Goal: Task Accomplishment & Management: Complete application form

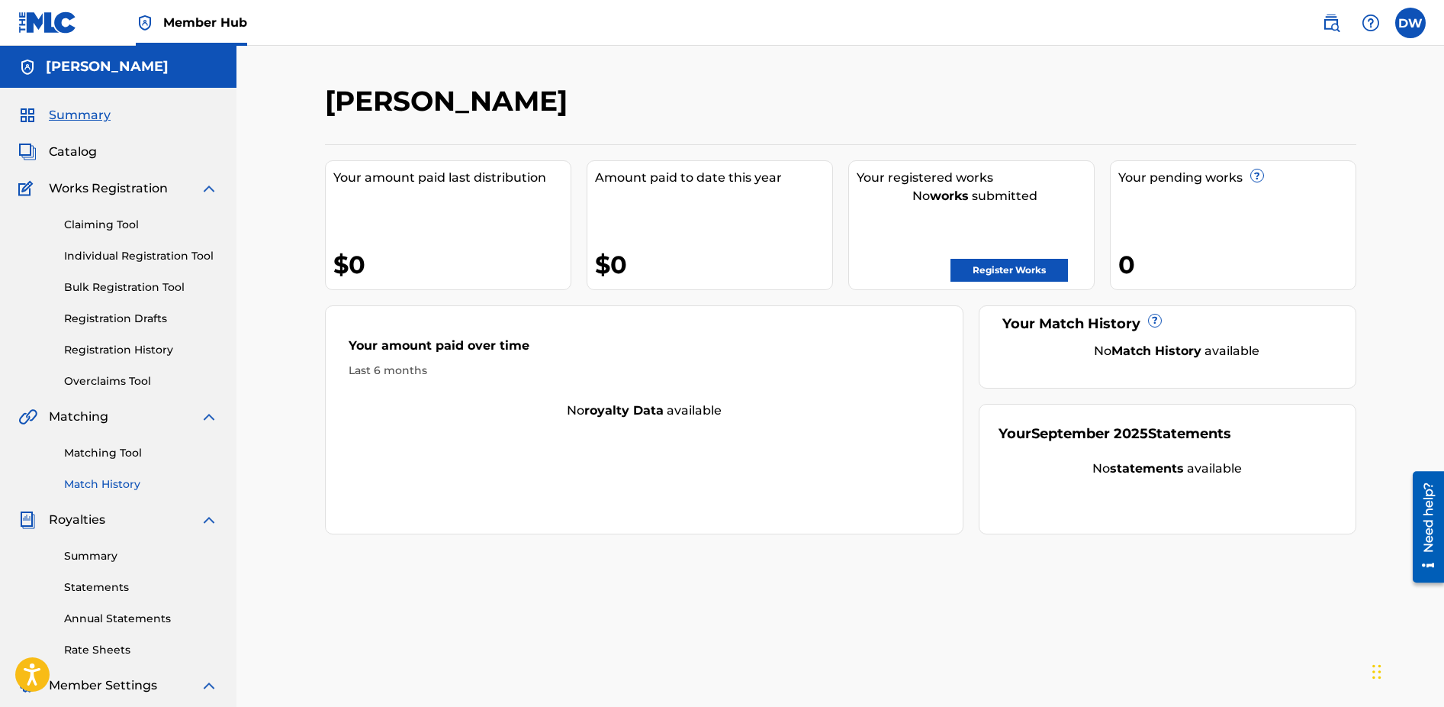
click at [92, 484] on link "Match History" at bounding box center [141, 484] width 154 height 16
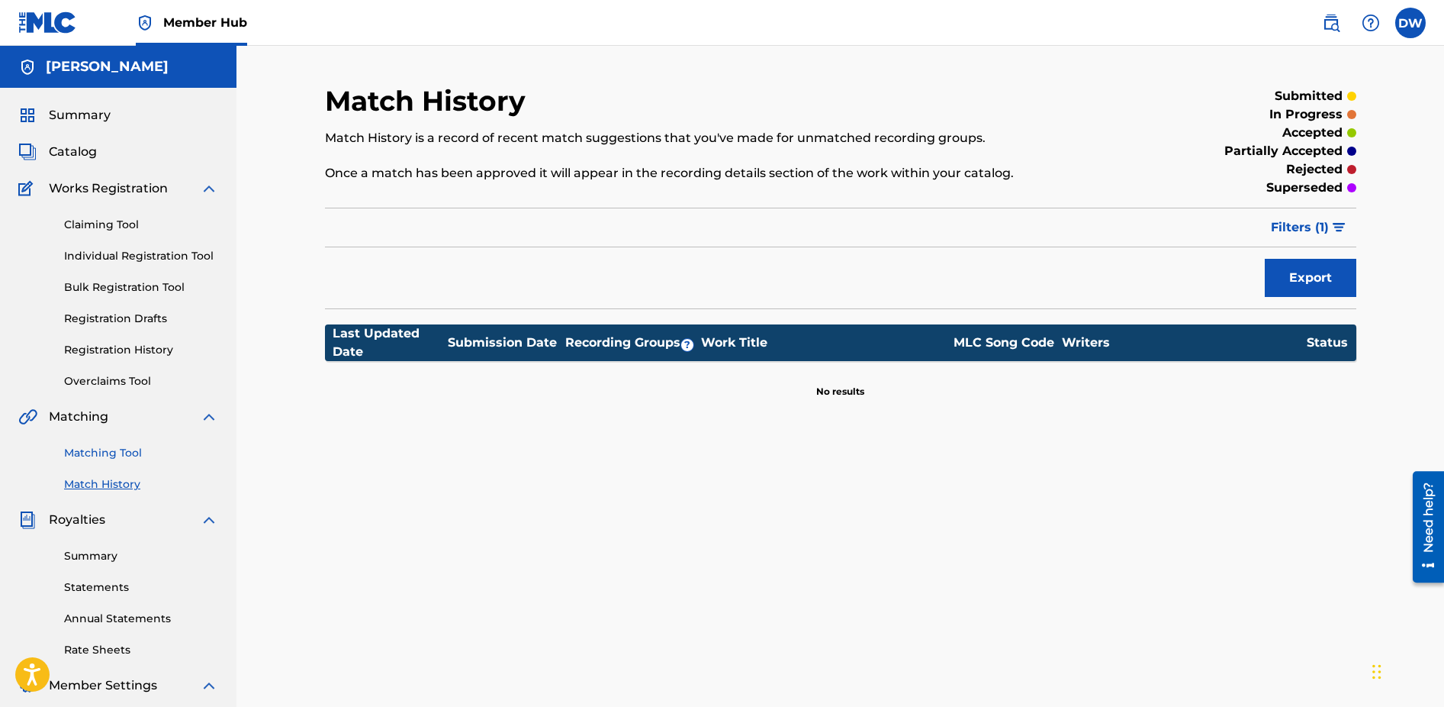
click at [93, 454] on link "Matching Tool" at bounding box center [141, 453] width 154 height 16
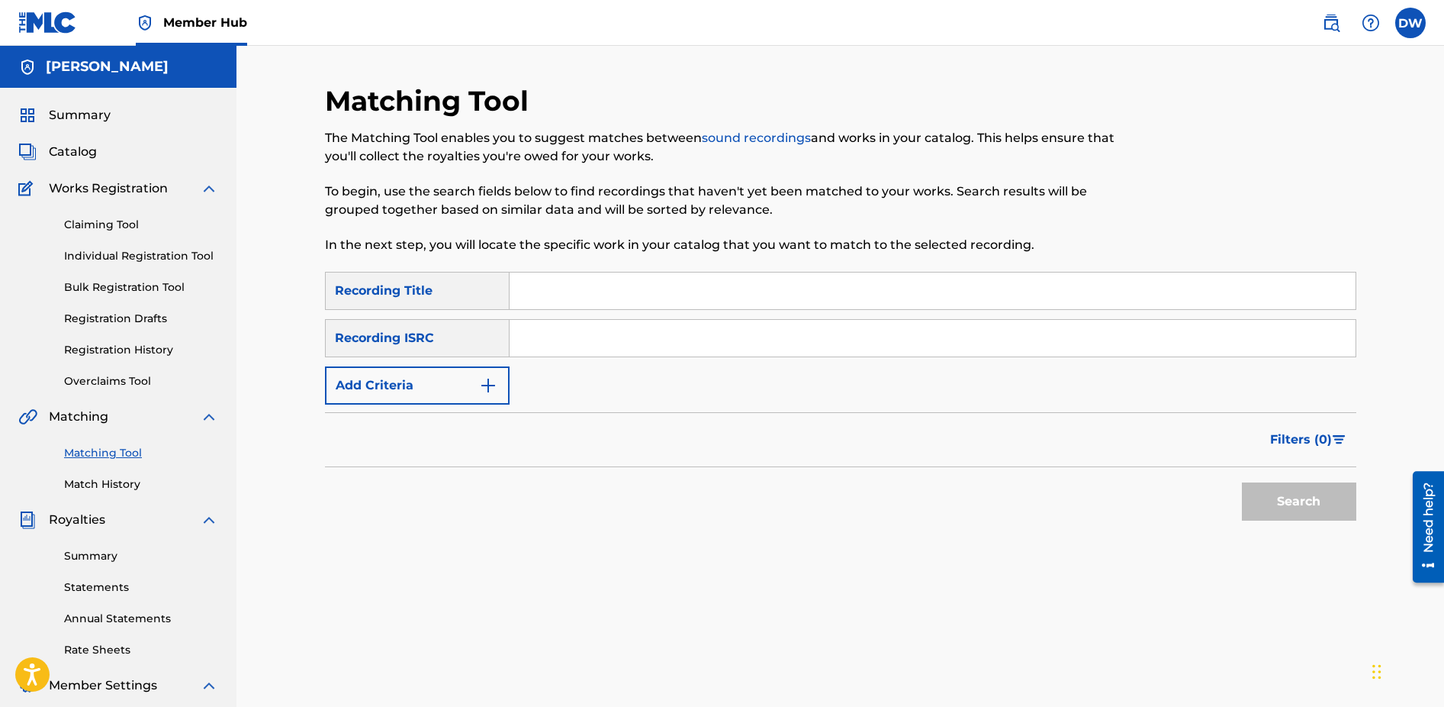
click at [569, 289] on input "Search Form" at bounding box center [933, 290] width 846 height 37
type input "s"
type input "lift off"
click at [574, 337] on input "Search Form" at bounding box center [933, 338] width 846 height 37
paste input "GX53U2043517"
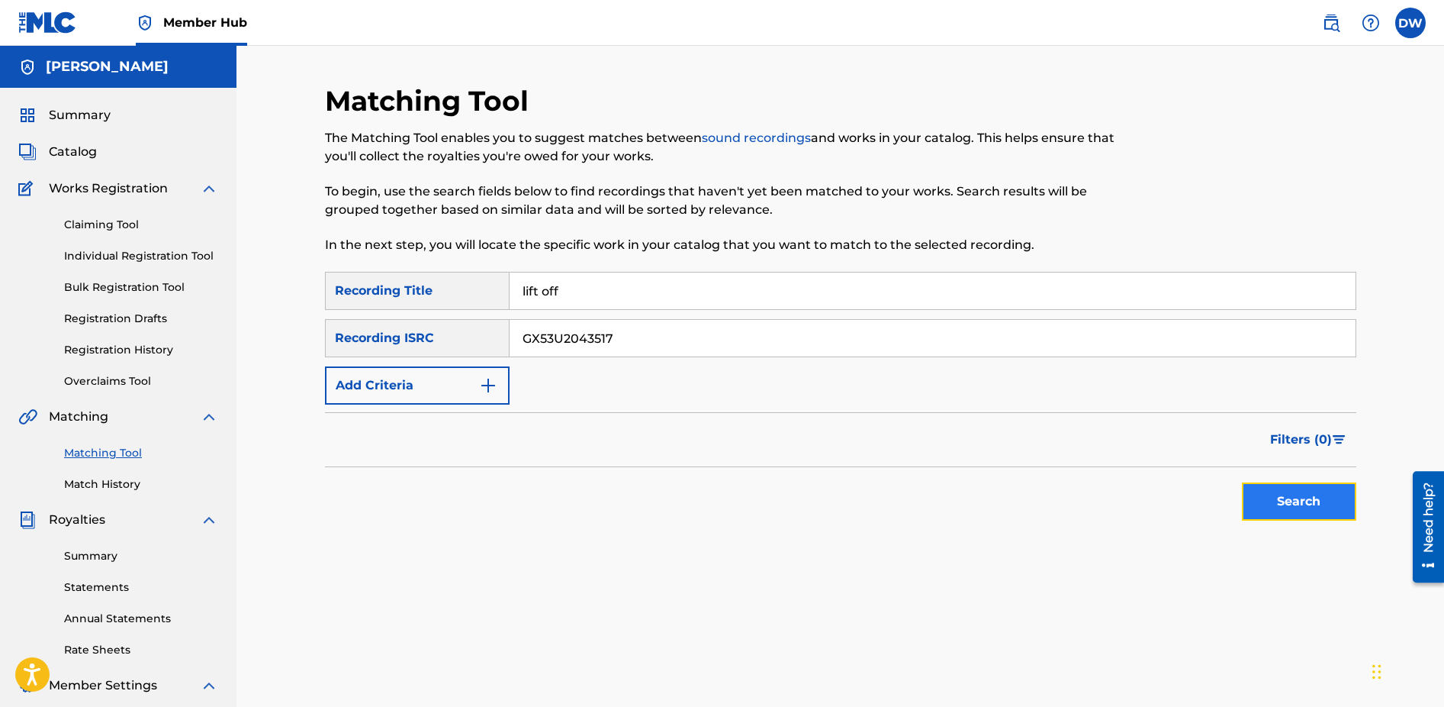
click at [1303, 501] on button "Search" at bounding box center [1299, 501] width 114 height 38
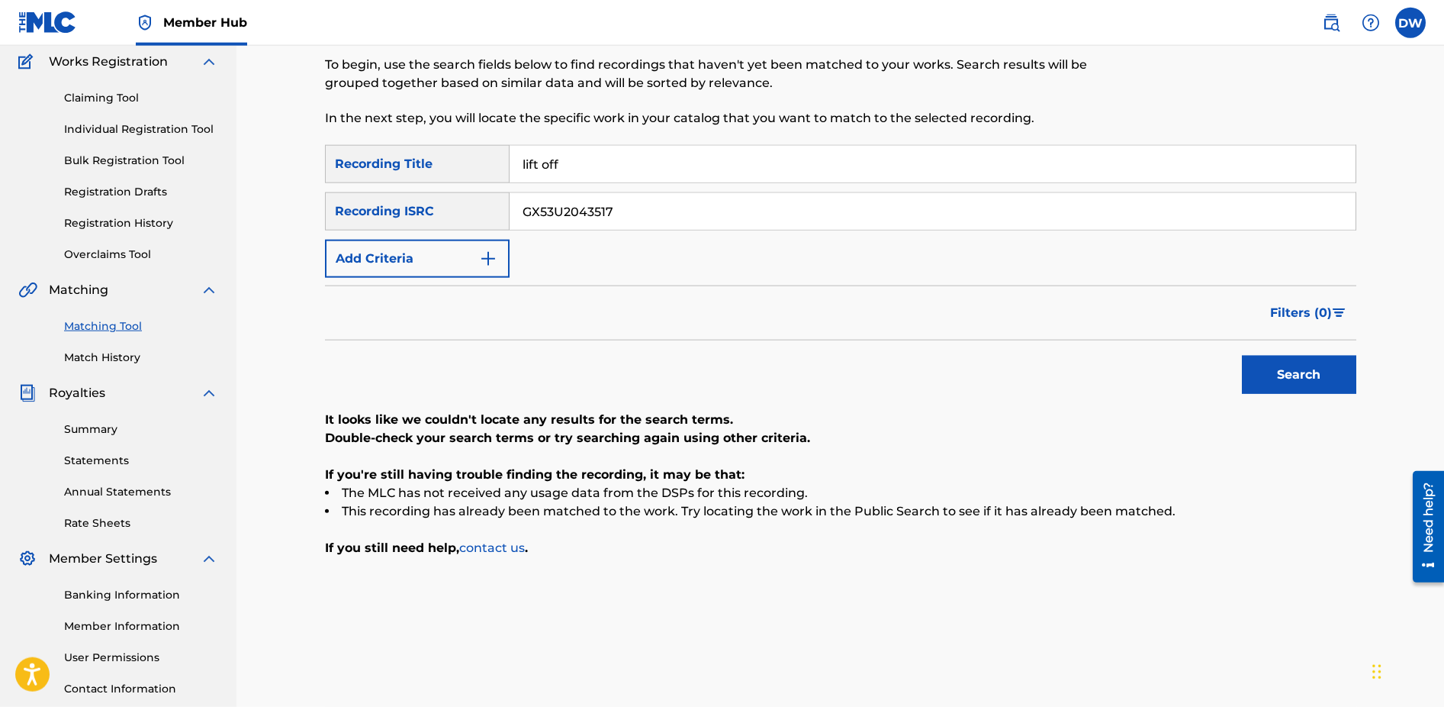
scroll to position [101, 0]
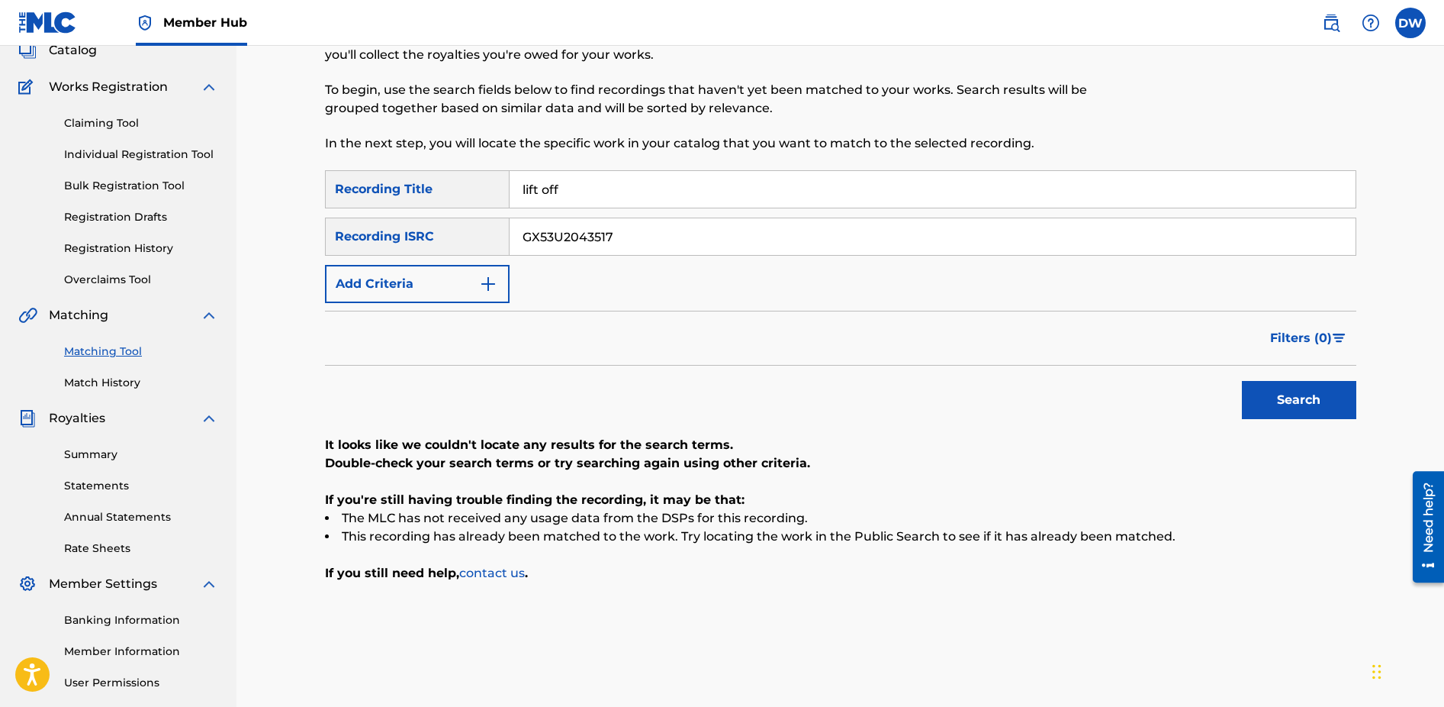
click at [686, 234] on input "GX53U2043517" at bounding box center [933, 236] width 846 height 37
drag, startPoint x: 526, startPoint y: 238, endPoint x: 539, endPoint y: 230, distance: 14.8
click at [526, 238] on input "GX53U2043517" at bounding box center [933, 236] width 846 height 37
click at [629, 238] on input "GX53U2043517" at bounding box center [933, 236] width 846 height 37
drag, startPoint x: 625, startPoint y: 237, endPoint x: 472, endPoint y: 235, distance: 152.6
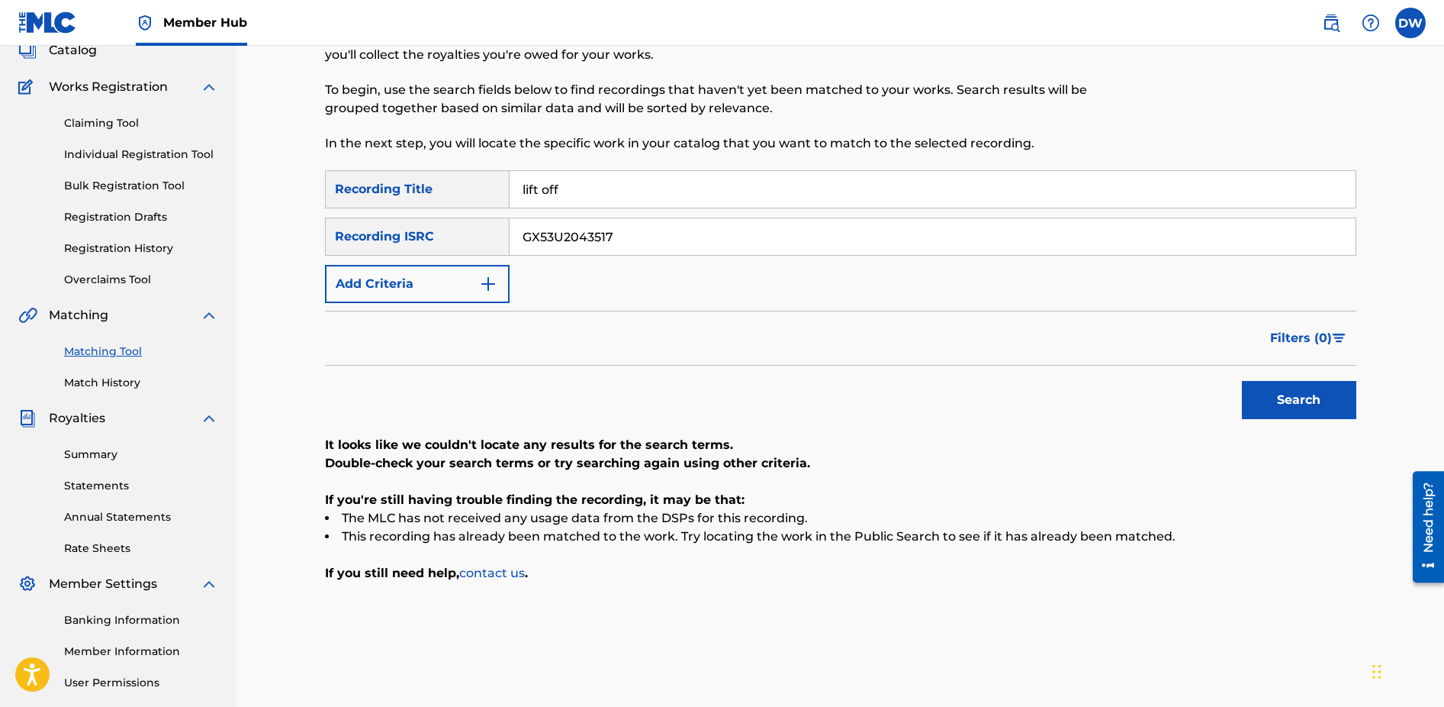
click at [510, 236] on input "GX53U2043517" at bounding box center [933, 236] width 846 height 37
paste input "QZFZ423552"
type input "QZFZ42355217"
drag, startPoint x: 575, startPoint y: 186, endPoint x: 424, endPoint y: 186, distance: 150.3
click at [510, 186] on input "lift off" at bounding box center [933, 189] width 846 height 37
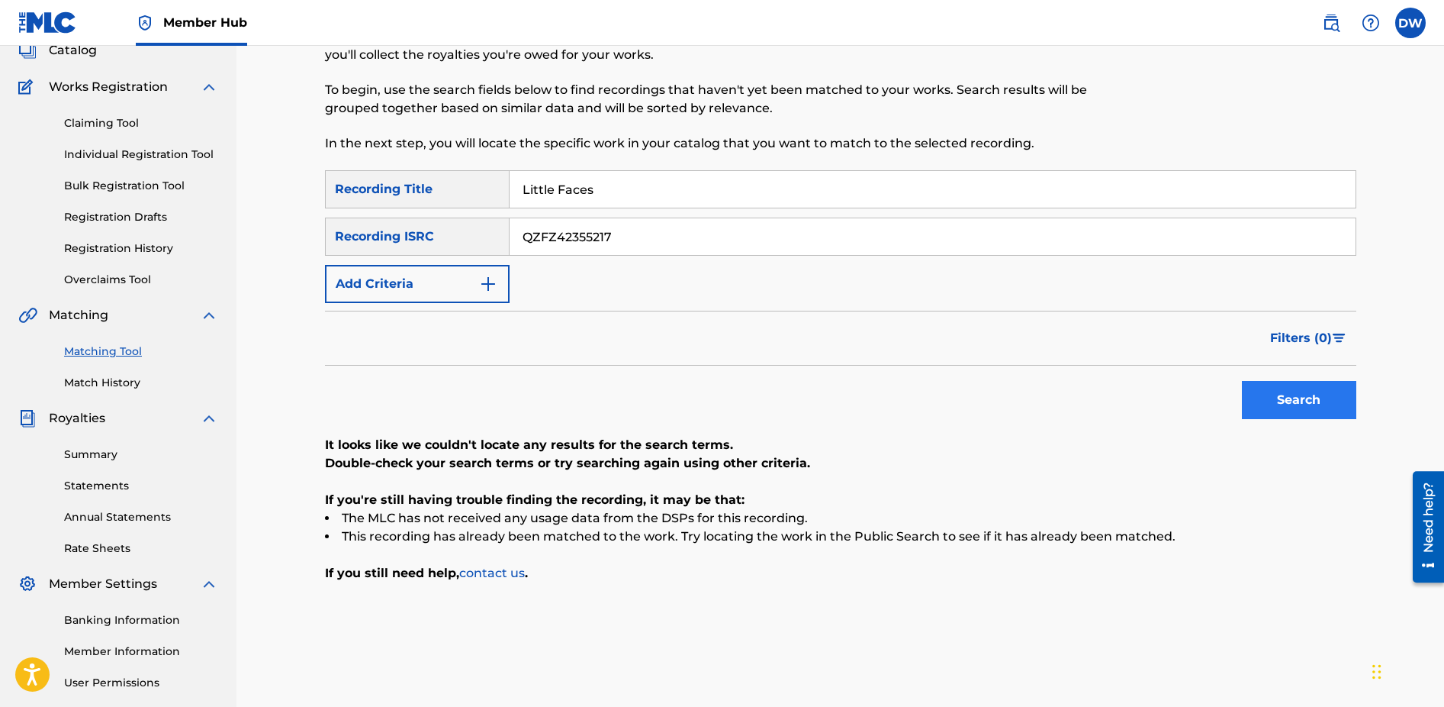
type input "Little Faces"
click at [1273, 406] on button "Search" at bounding box center [1299, 400] width 114 height 38
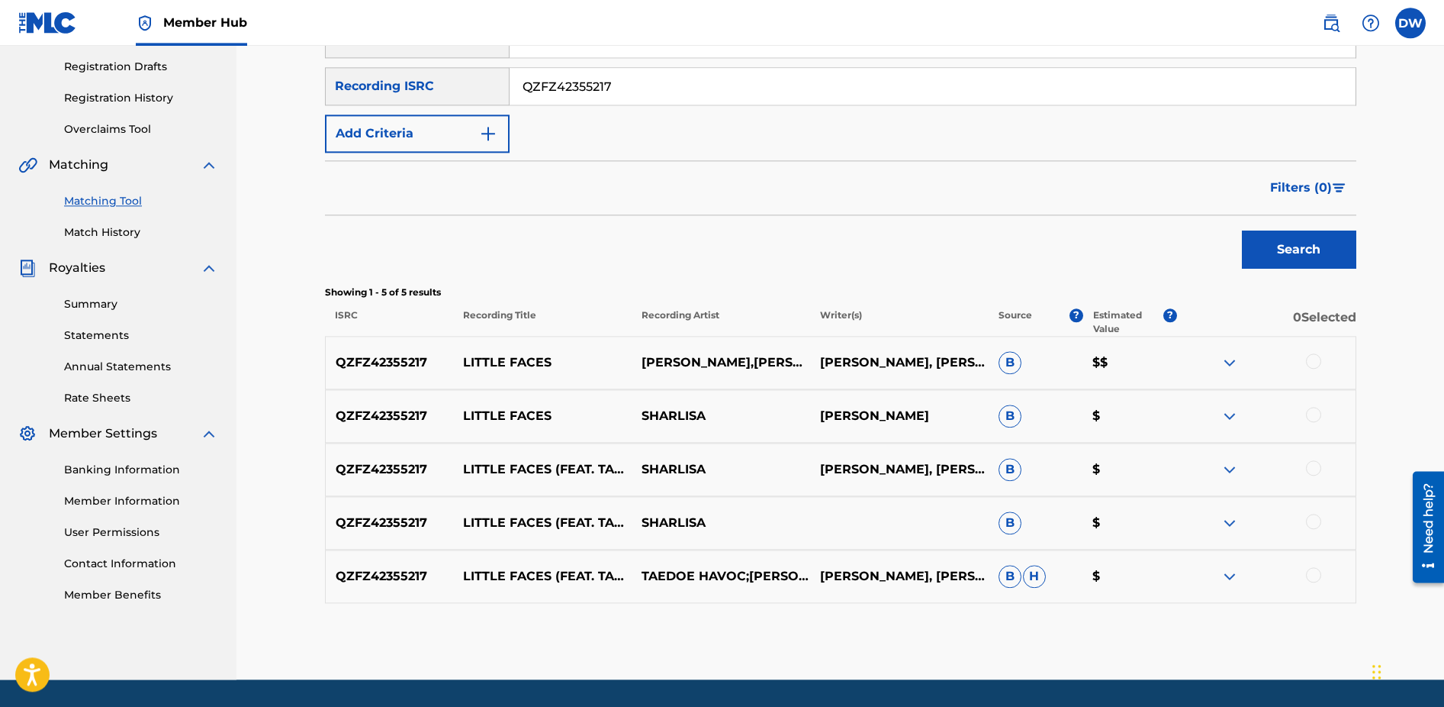
scroll to position [298, 0]
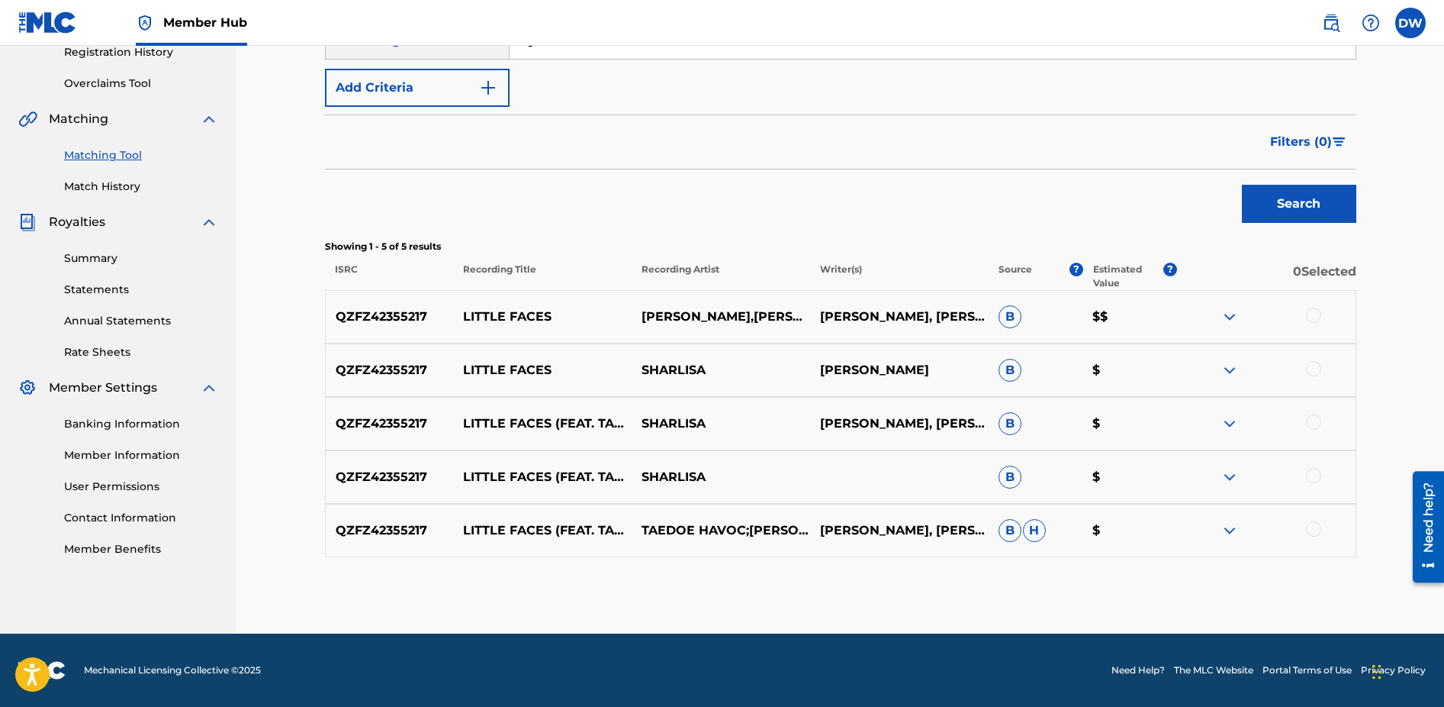
click at [1317, 314] on div at bounding box center [1313, 314] width 15 height 15
click at [1315, 371] on div at bounding box center [1313, 368] width 15 height 15
click at [1318, 424] on div at bounding box center [1313, 421] width 15 height 15
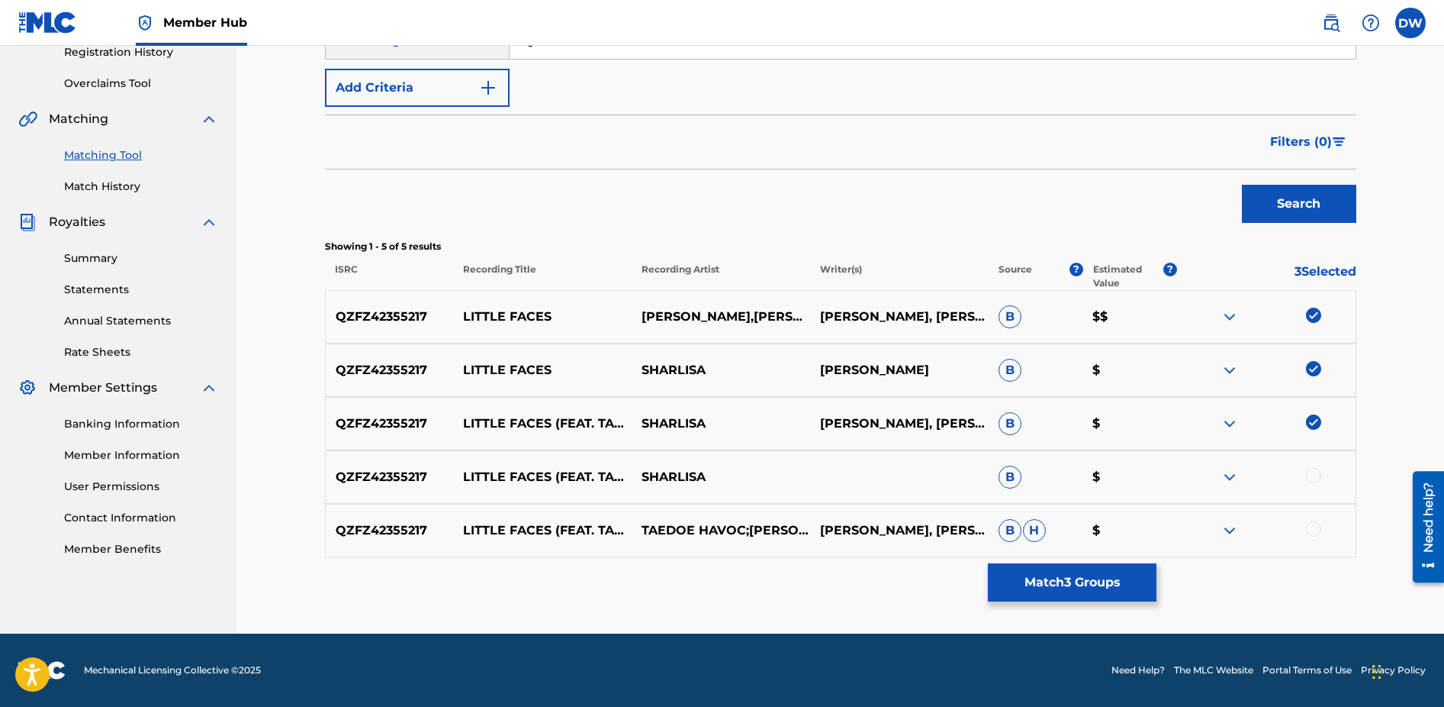
click at [1313, 473] on div at bounding box center [1313, 475] width 15 height 15
click at [1313, 533] on div at bounding box center [1313, 528] width 15 height 15
click at [1094, 578] on button "Match 5 Groups" at bounding box center [1072, 582] width 169 height 38
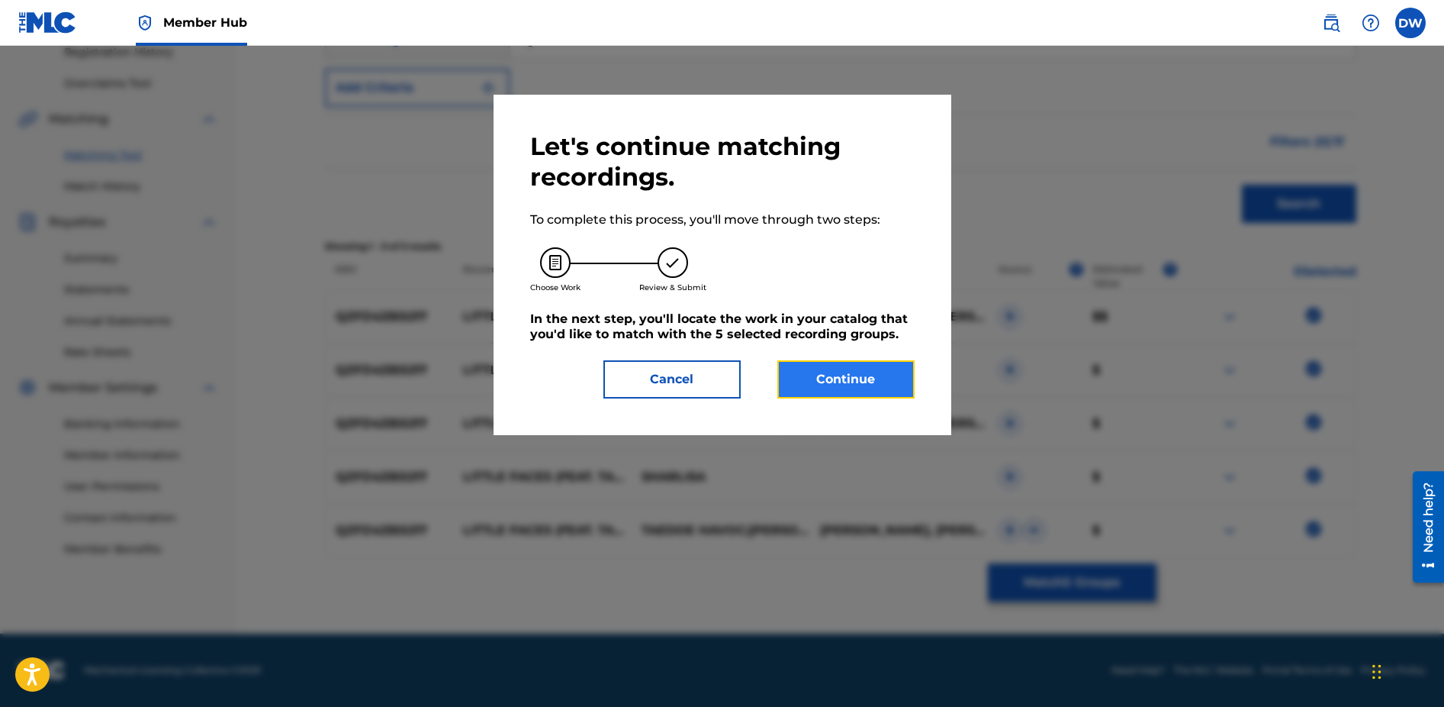
click at [824, 374] on button "Continue" at bounding box center [845, 379] width 137 height 38
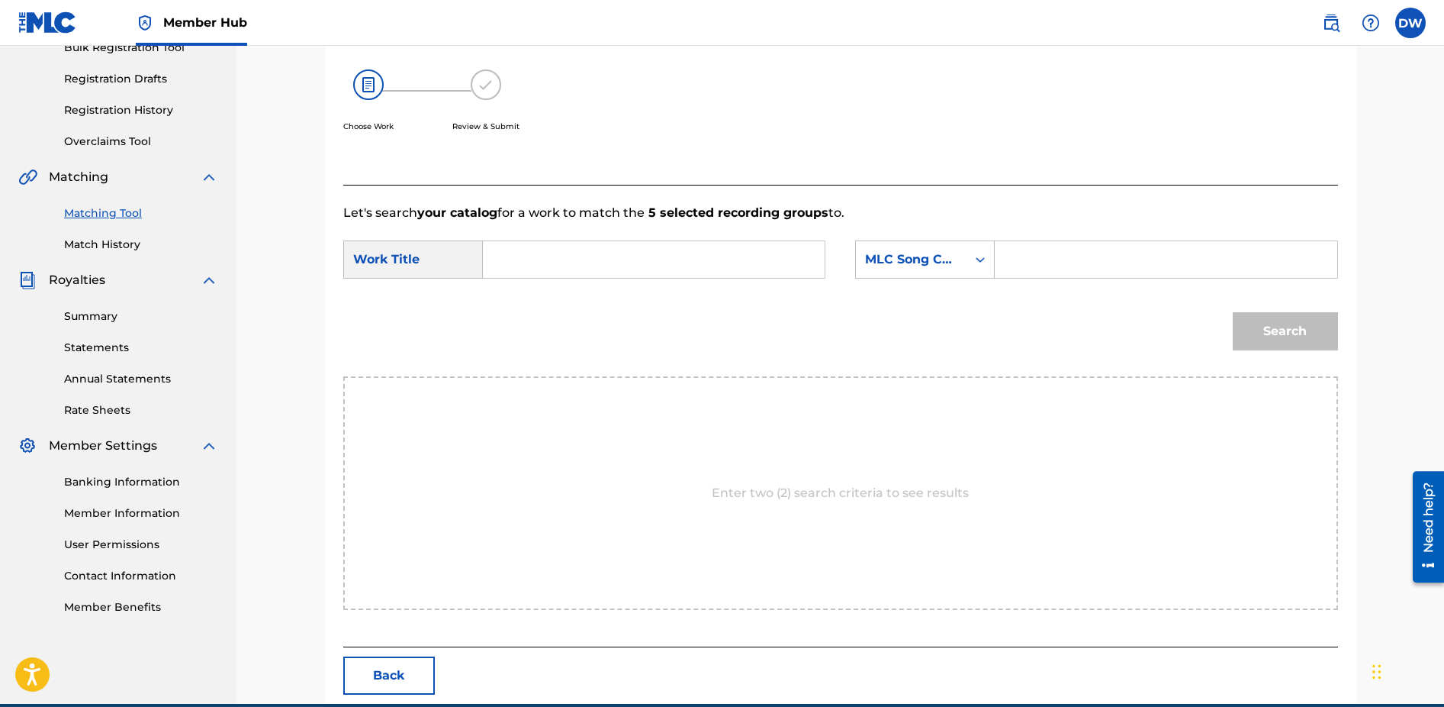
click at [623, 261] on input "Search Form" at bounding box center [654, 259] width 316 height 37
type input "Little Faces"
click at [1024, 263] on input "Search Form" at bounding box center [1166, 259] width 316 height 37
click at [981, 262] on icon "Search Form" at bounding box center [980, 259] width 15 height 15
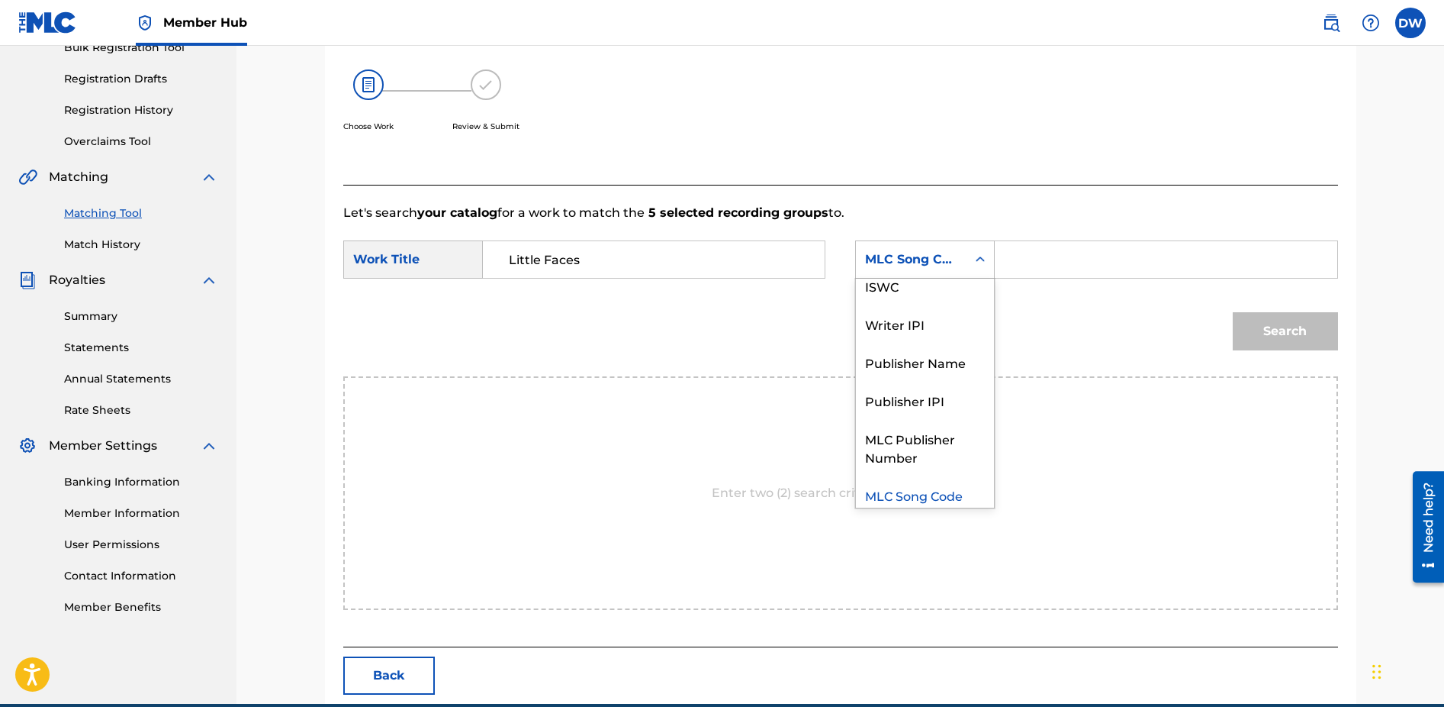
scroll to position [56, 0]
click at [922, 494] on div "MLC Song Code" at bounding box center [925, 488] width 138 height 38
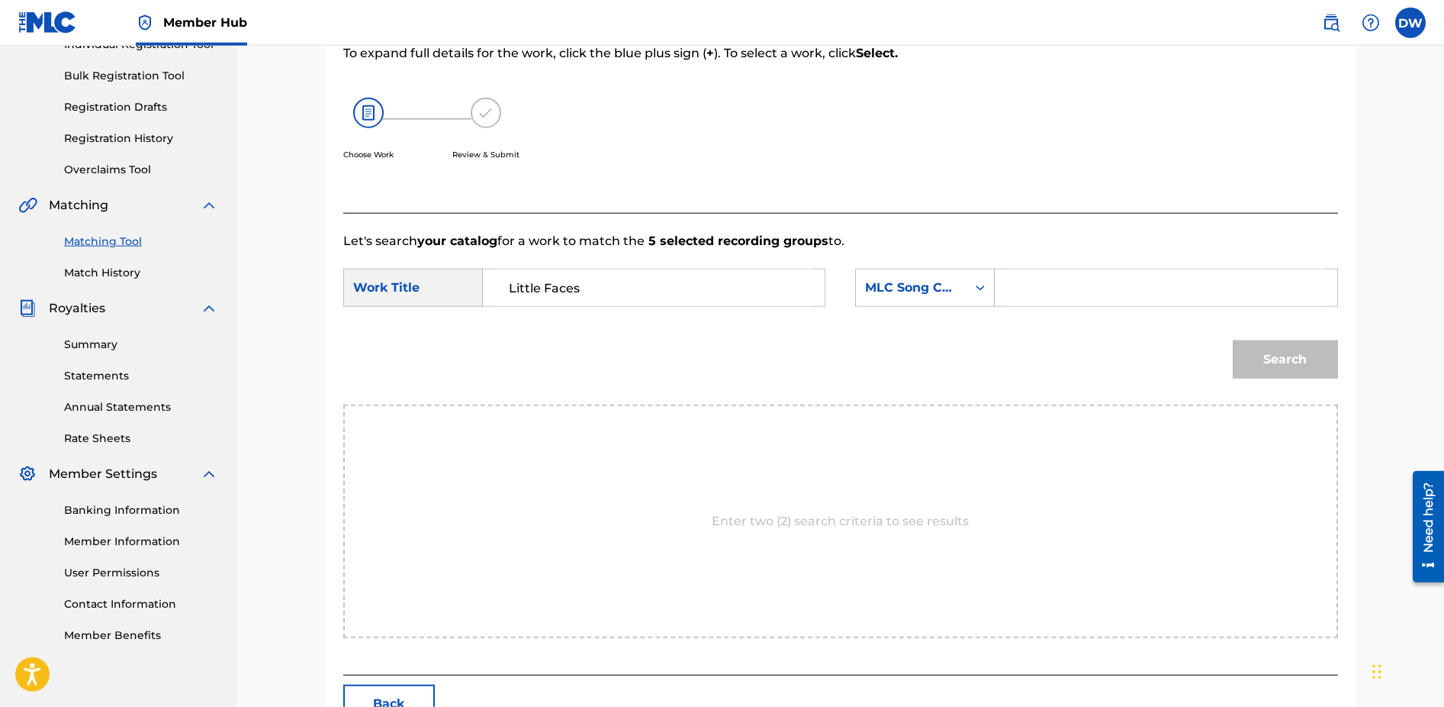
scroll to position [121, 0]
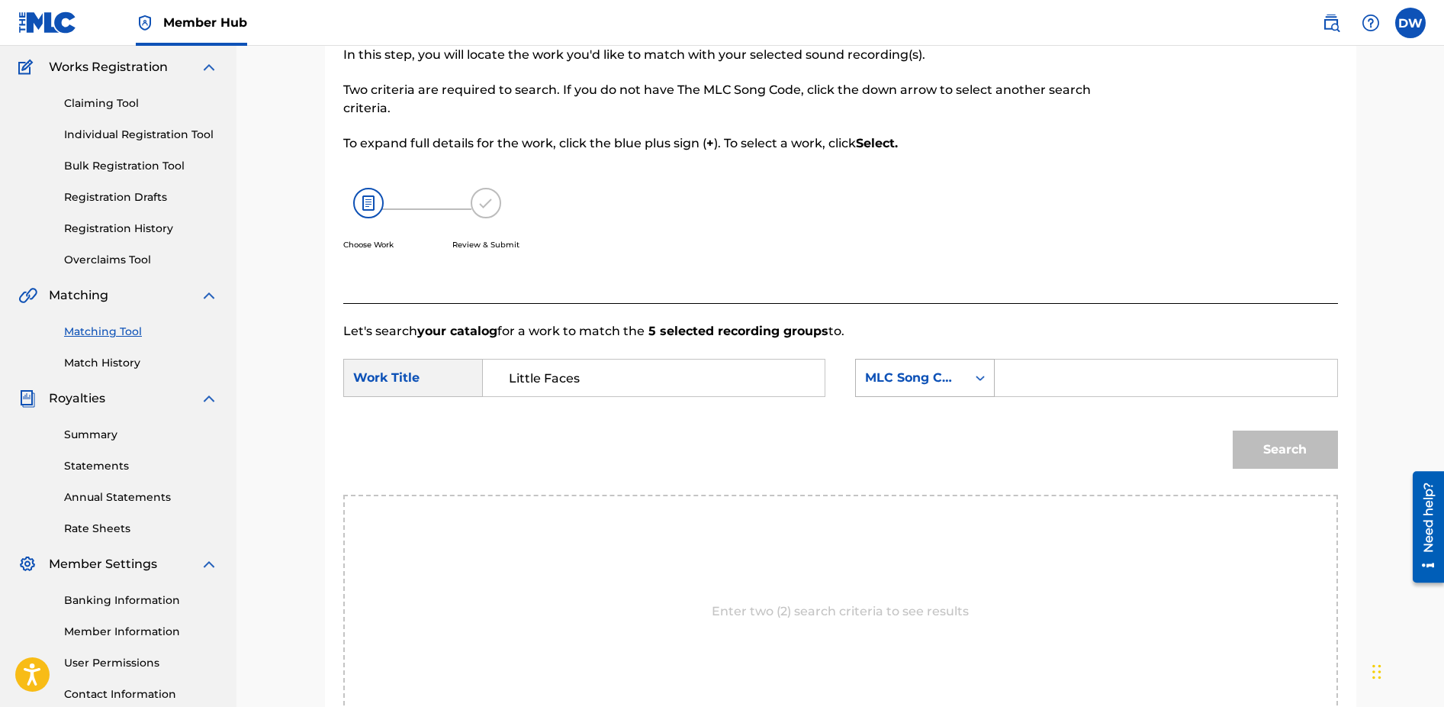
click at [979, 378] on icon "Search Form" at bounding box center [980, 377] width 9 height 5
click at [911, 571] on div "Publisher IPI" at bounding box center [925, 568] width 138 height 38
click at [1033, 378] on input "Search Form" at bounding box center [1166, 377] width 316 height 37
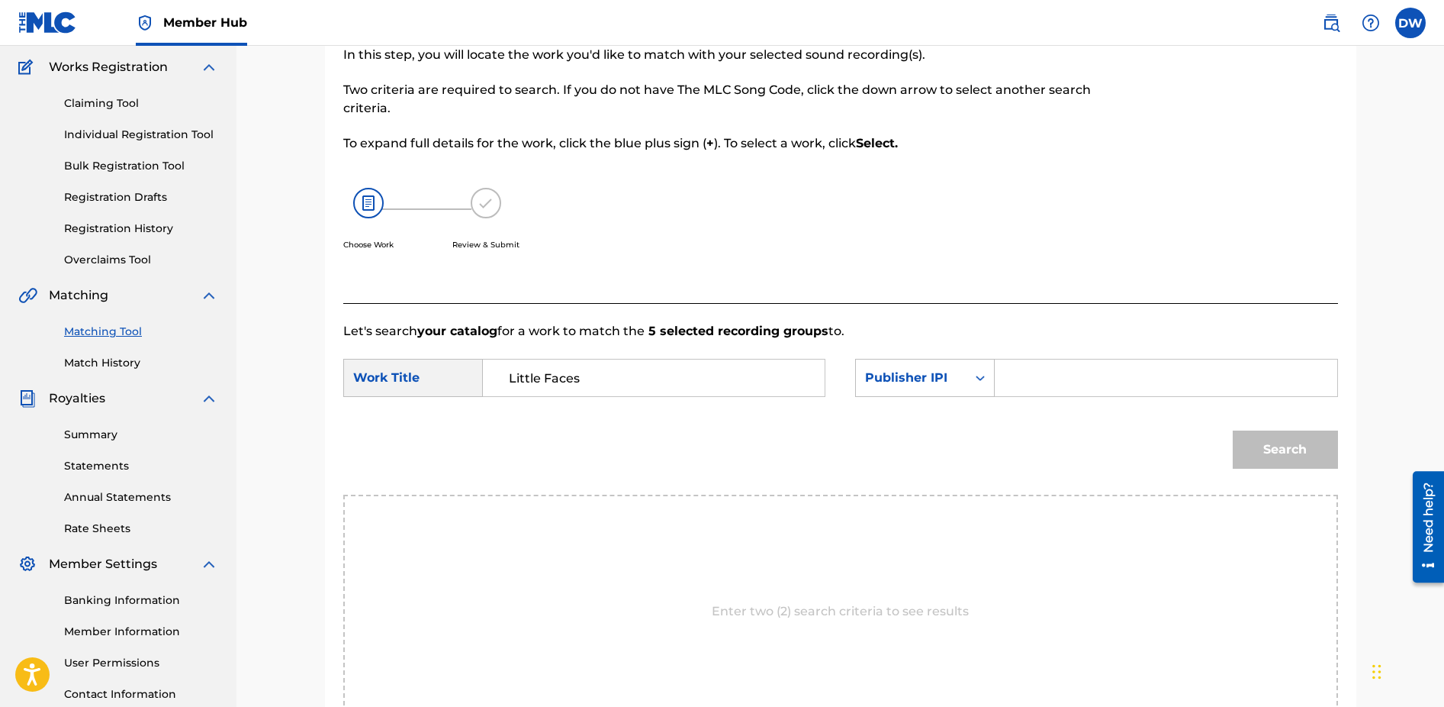
paste input "1095762329"
click at [1023, 378] on input "1095762329" at bounding box center [1166, 377] width 316 height 37
type input "01095762329"
click at [1271, 440] on button "Search" at bounding box center [1285, 449] width 105 height 38
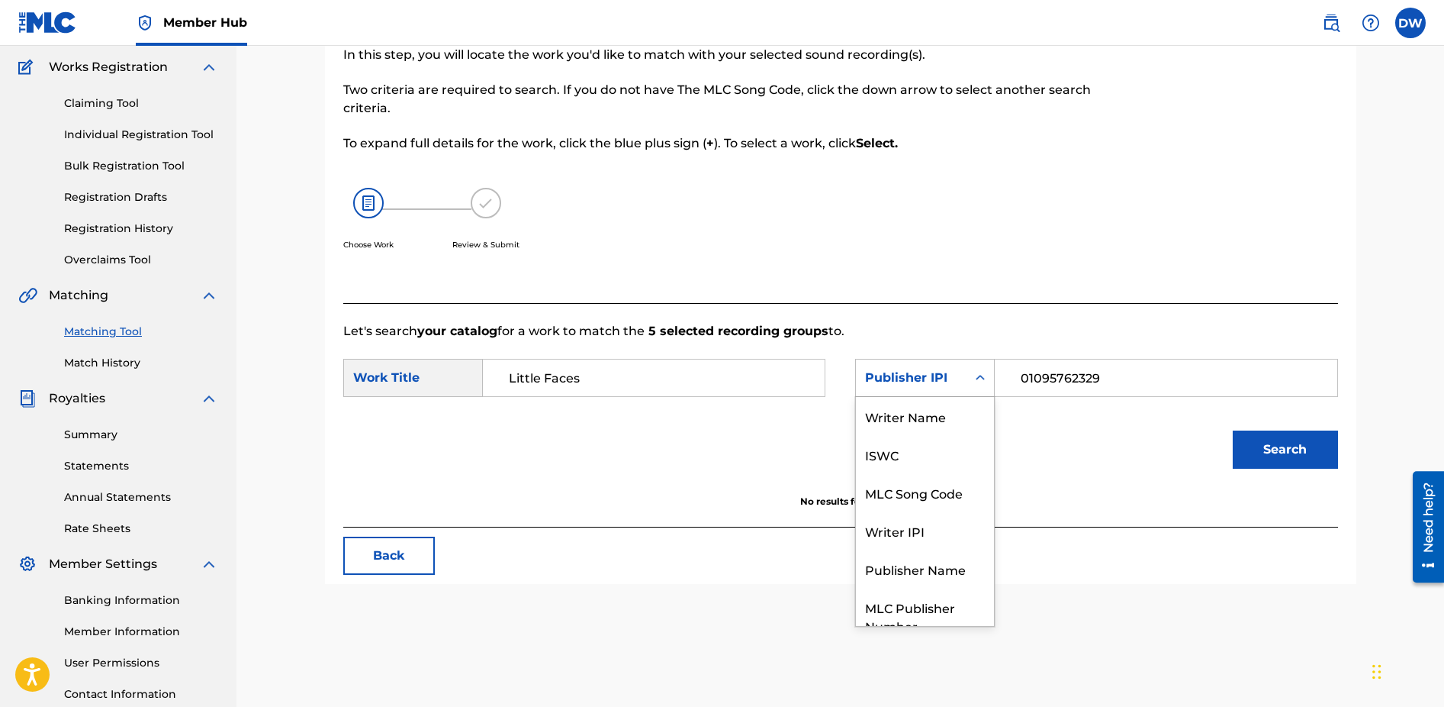
click at [980, 378] on icon "Search Form" at bounding box center [980, 377] width 9 height 5
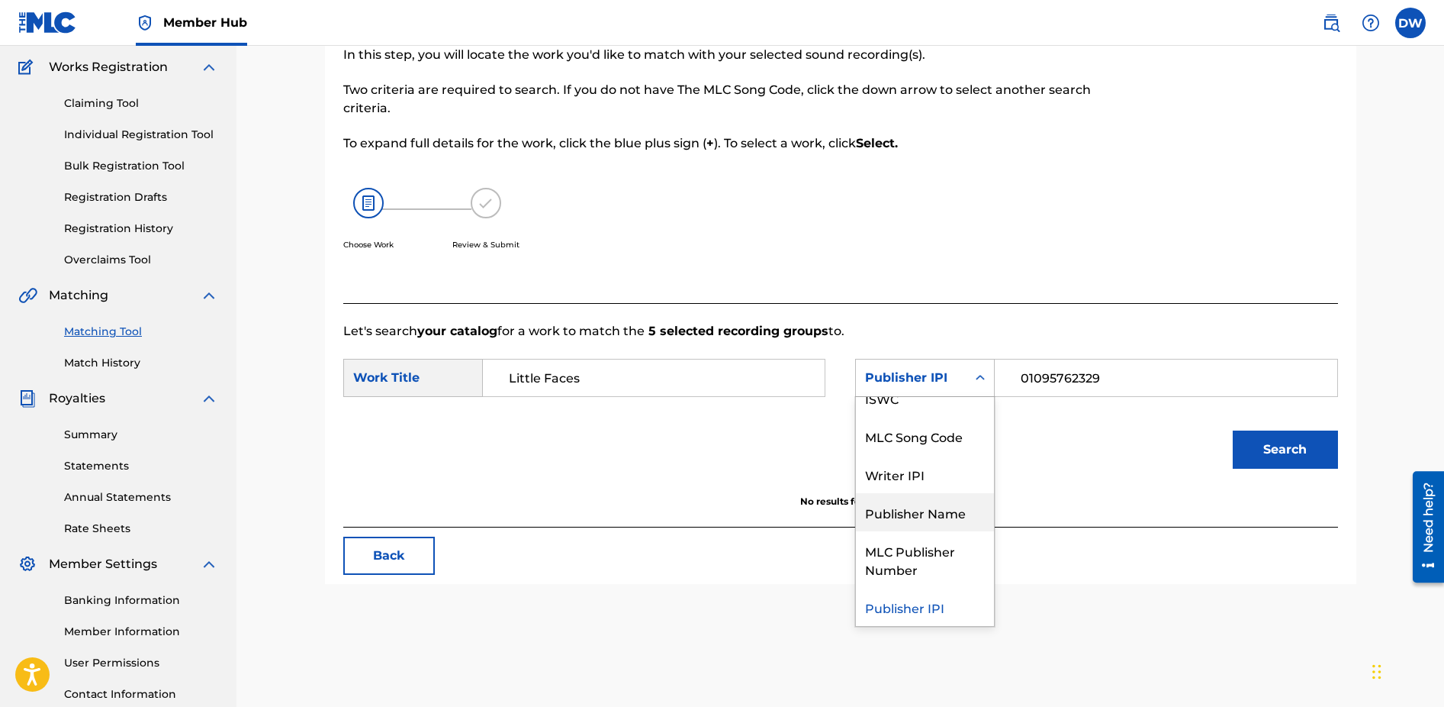
click at [932, 517] on div "Publisher Name" at bounding box center [925, 512] width 138 height 38
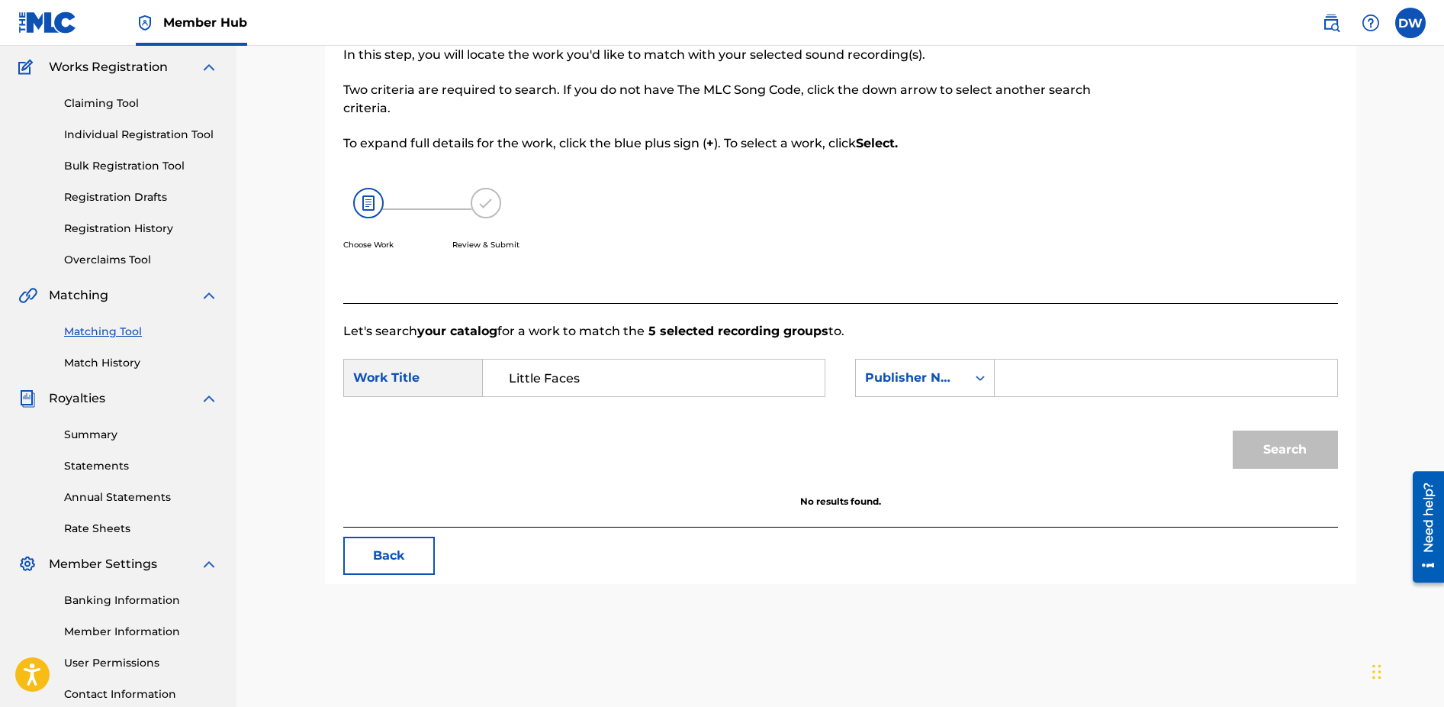
click at [1062, 380] on input "Search Form" at bounding box center [1166, 377] width 316 height 37
paste input "WYNNING ENTERTAINMENT PUBLISHING"
click at [1022, 378] on input "WYNNING ENTERTAINMENT PUBLISHING" at bounding box center [1166, 377] width 316 height 37
click at [1305, 462] on button "Search" at bounding box center [1285, 449] width 105 height 38
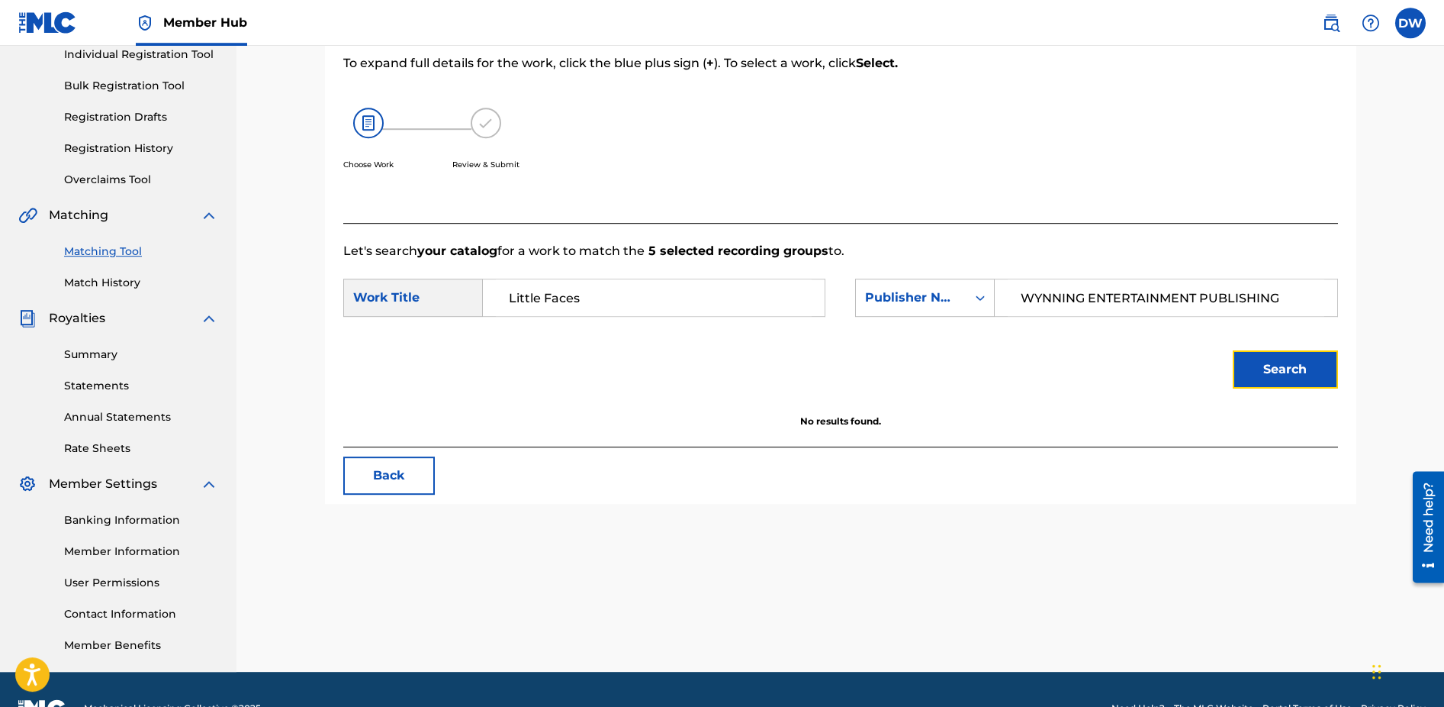
scroll to position [203, 0]
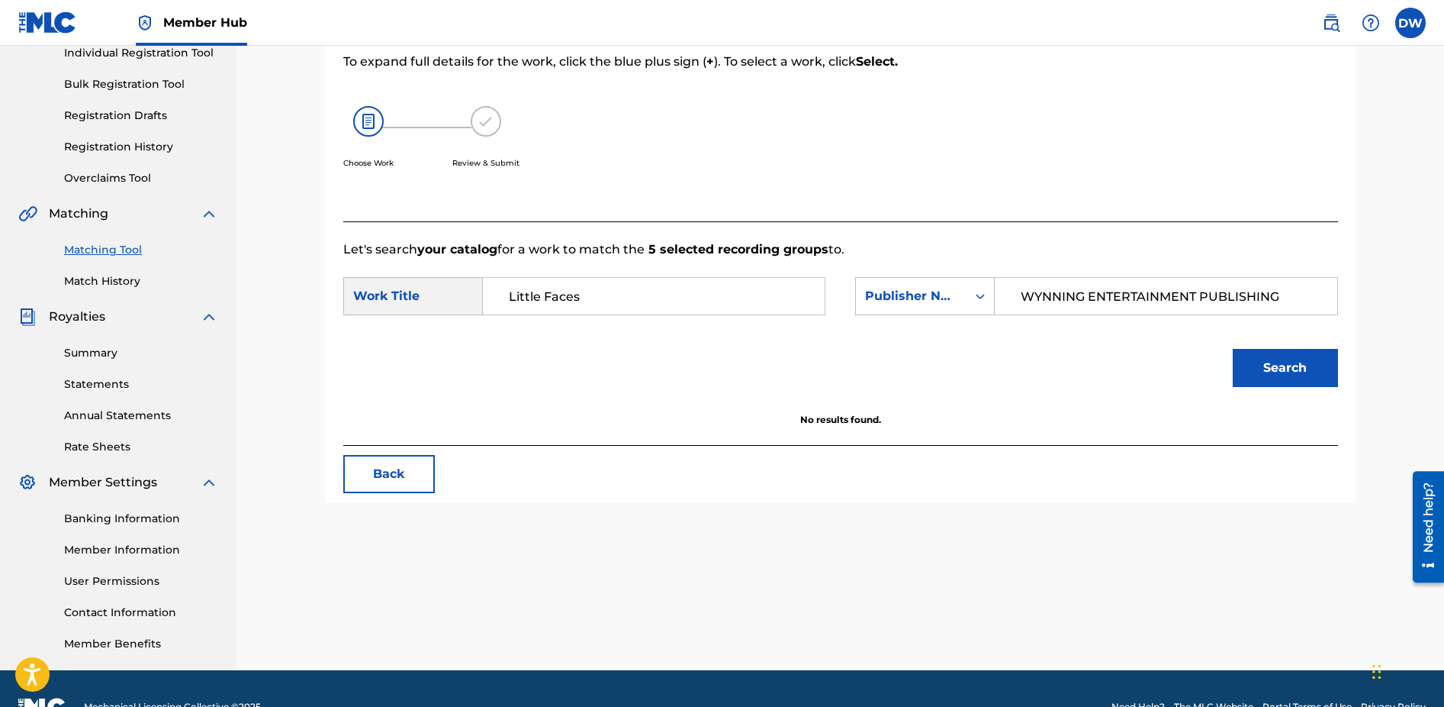
click at [642, 301] on input "Little Faces" at bounding box center [654, 296] width 316 height 37
click at [511, 296] on input "Little Faces" at bounding box center [654, 296] width 316 height 37
click at [629, 295] on input "Little Faces" at bounding box center [654, 296] width 316 height 37
click at [1291, 296] on input "WYNNING ENTERTAINMENT PUBLISHING" at bounding box center [1166, 296] width 316 height 37
click at [1284, 365] on button "Search" at bounding box center [1285, 368] width 105 height 38
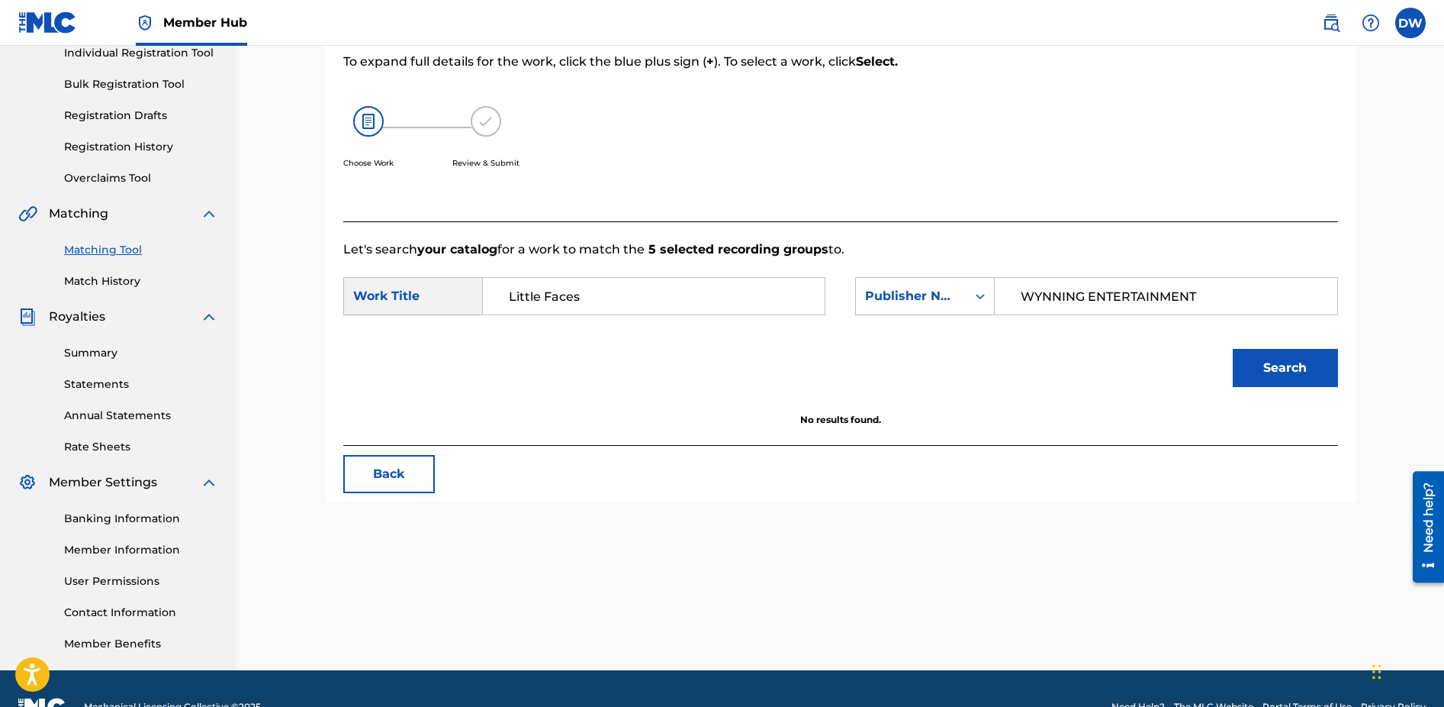
drag, startPoint x: 1209, startPoint y: 297, endPoint x: 1000, endPoint y: 298, distance: 209.8
click at [1008, 297] on input "WYNNING ENTERTAINMENT" at bounding box center [1166, 296] width 316 height 37
paste input "[PERSON_NAME]"
type input "[PERSON_NAME] [PERSON_NAME]"
click at [1265, 365] on button "Search" at bounding box center [1285, 368] width 105 height 38
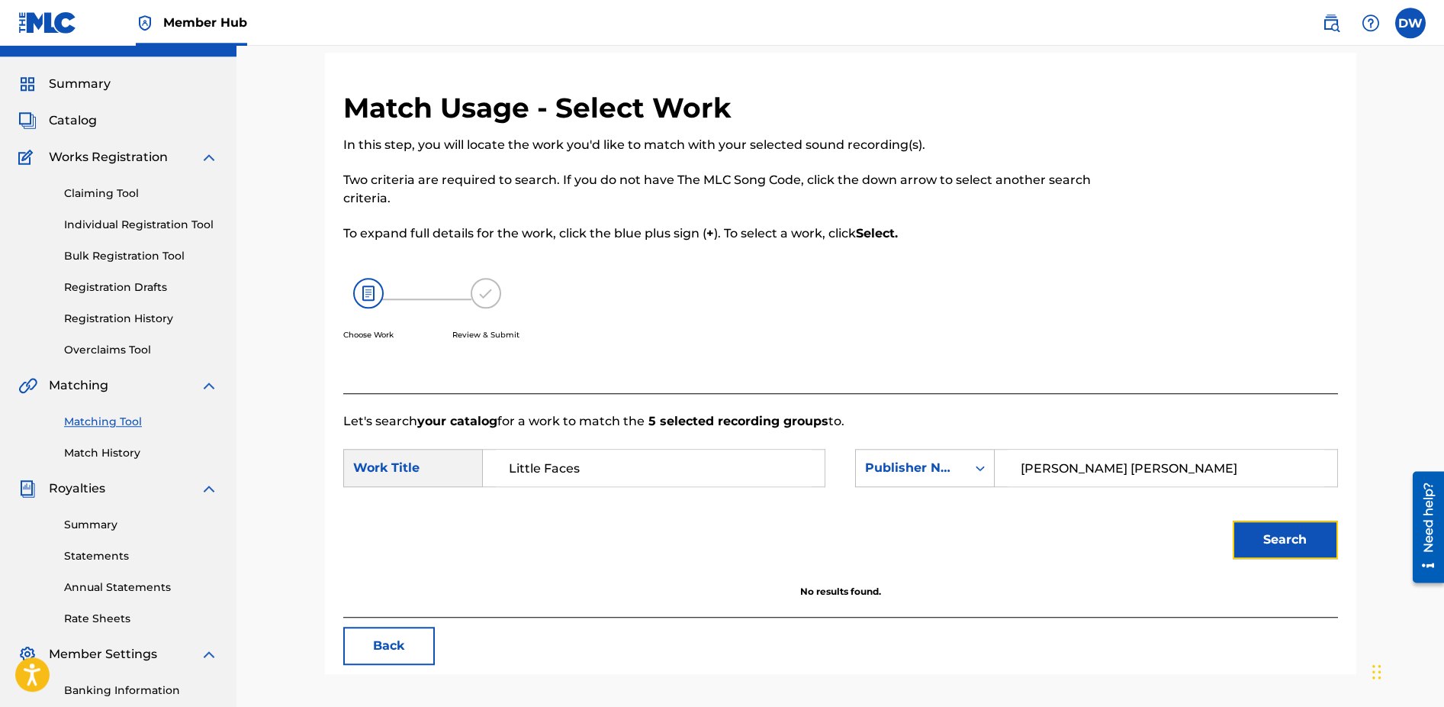
scroll to position [29, 0]
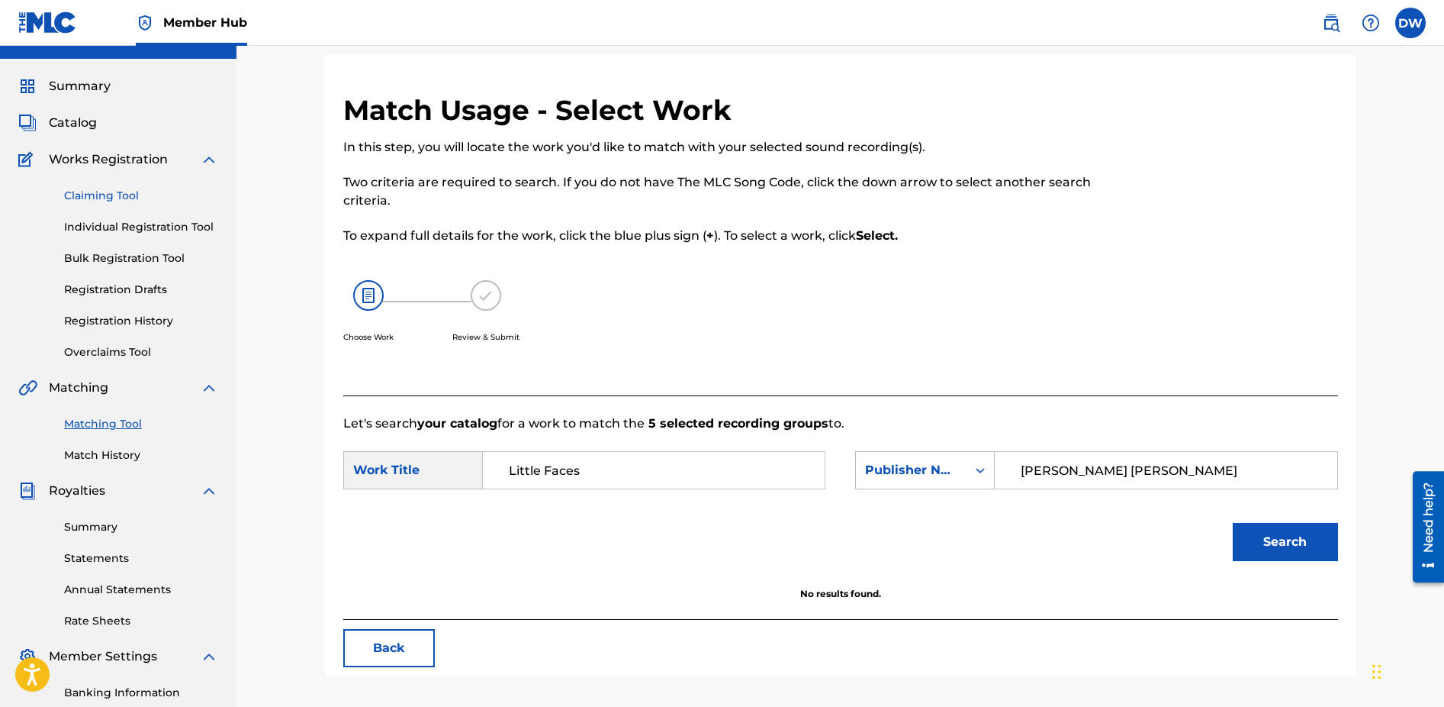
click at [112, 196] on link "Claiming Tool" at bounding box center [141, 196] width 154 height 16
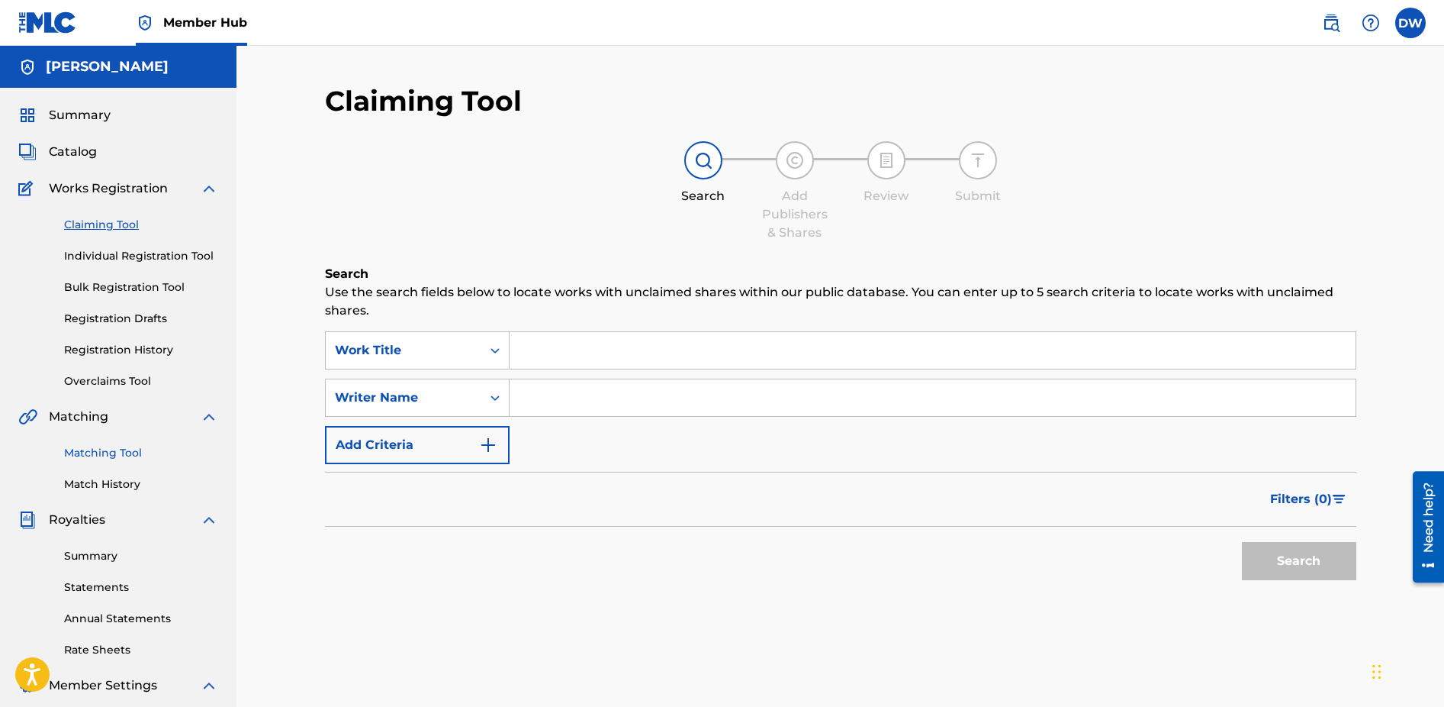
click at [111, 450] on link "Matching Tool" at bounding box center [141, 453] width 154 height 16
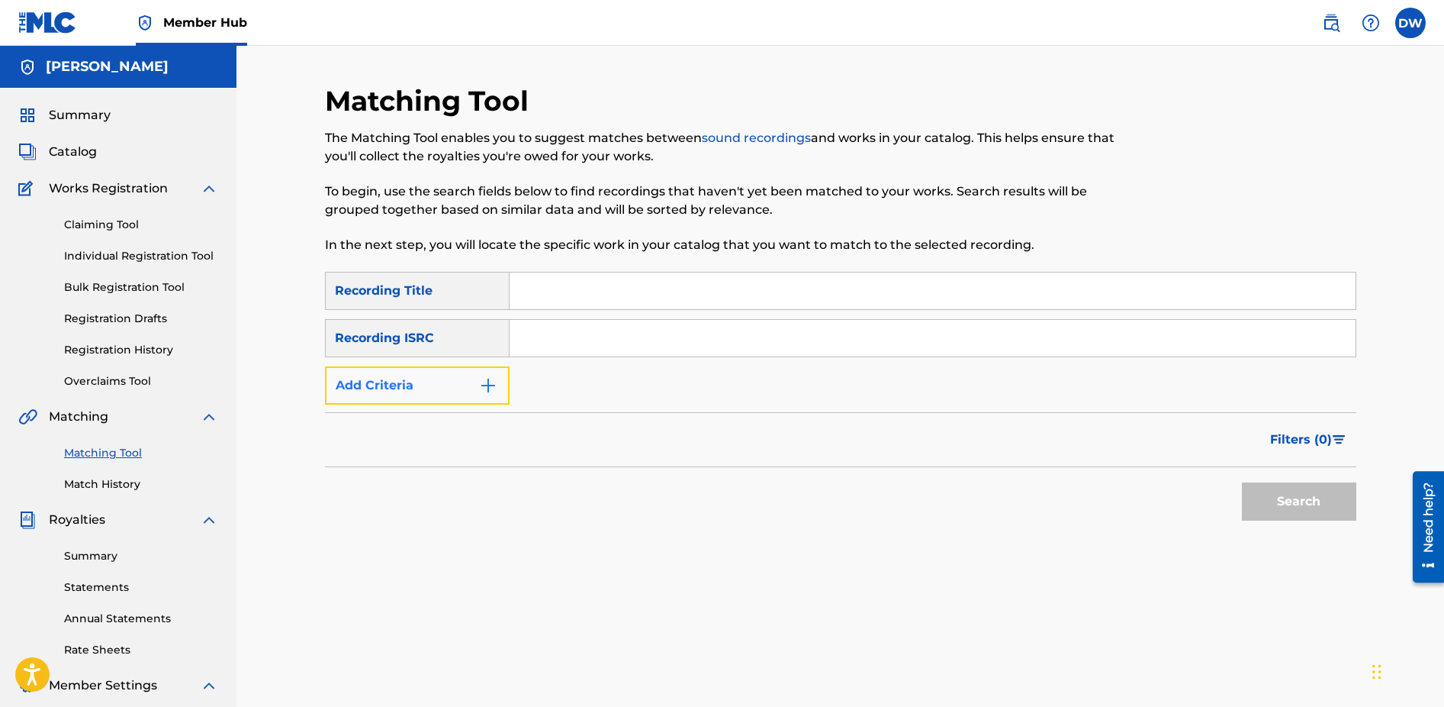
click at [491, 385] on img "Search Form" at bounding box center [488, 385] width 18 height 18
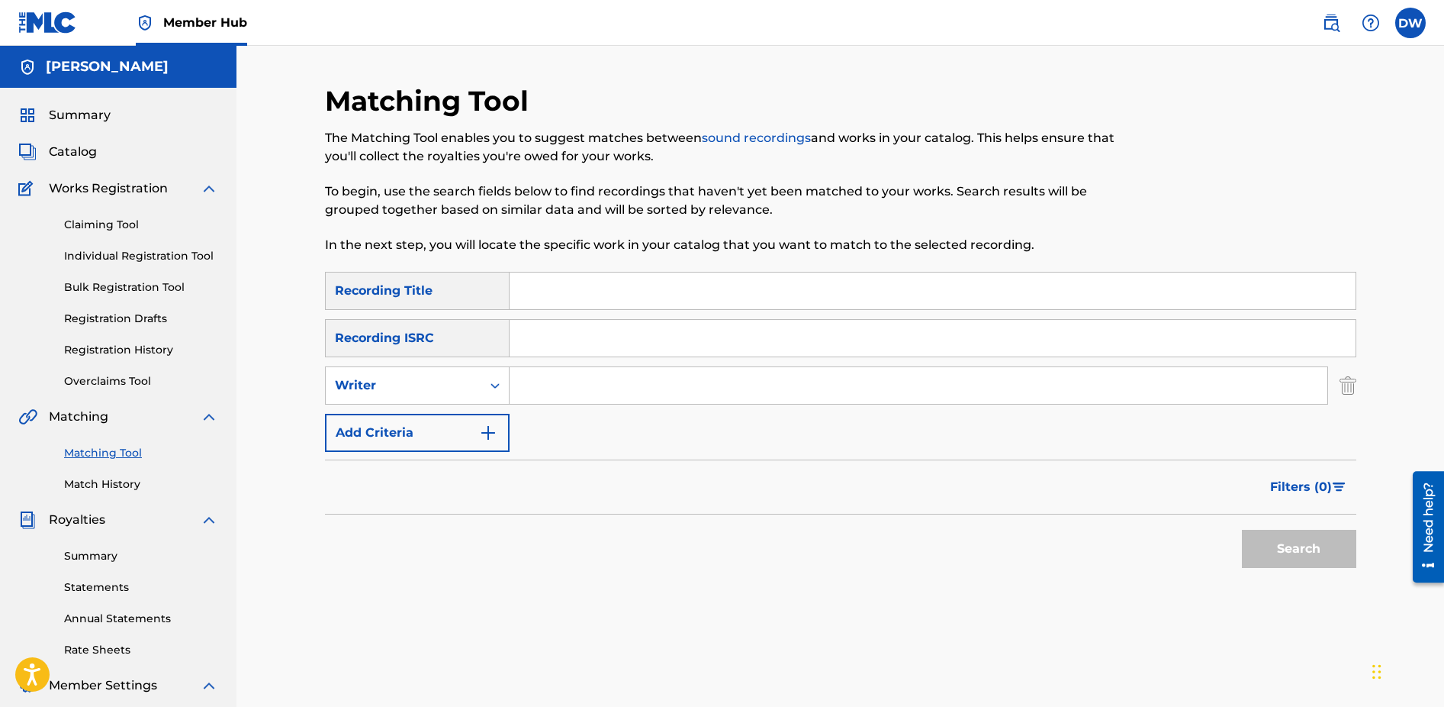
click at [590, 385] on input "Search Form" at bounding box center [919, 385] width 818 height 37
paste input "[PERSON_NAME]"
type input "[PERSON_NAME]"
click at [1278, 542] on button "Search" at bounding box center [1299, 549] width 114 height 38
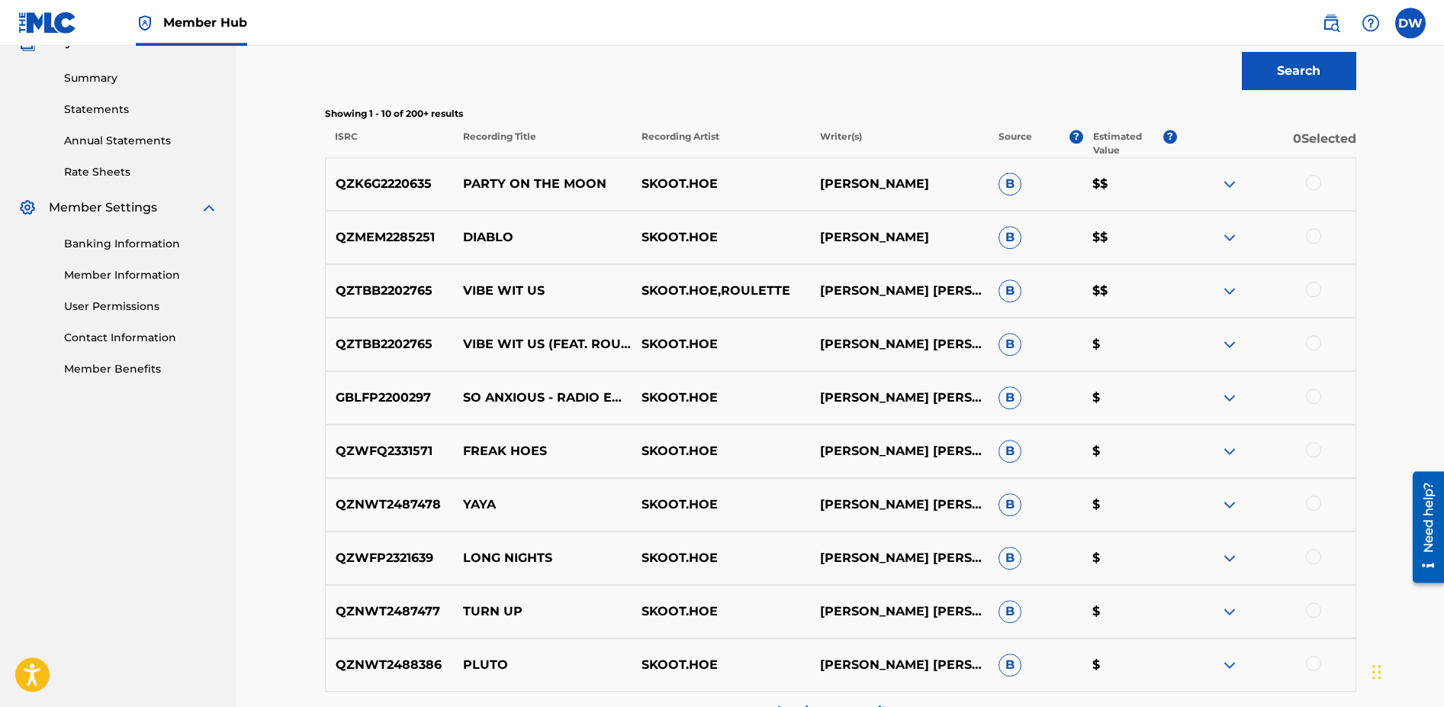
scroll to position [551, 0]
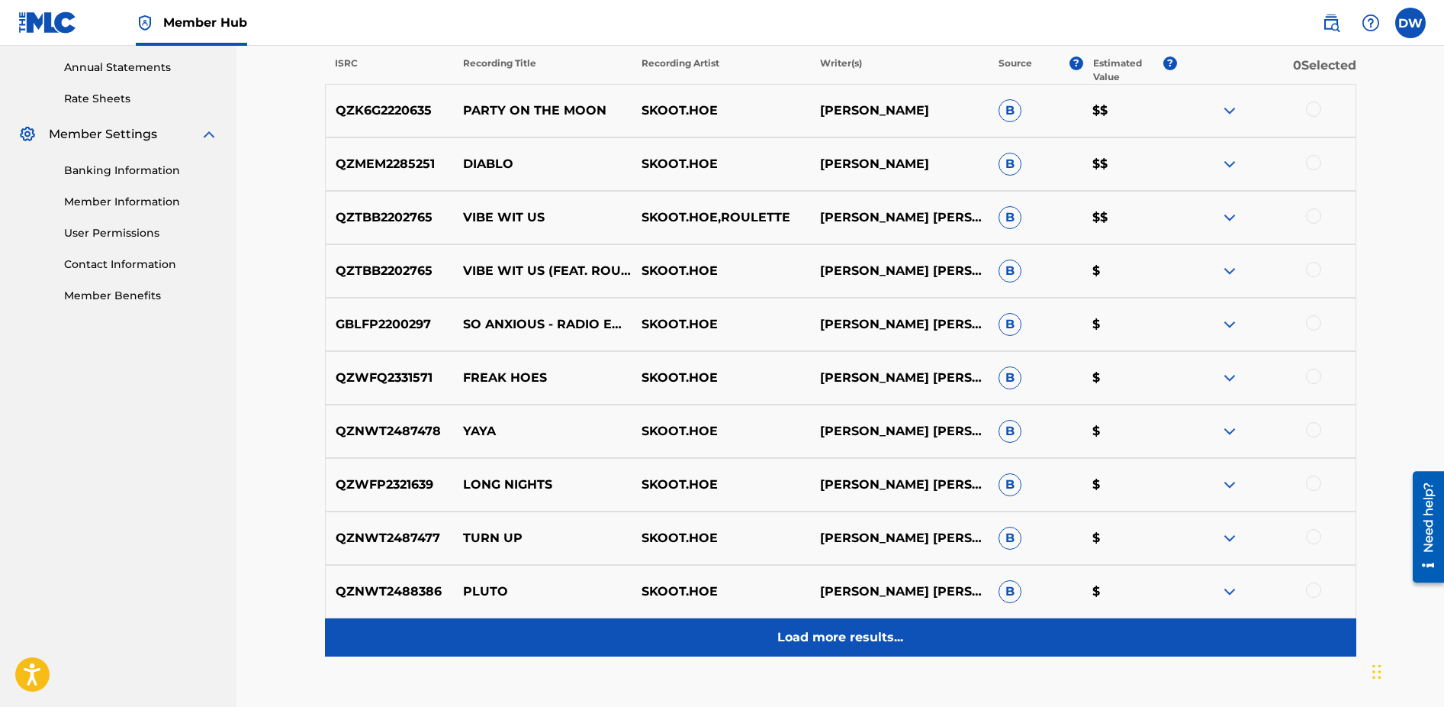
click at [835, 638] on p "Load more results..." at bounding box center [840, 637] width 126 height 18
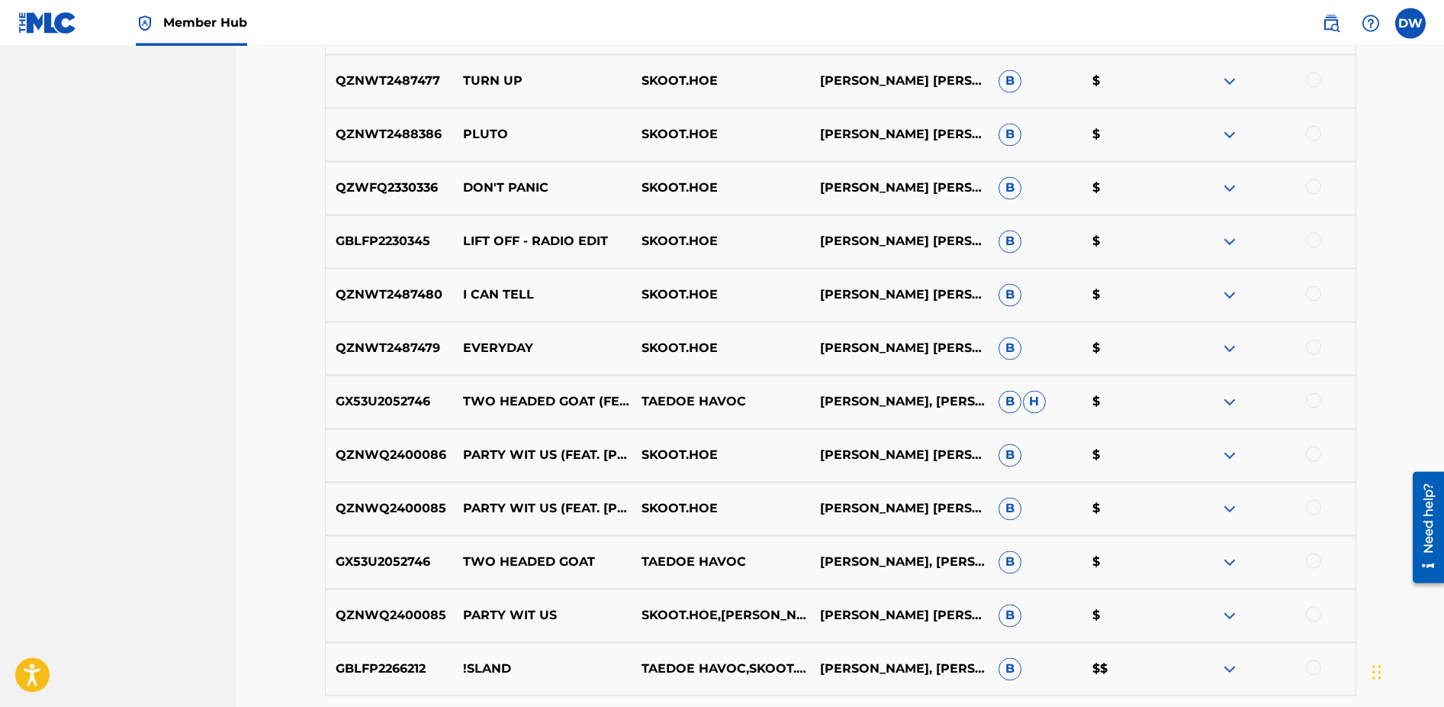
scroll to position [1080, 0]
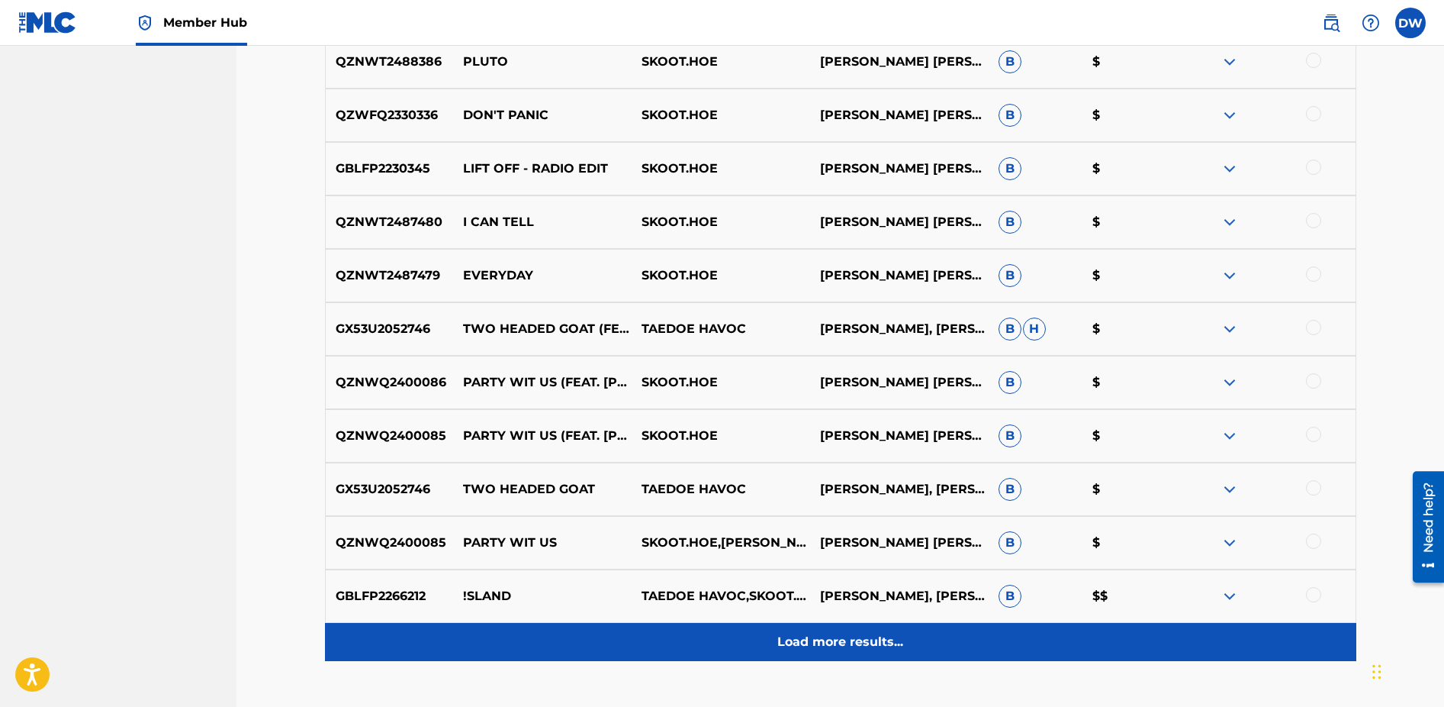
click at [813, 639] on p "Load more results..." at bounding box center [840, 642] width 126 height 18
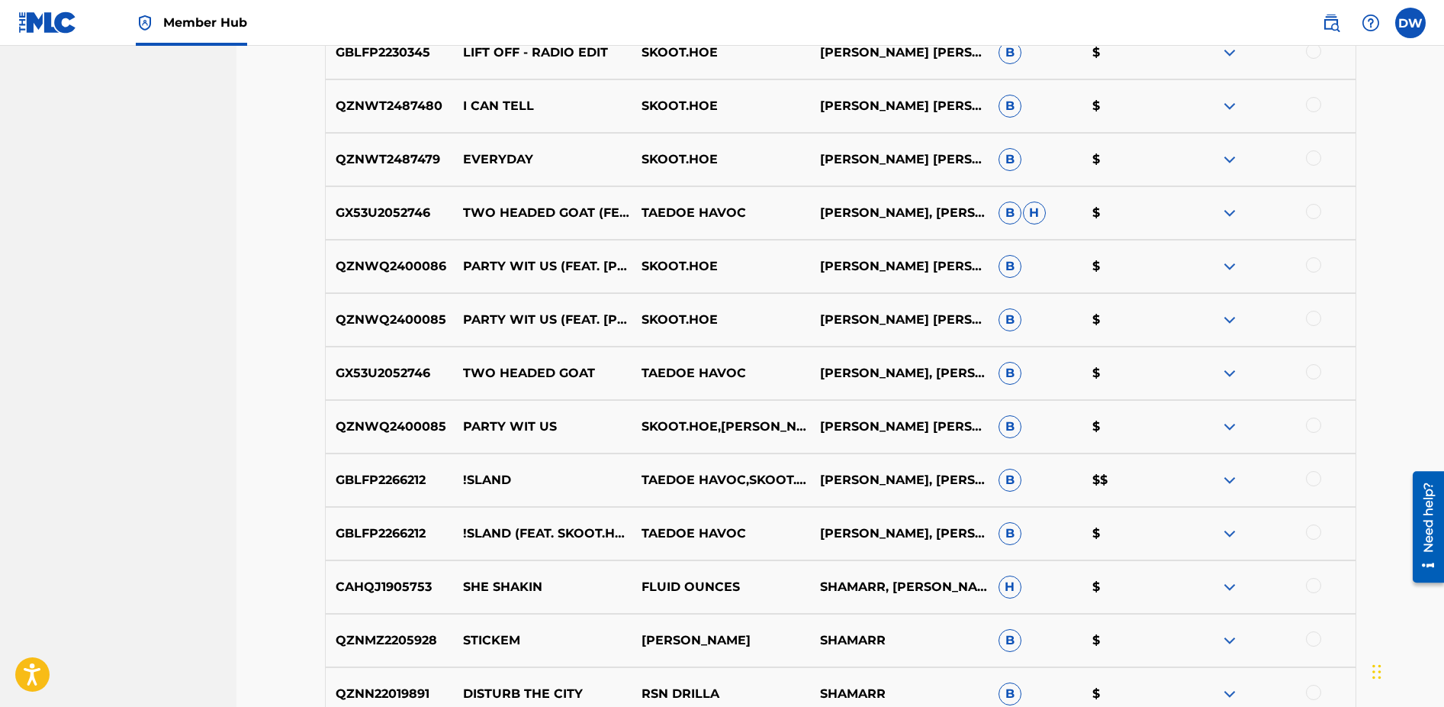
scroll to position [1182, 0]
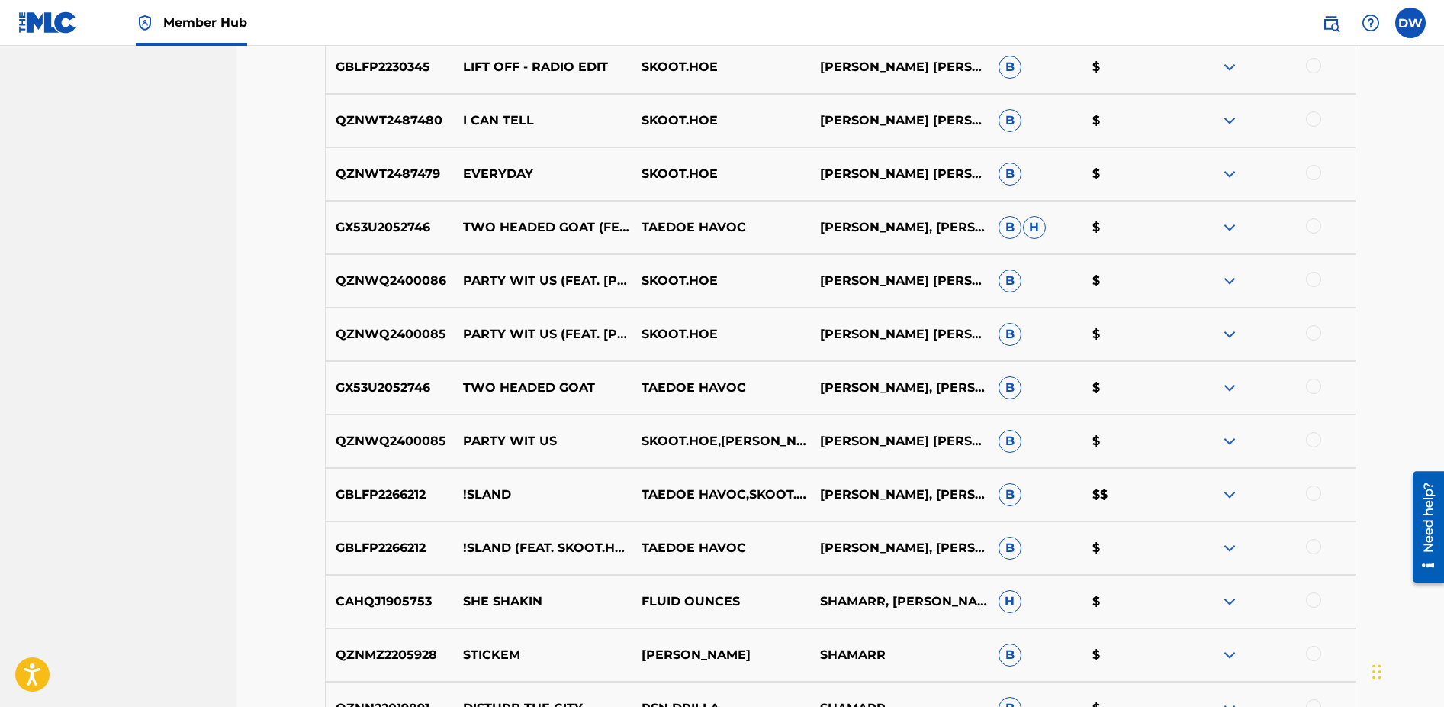
click at [1313, 492] on div at bounding box center [1313, 492] width 15 height 15
click at [1087, 582] on button "Match 1 Group" at bounding box center [1072, 582] width 169 height 38
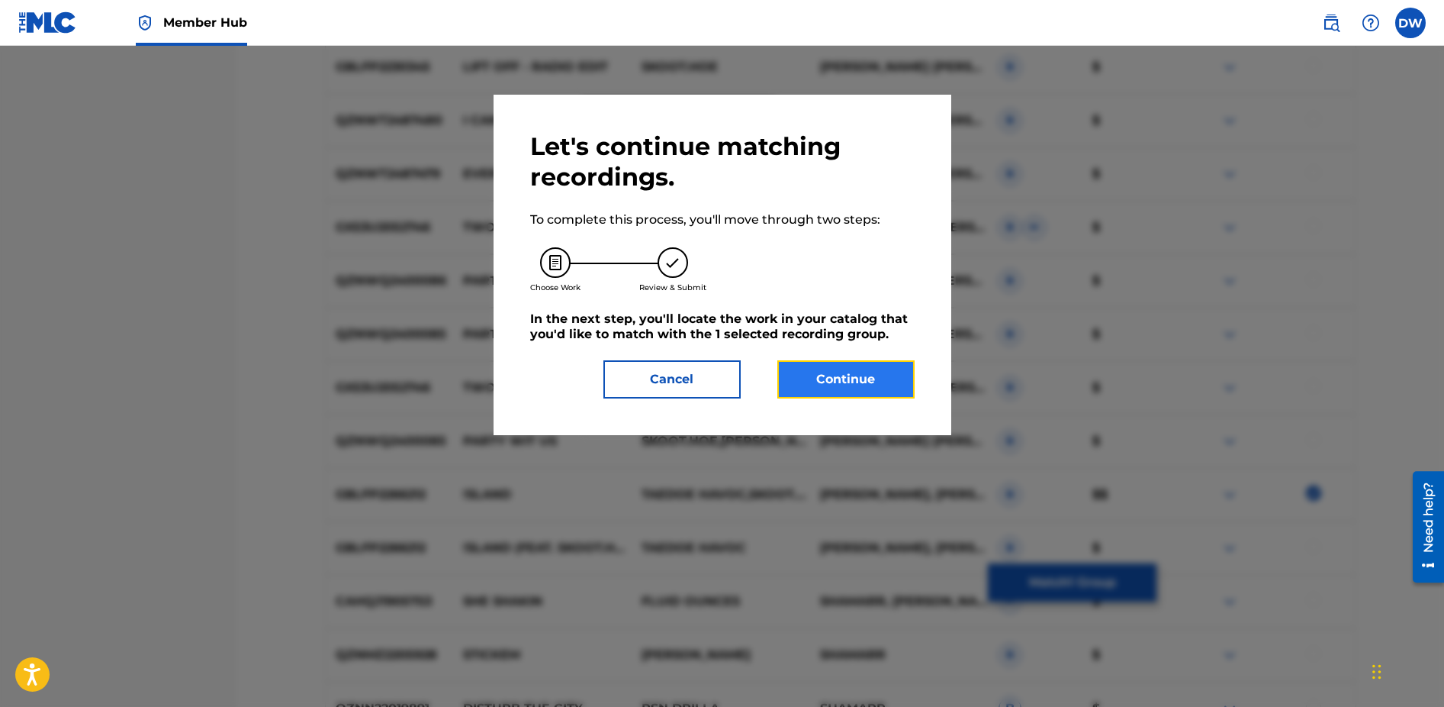
click at [849, 387] on button "Continue" at bounding box center [845, 379] width 137 height 38
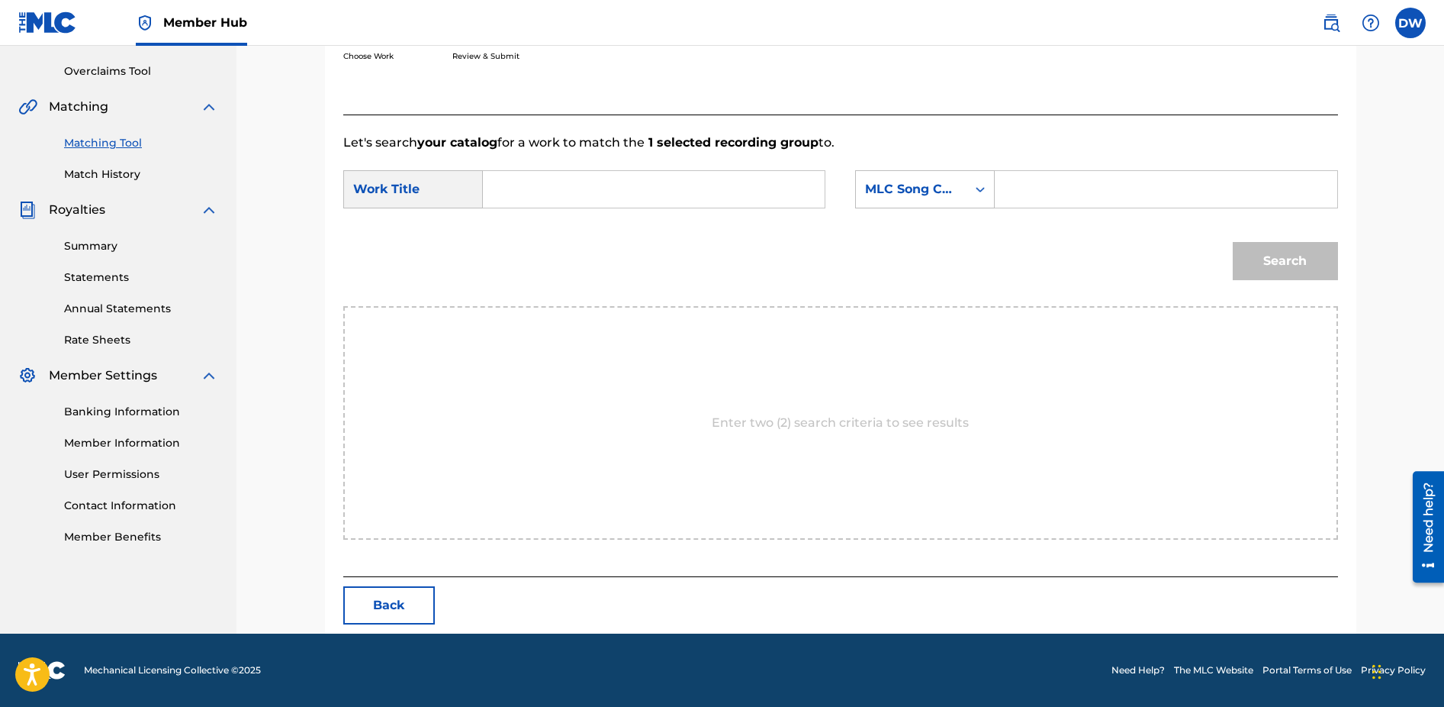
scroll to position [240, 0]
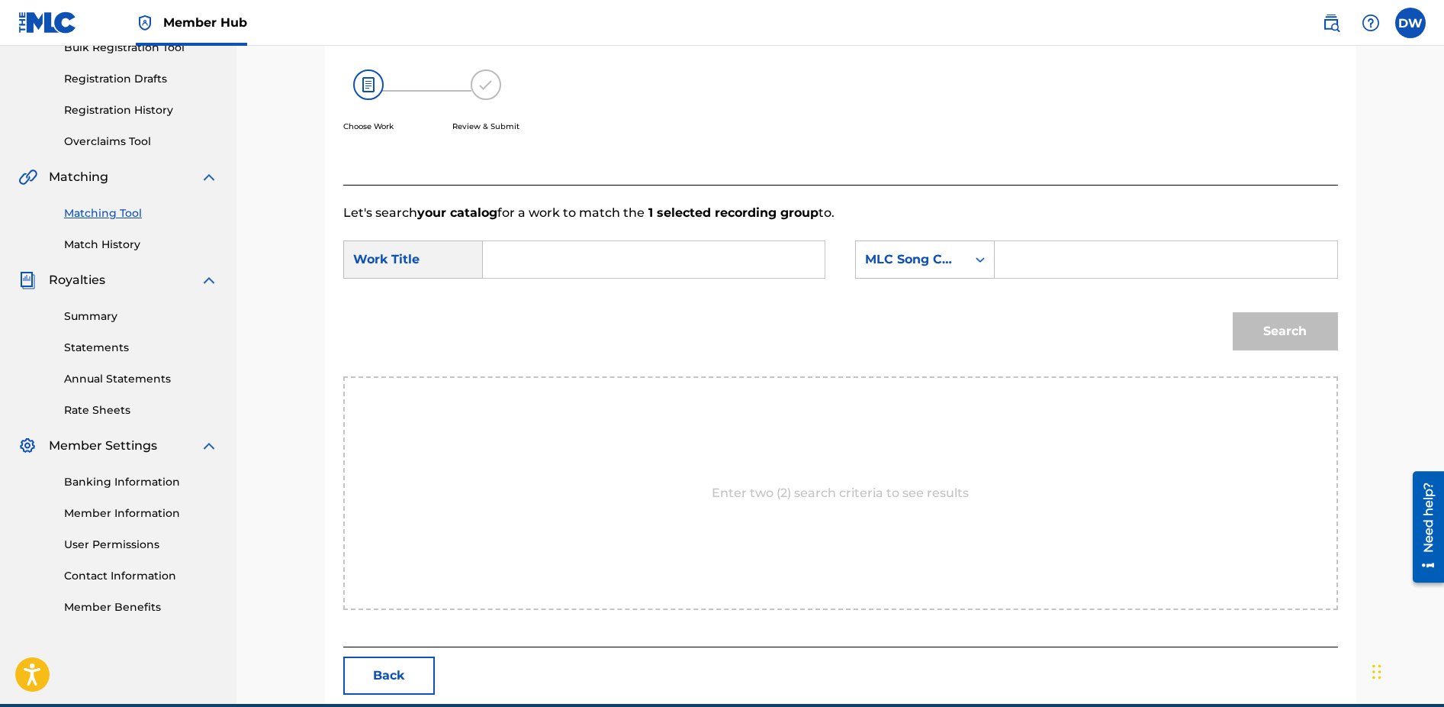
click at [686, 261] on input "Search Form" at bounding box center [654, 259] width 316 height 37
click at [984, 259] on icon "Search Form" at bounding box center [980, 259] width 15 height 15
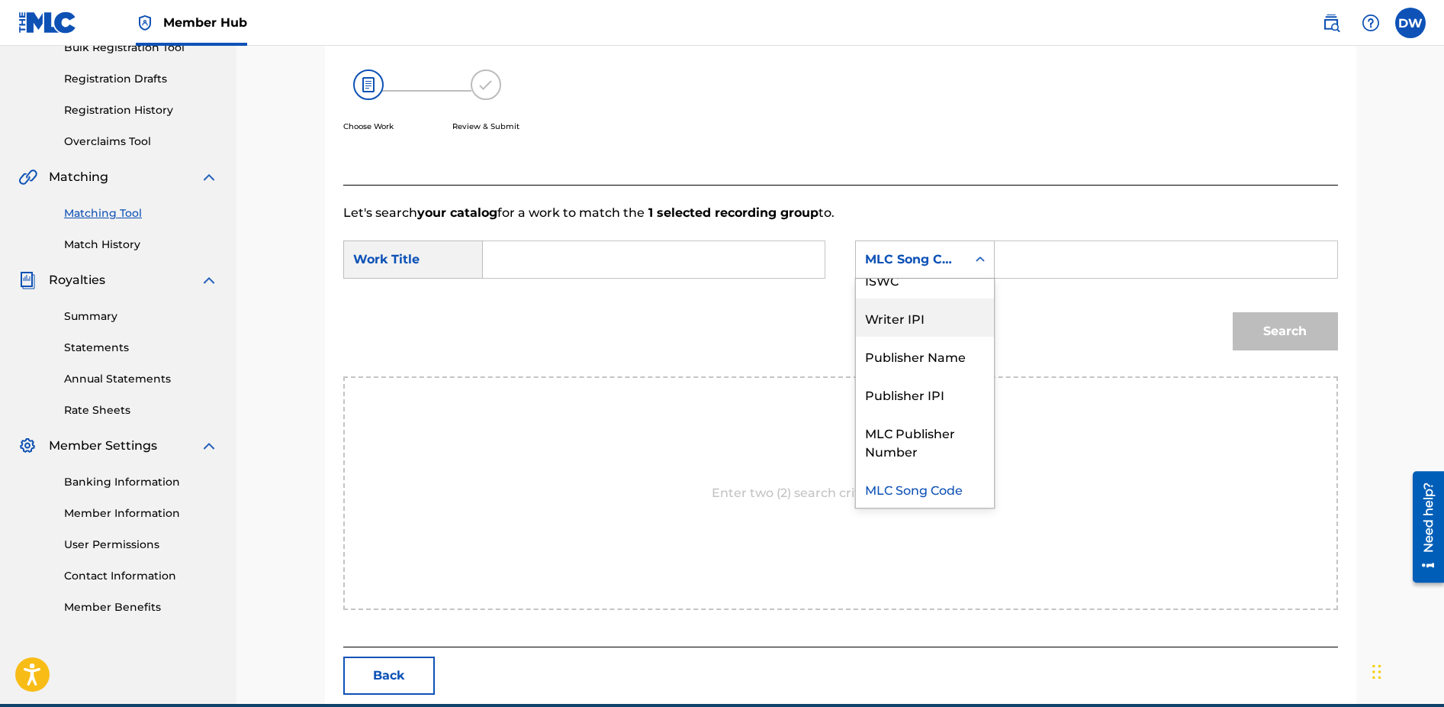
click at [906, 319] on div "Writer IPI" at bounding box center [925, 317] width 138 height 38
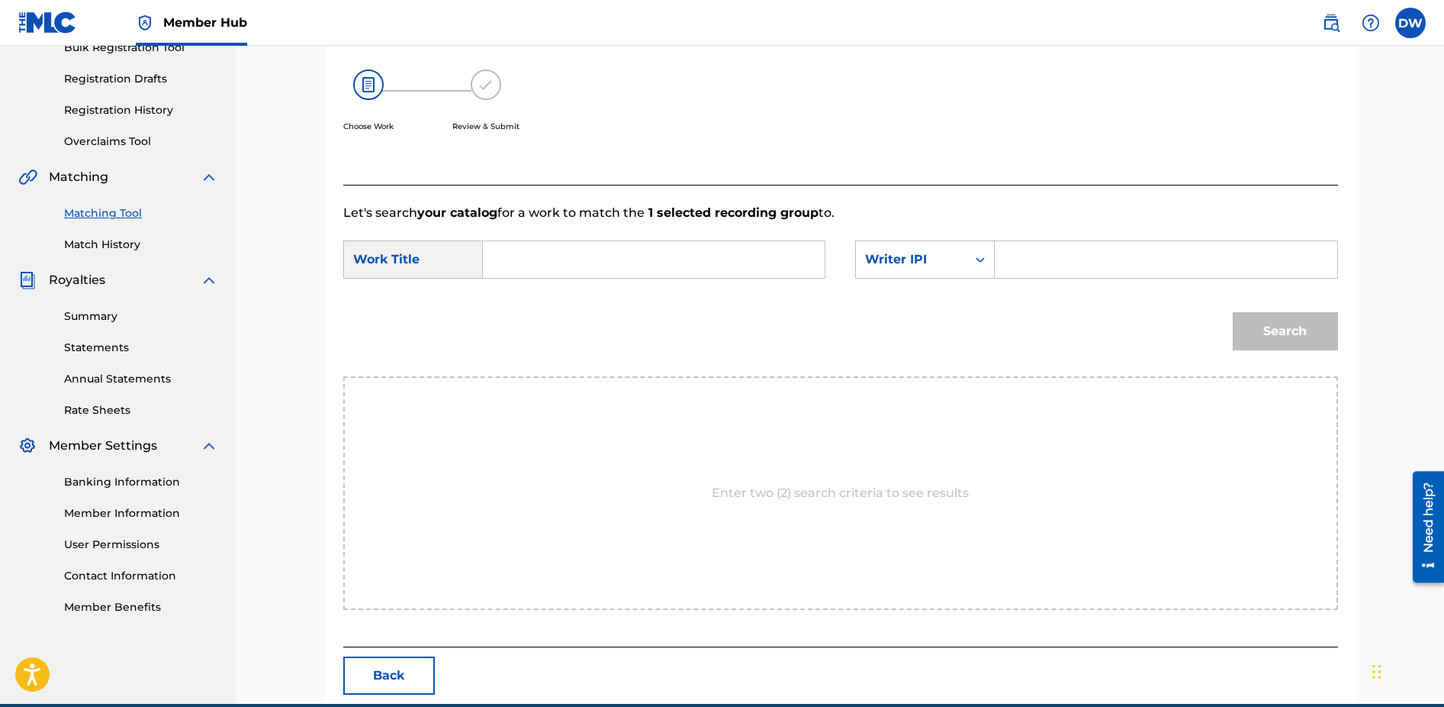
click at [1103, 266] on input "Search Form" at bounding box center [1166, 259] width 316 height 37
paste input "820728253"
click at [1022, 259] on input "820728253" at bounding box center [1166, 259] width 316 height 37
type input "00820728253"
click at [714, 256] on input "Search Form" at bounding box center [654, 259] width 316 height 37
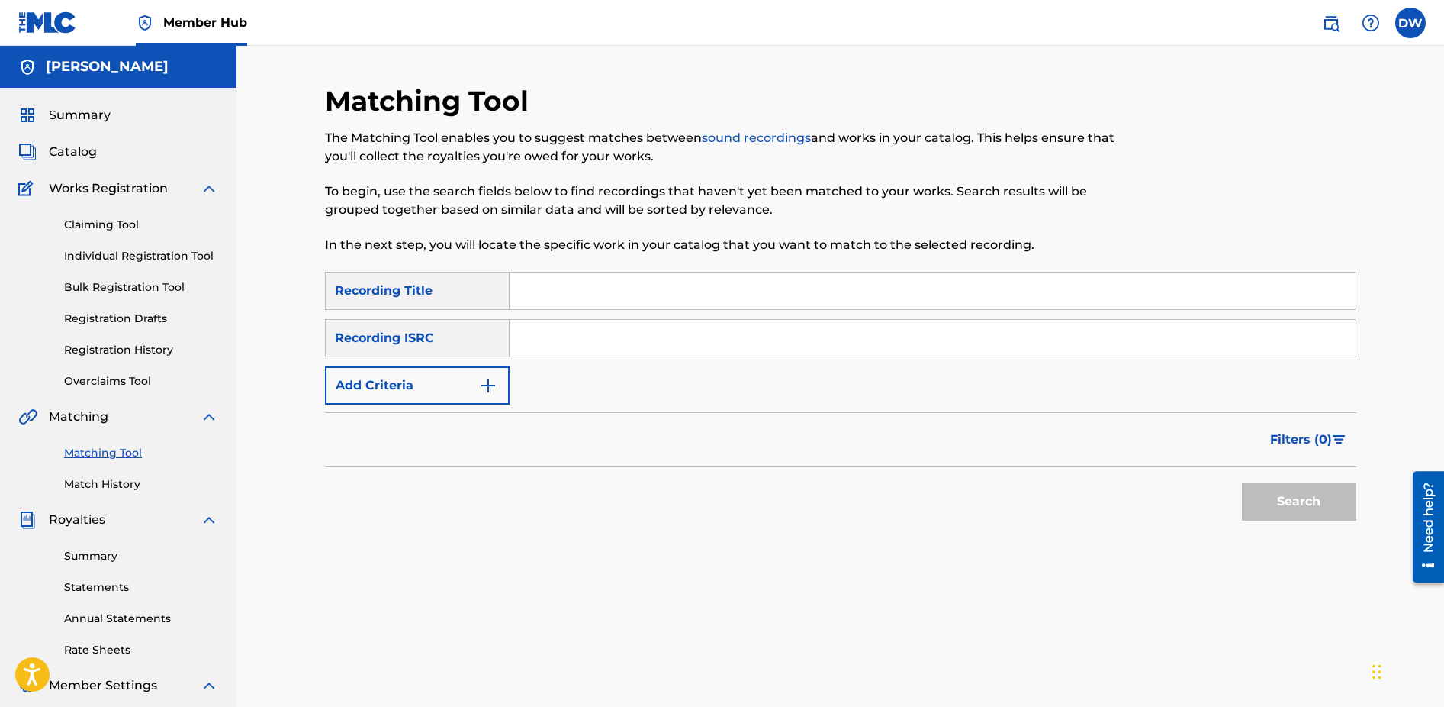
scroll to position [29, 0]
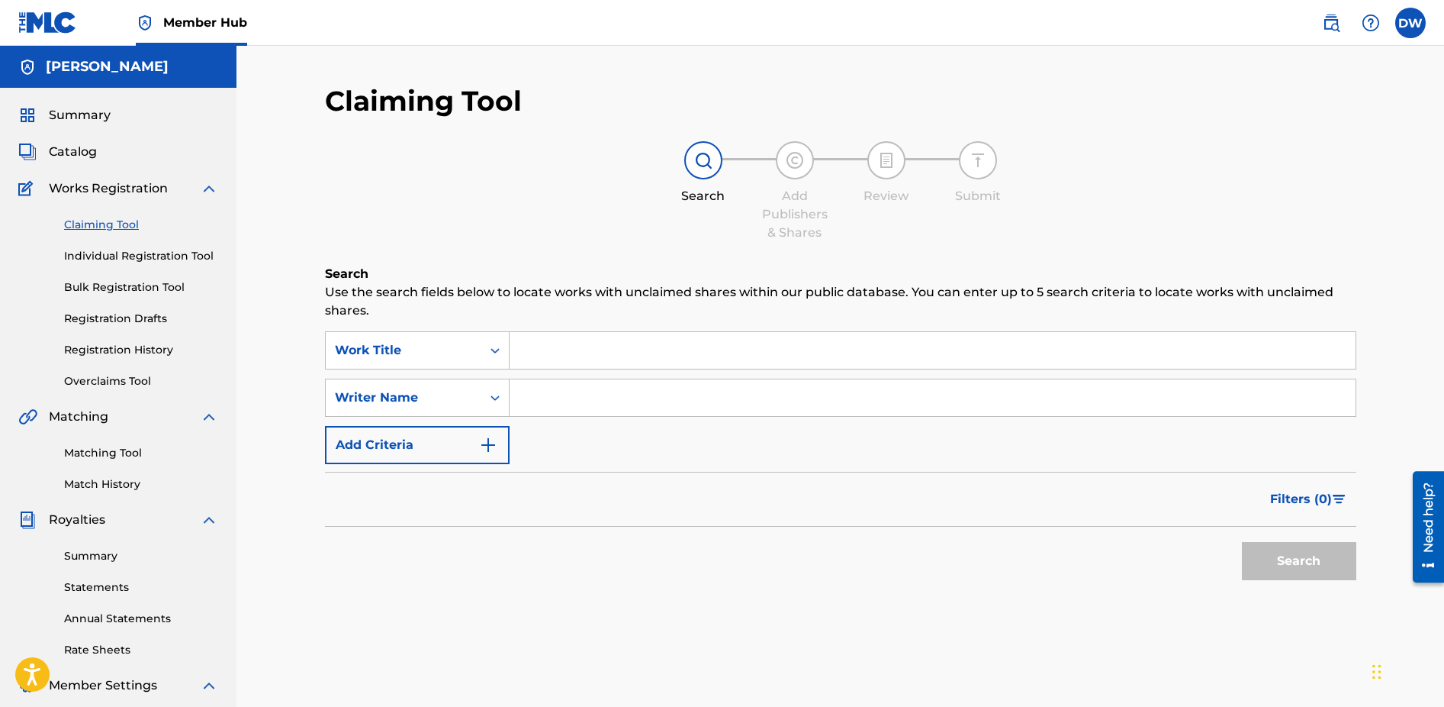
click at [671, 350] on input "Search Form" at bounding box center [933, 350] width 846 height 37
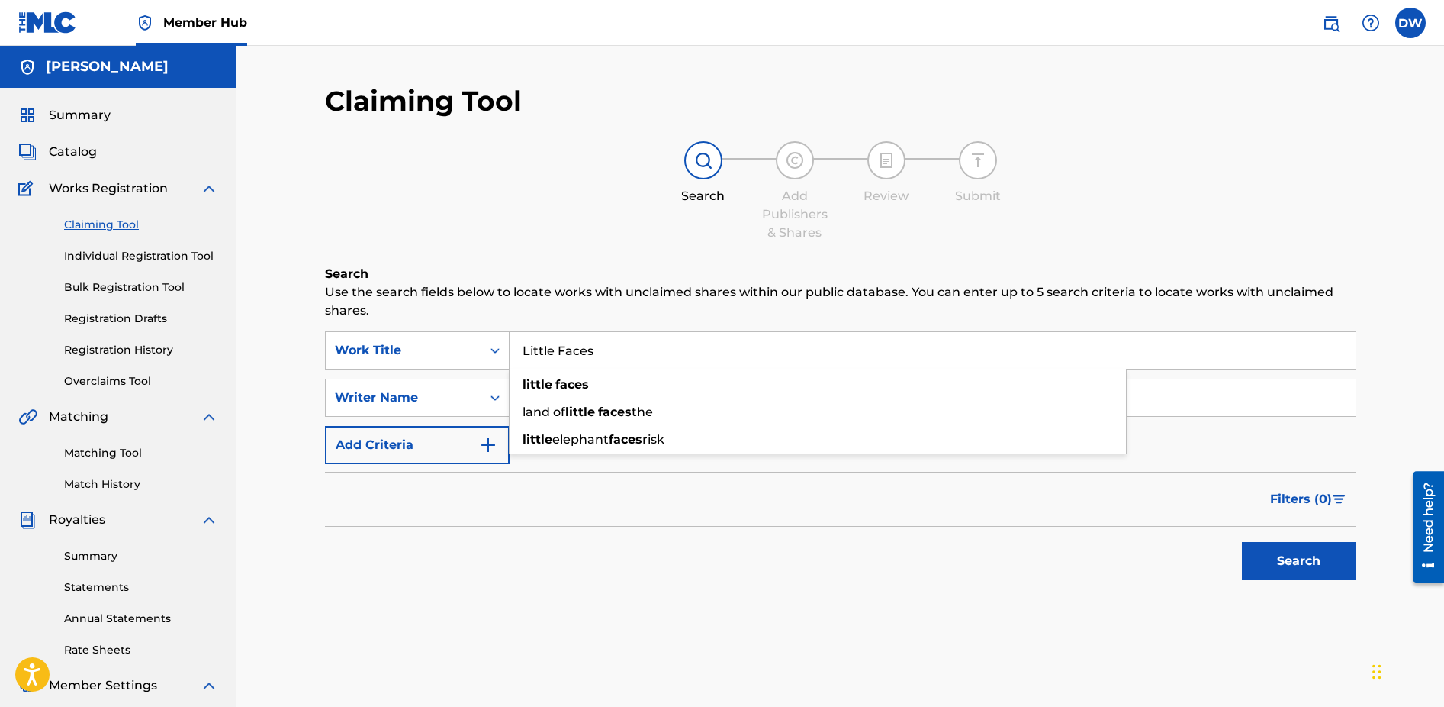
type input "Little Faces"
click at [1199, 400] on input "Search Form" at bounding box center [933, 397] width 846 height 37
click at [109, 451] on link "Matching Tool" at bounding box center [141, 453] width 154 height 16
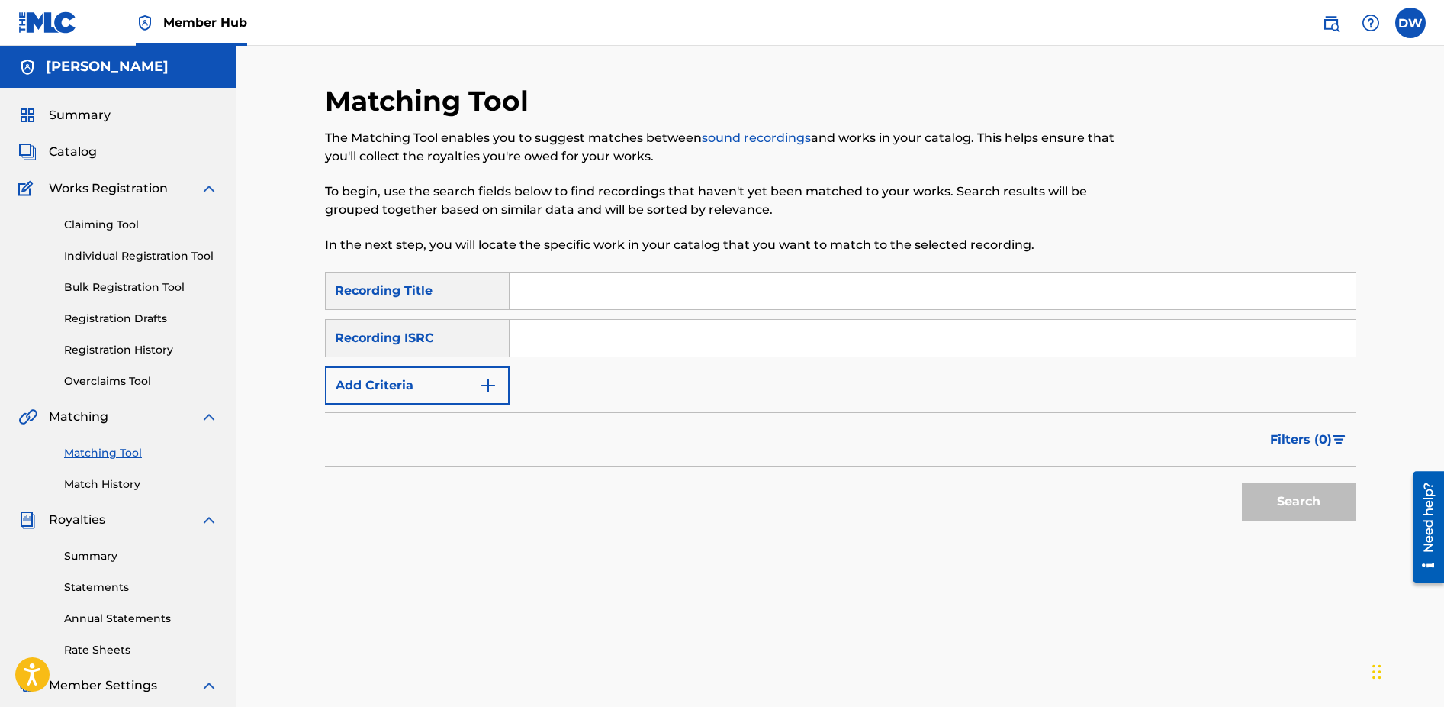
click at [623, 290] on input "Search Form" at bounding box center [933, 290] width 846 height 37
type input "Little Faces"
click at [559, 334] on input "Search Form" at bounding box center [933, 338] width 846 height 37
click at [557, 339] on input "Search Form" at bounding box center [933, 338] width 846 height 37
click at [1310, 506] on button "Search" at bounding box center [1299, 501] width 114 height 38
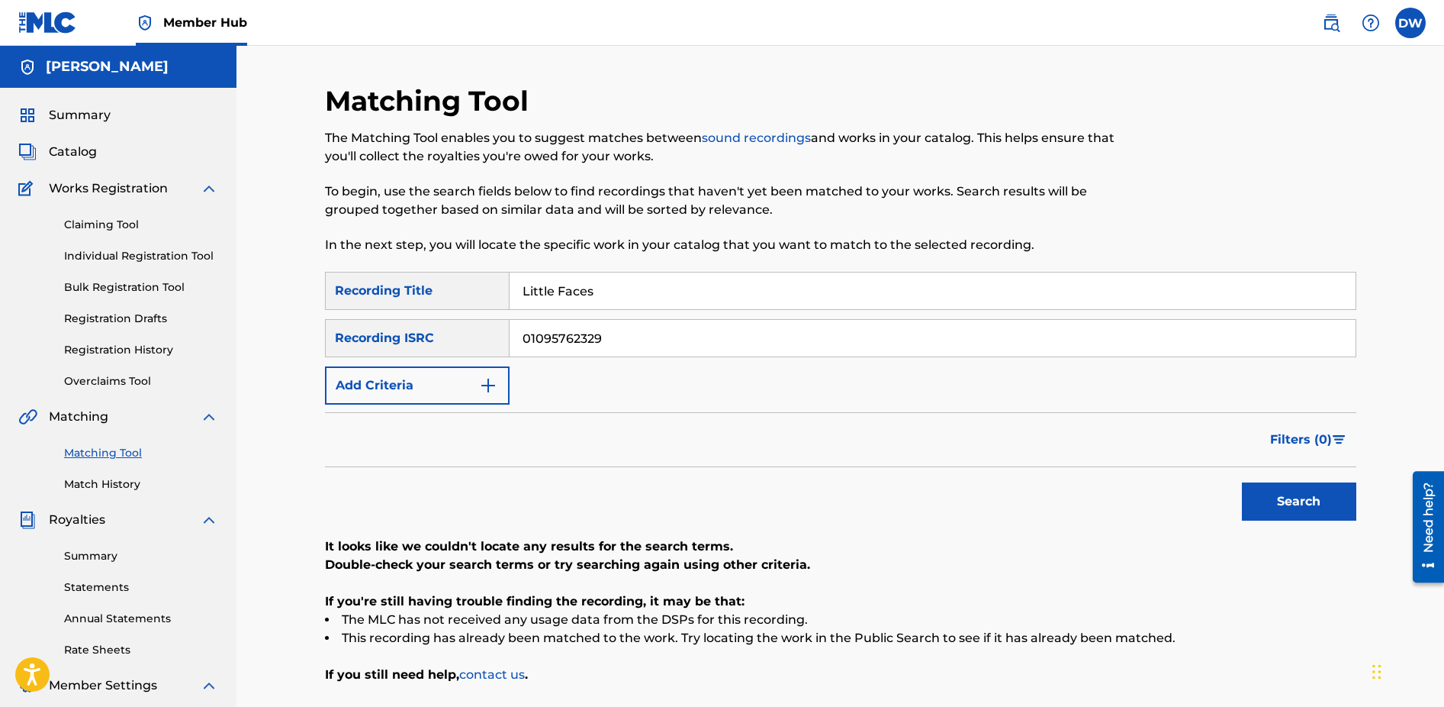
click at [530, 342] on input "01095762329" at bounding box center [933, 338] width 846 height 37
type input "1095762329"
click at [1318, 506] on button "Search" at bounding box center [1299, 501] width 114 height 38
drag, startPoint x: 608, startPoint y: 340, endPoint x: 468, endPoint y: 340, distance: 139.6
click at [510, 340] on input "1095762329" at bounding box center [933, 338] width 846 height 37
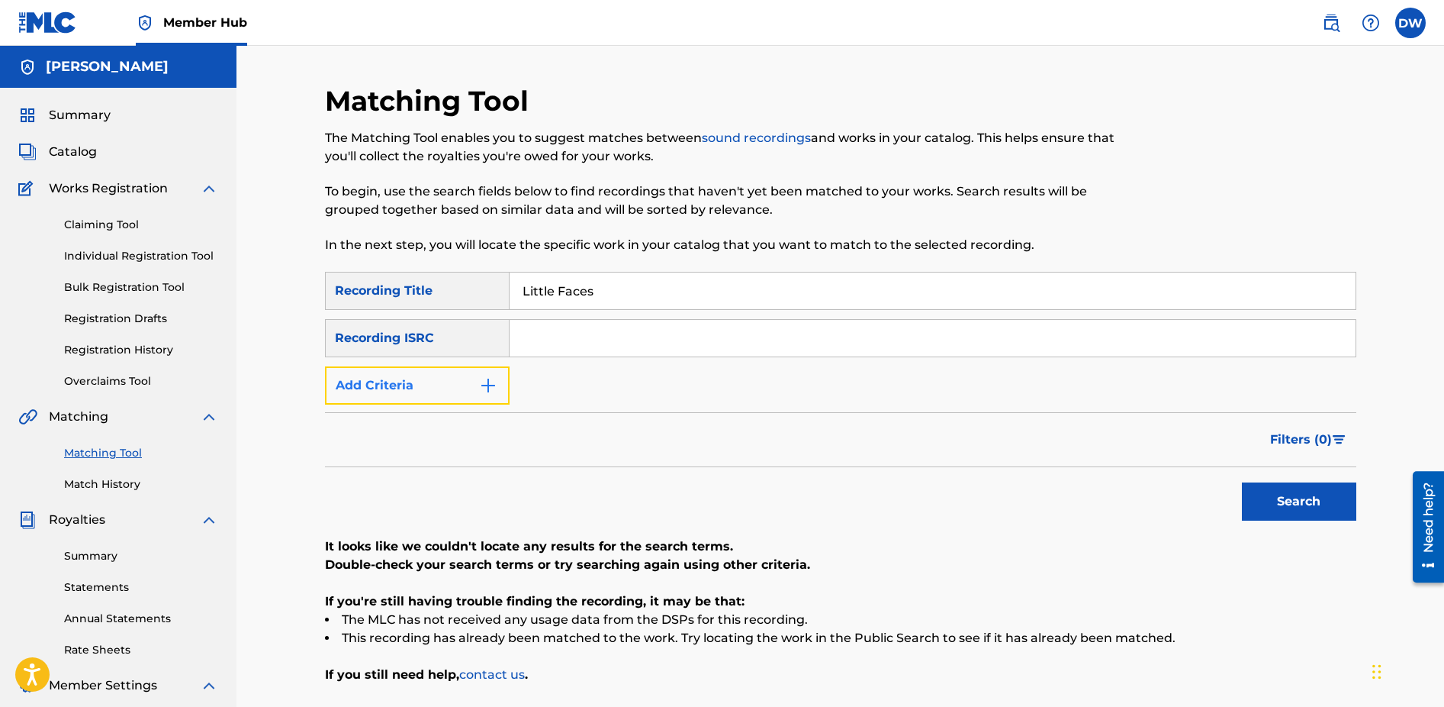
click at [490, 385] on img "Search Form" at bounding box center [488, 385] width 18 height 18
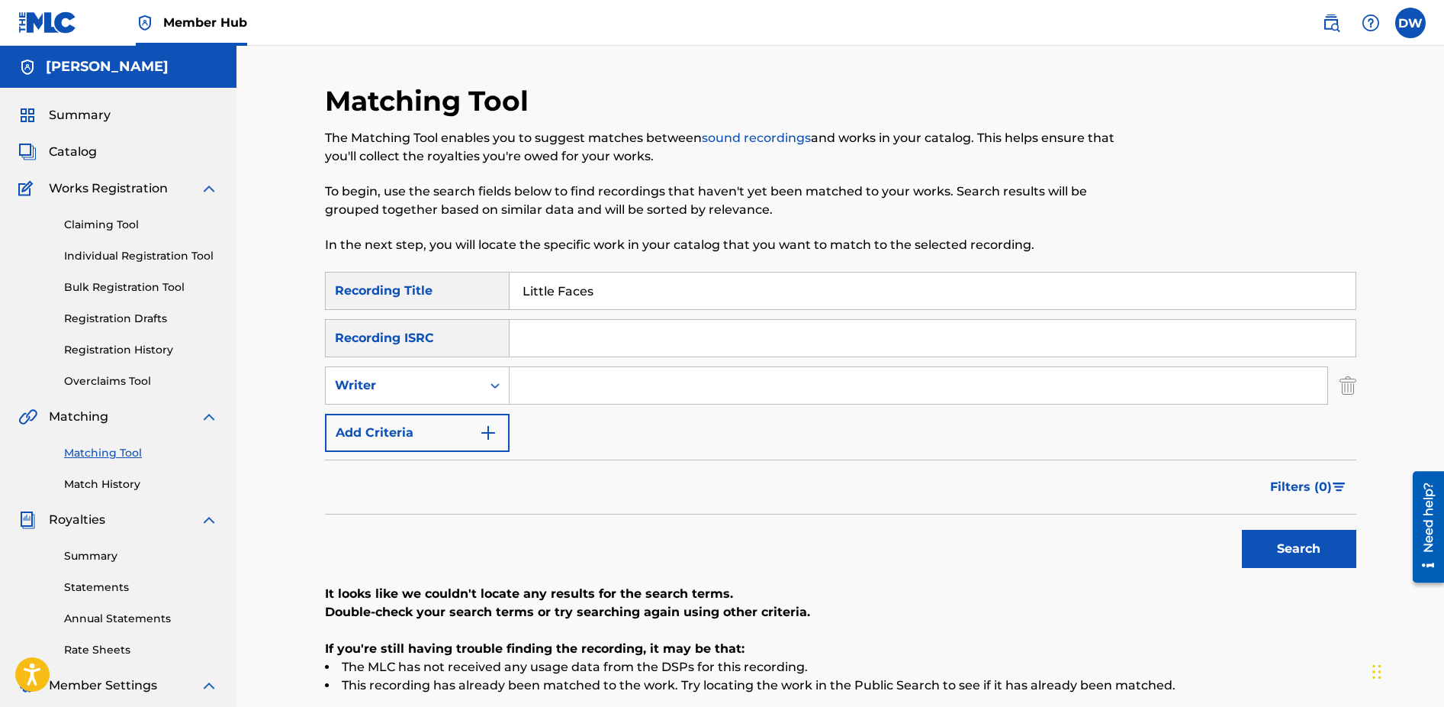
click at [565, 393] on input "Search Form" at bounding box center [919, 385] width 818 height 37
click at [571, 341] on input "Search Form" at bounding box center [933, 338] width 846 height 37
type input "QZFZ42355217"
click at [1281, 543] on button "Search" at bounding box center [1299, 549] width 114 height 38
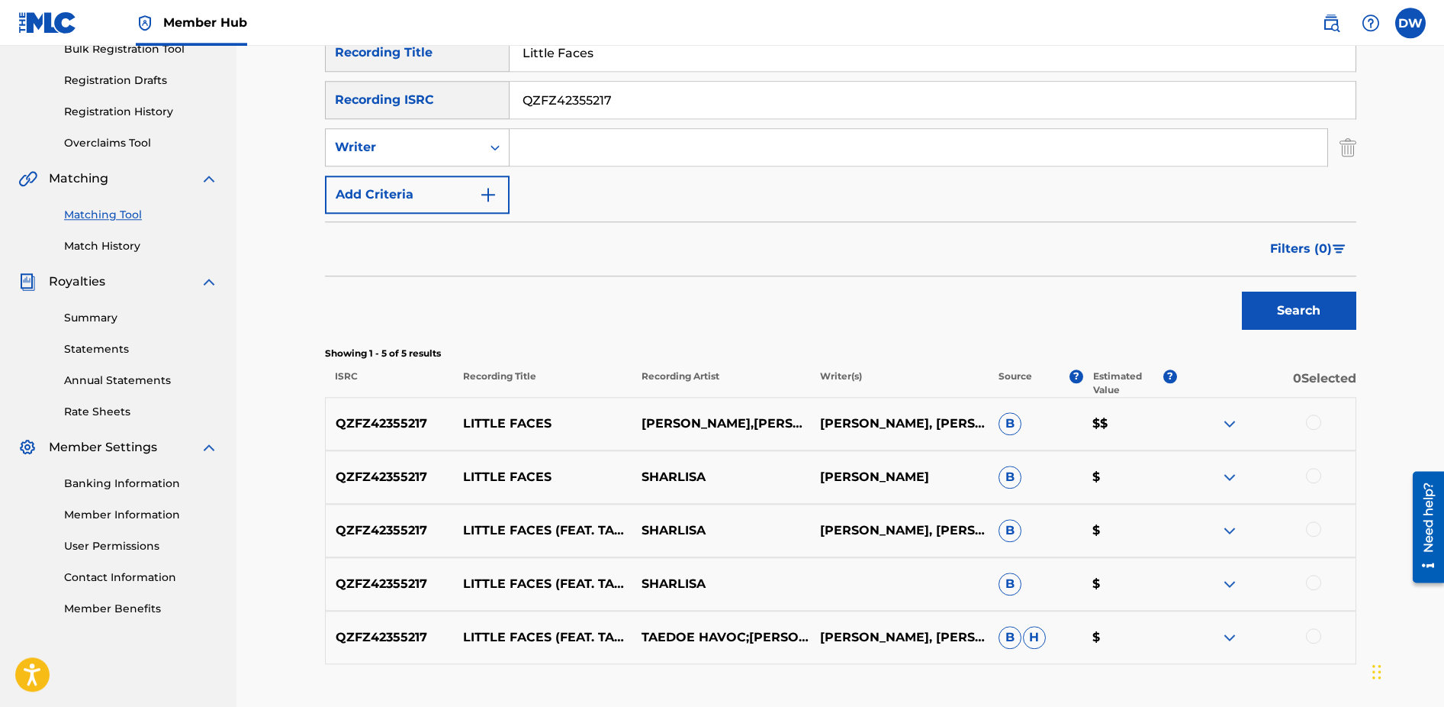
scroll to position [246, 0]
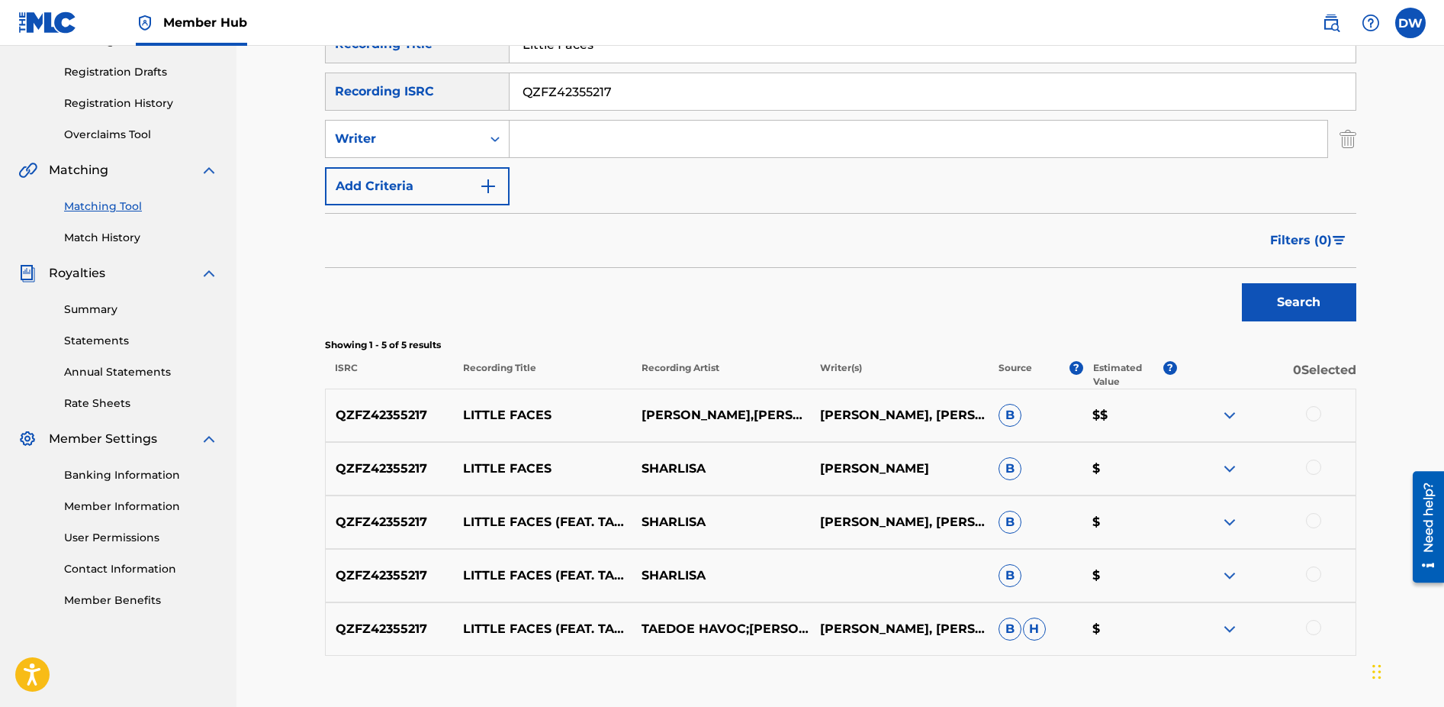
click at [1318, 412] on div at bounding box center [1313, 413] width 15 height 15
click at [1315, 465] on div at bounding box center [1313, 466] width 15 height 15
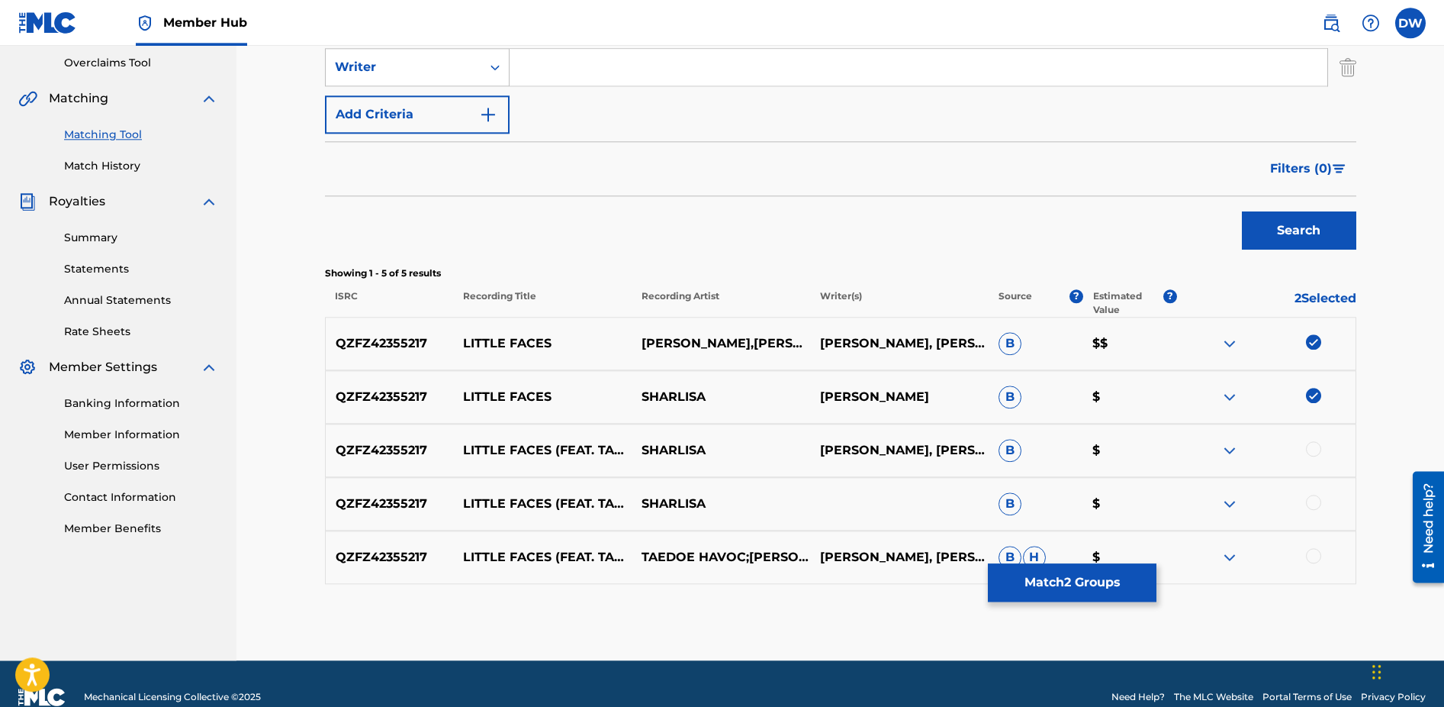
scroll to position [319, 0]
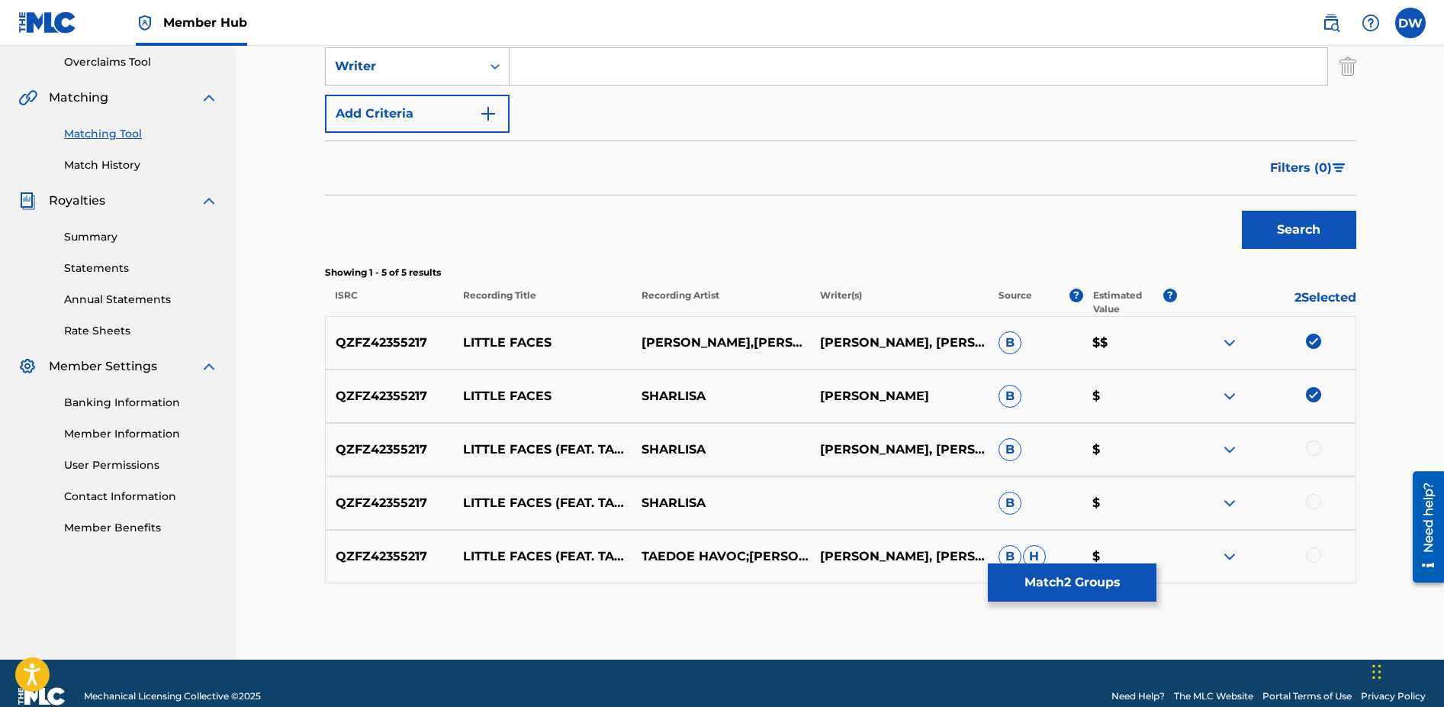
click at [1317, 449] on div at bounding box center [1313, 447] width 15 height 15
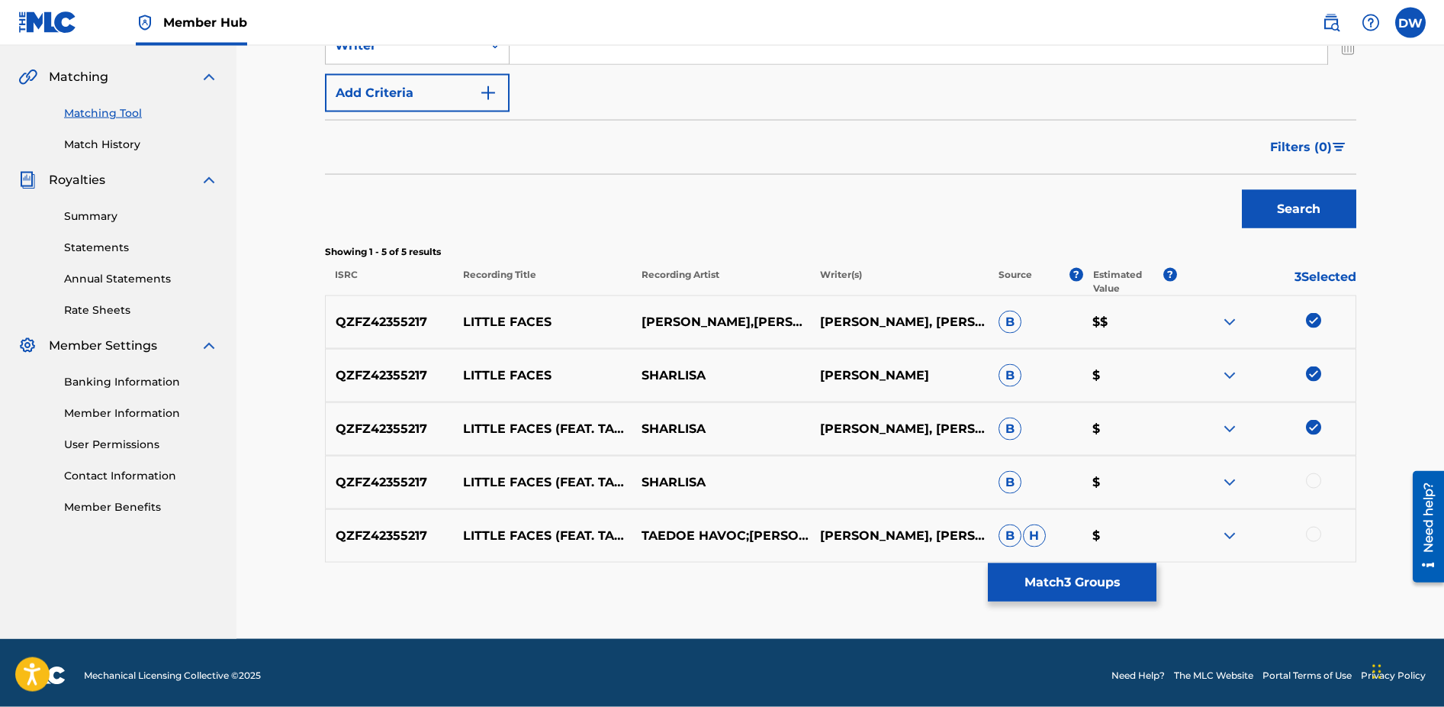
scroll to position [345, 0]
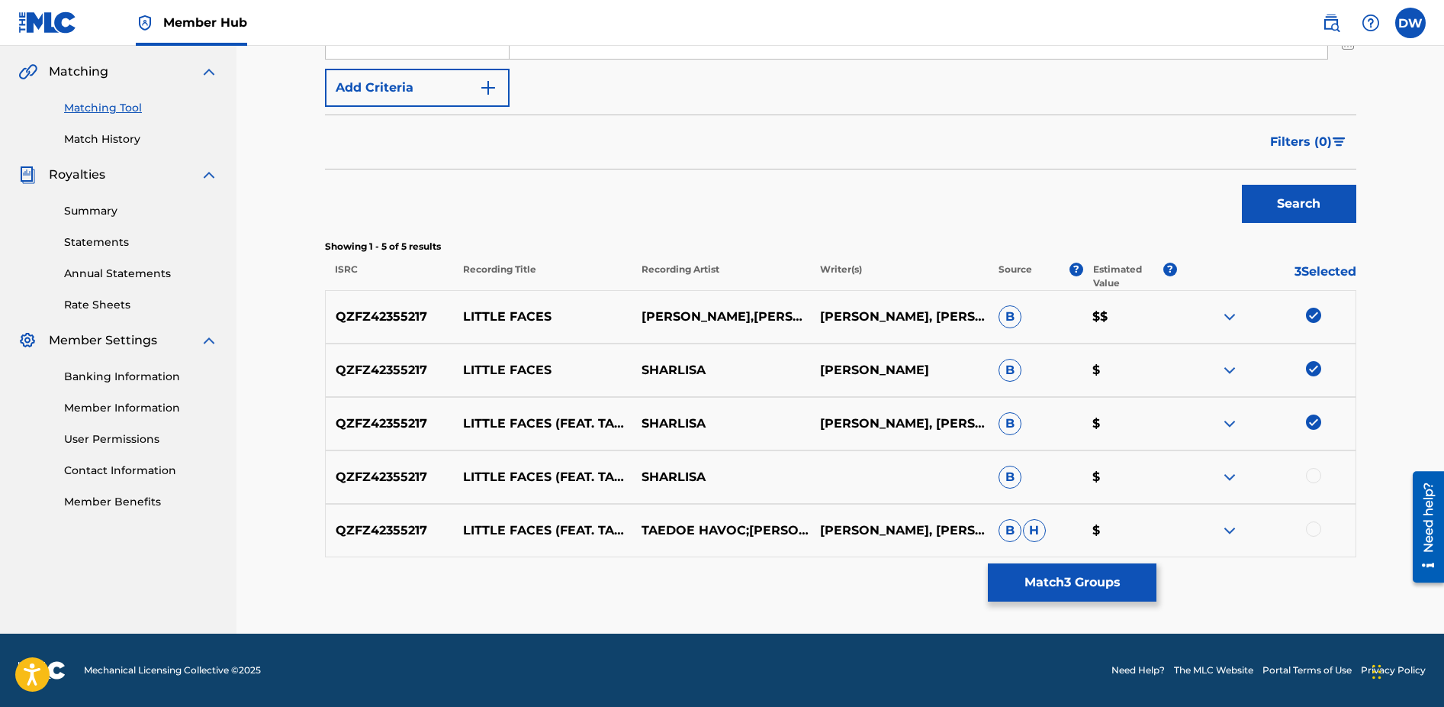
click at [1318, 477] on div at bounding box center [1313, 475] width 15 height 15
click at [1316, 526] on div at bounding box center [1313, 528] width 15 height 15
click at [1106, 582] on button "Match 5 Groups" at bounding box center [1072, 582] width 169 height 38
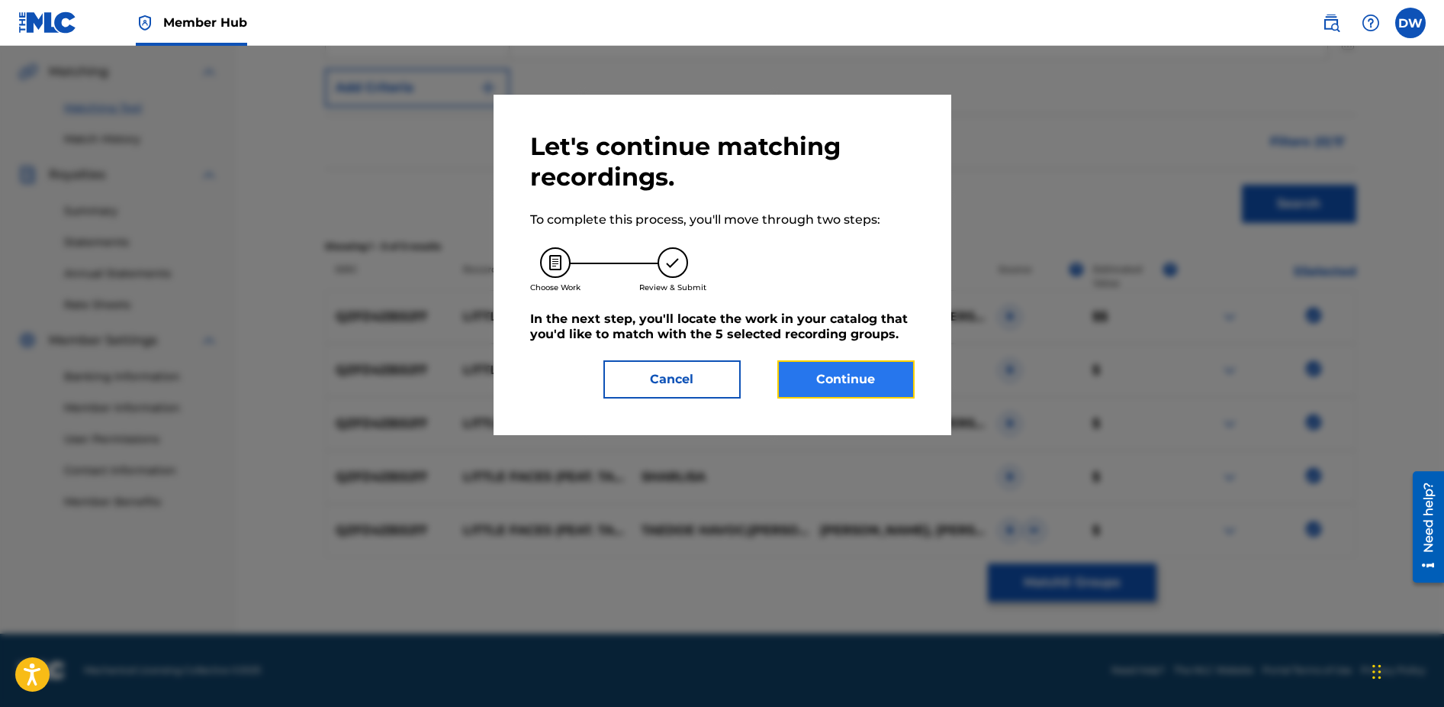
click at [867, 370] on button "Continue" at bounding box center [845, 379] width 137 height 38
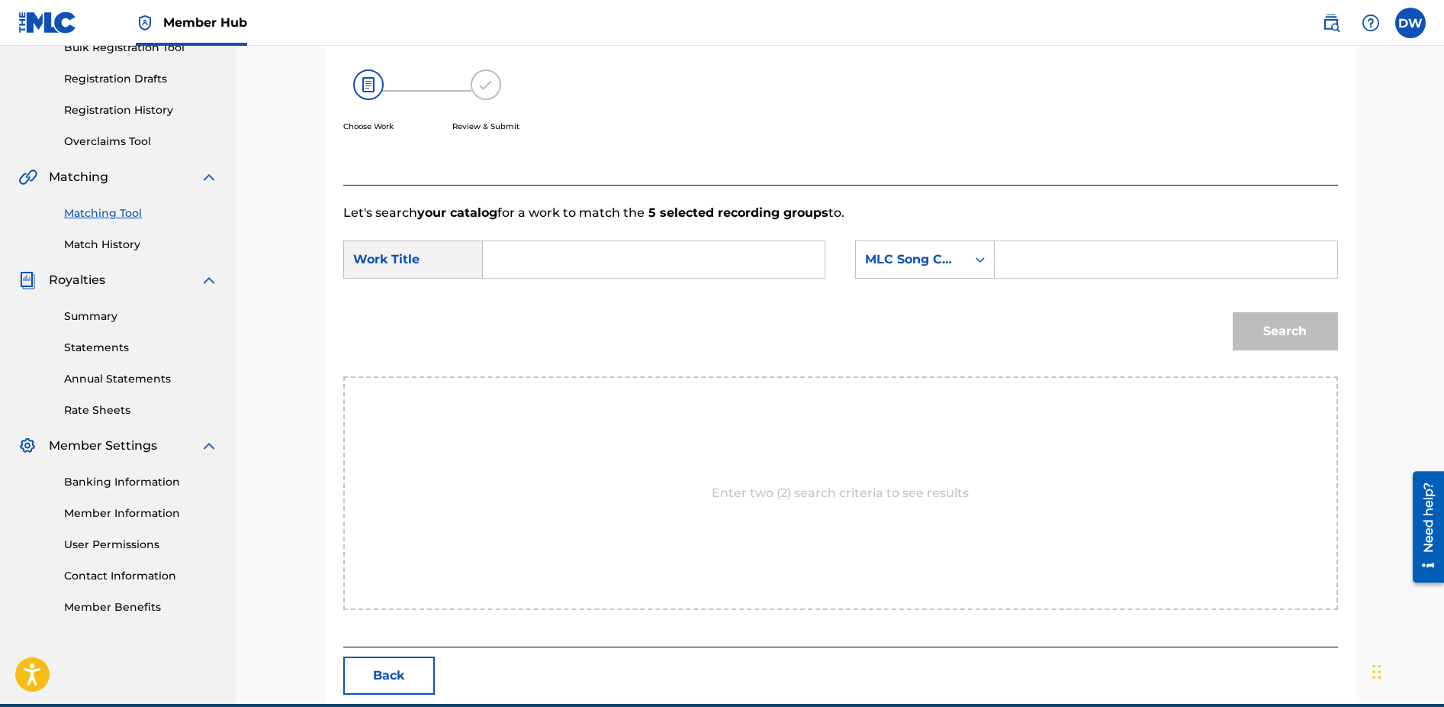
click at [644, 265] on input "Search Form" at bounding box center [654, 259] width 316 height 37
type input "Little Faces"
click at [1095, 261] on input "Search Form" at bounding box center [1166, 259] width 316 height 37
paste input "Wynning_Ent Pub"
type input "Wynning_Ent Pub"
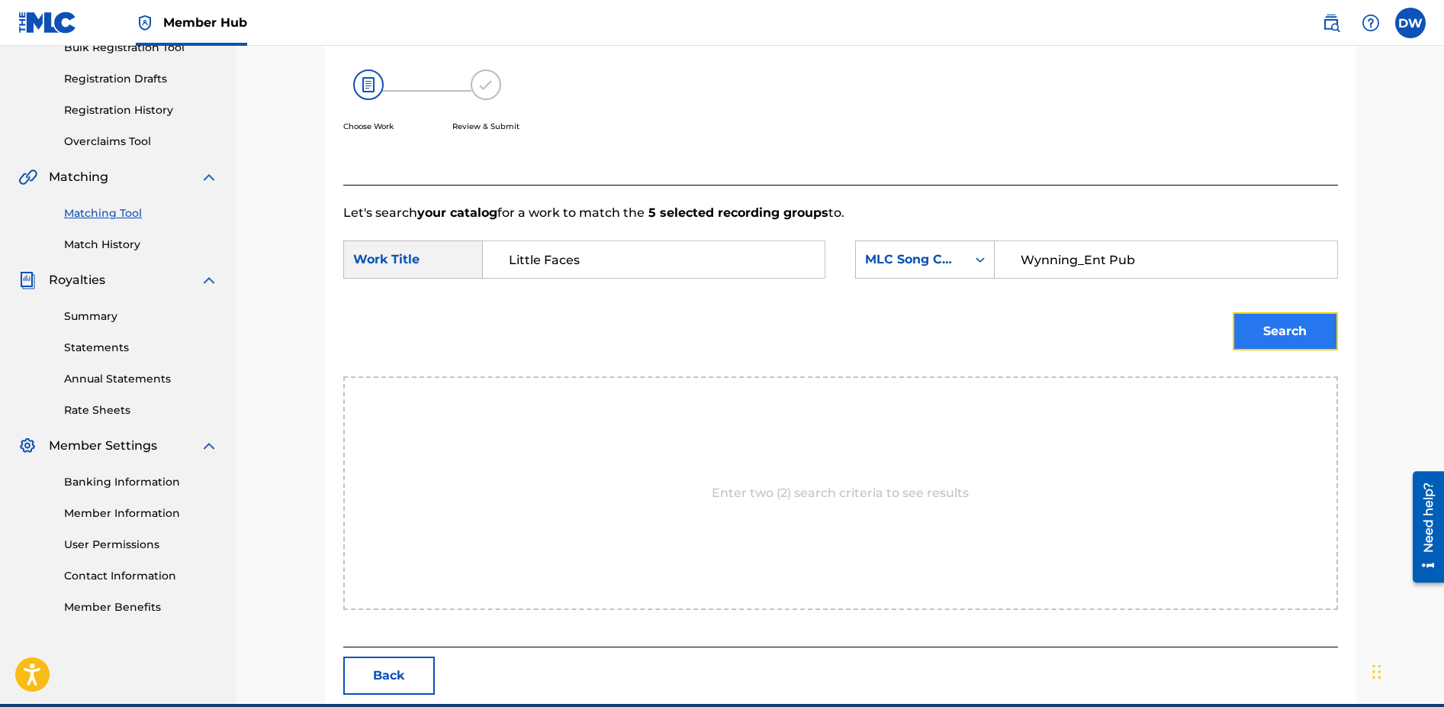
click at [1307, 333] on button "Search" at bounding box center [1285, 331] width 105 height 38
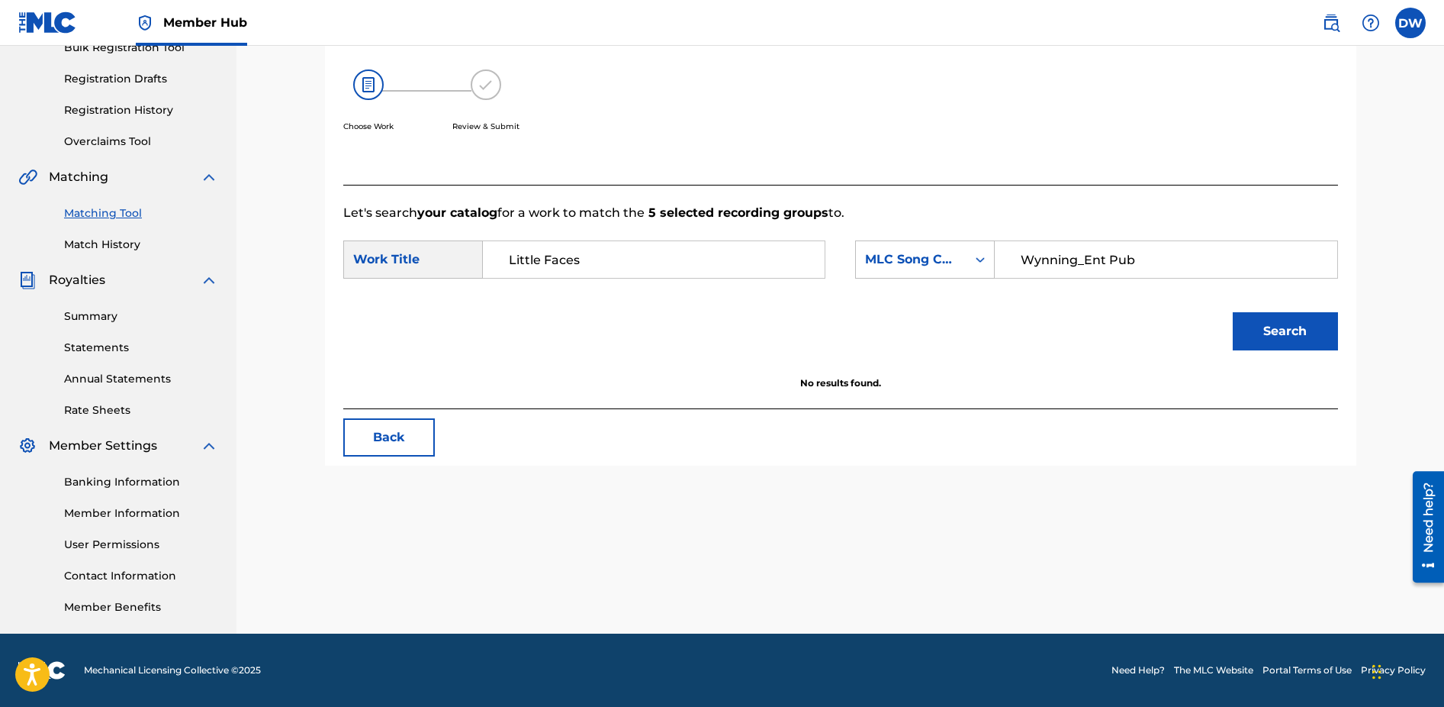
click at [1019, 258] on input "Wynning_Ent Pub" at bounding box center [1166, 259] width 316 height 37
click at [979, 259] on icon "Search Form" at bounding box center [980, 259] width 9 height 5
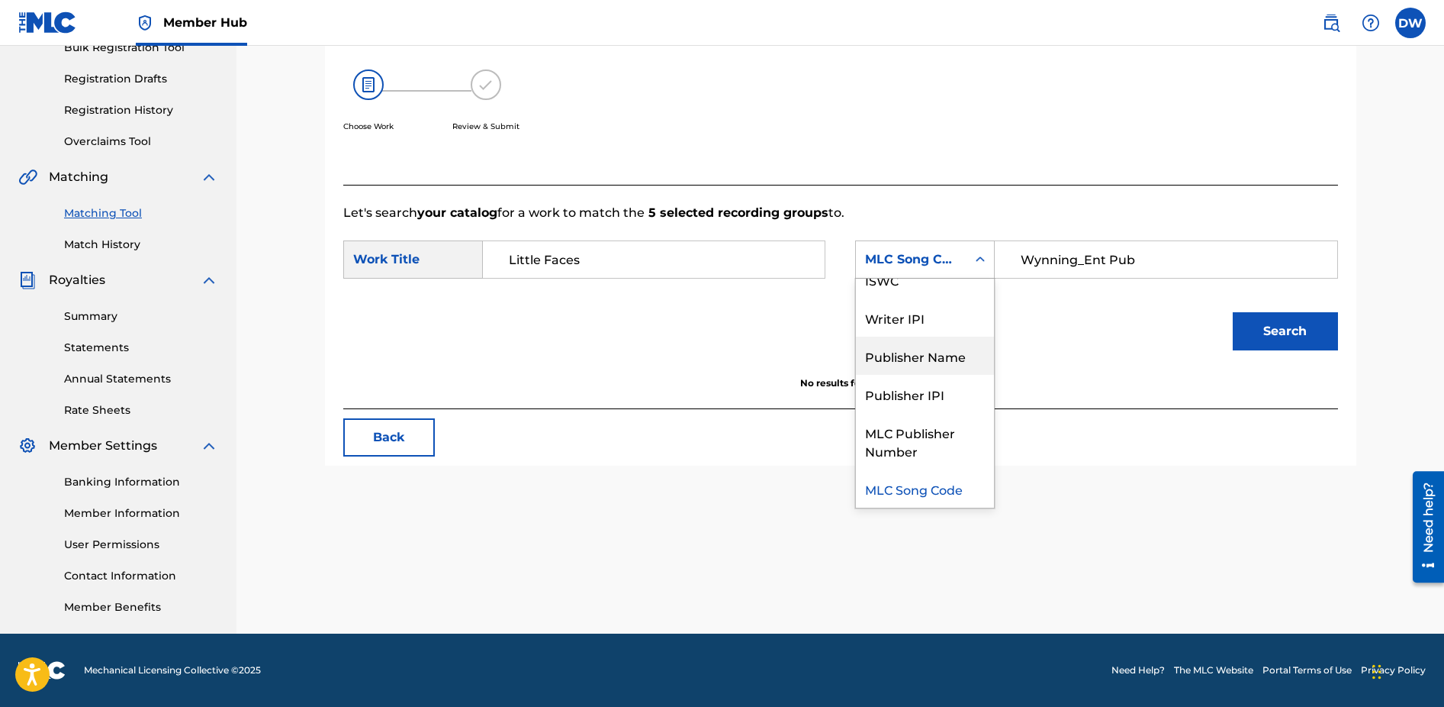
click at [937, 359] on div "Publisher Name" at bounding box center [925, 355] width 138 height 38
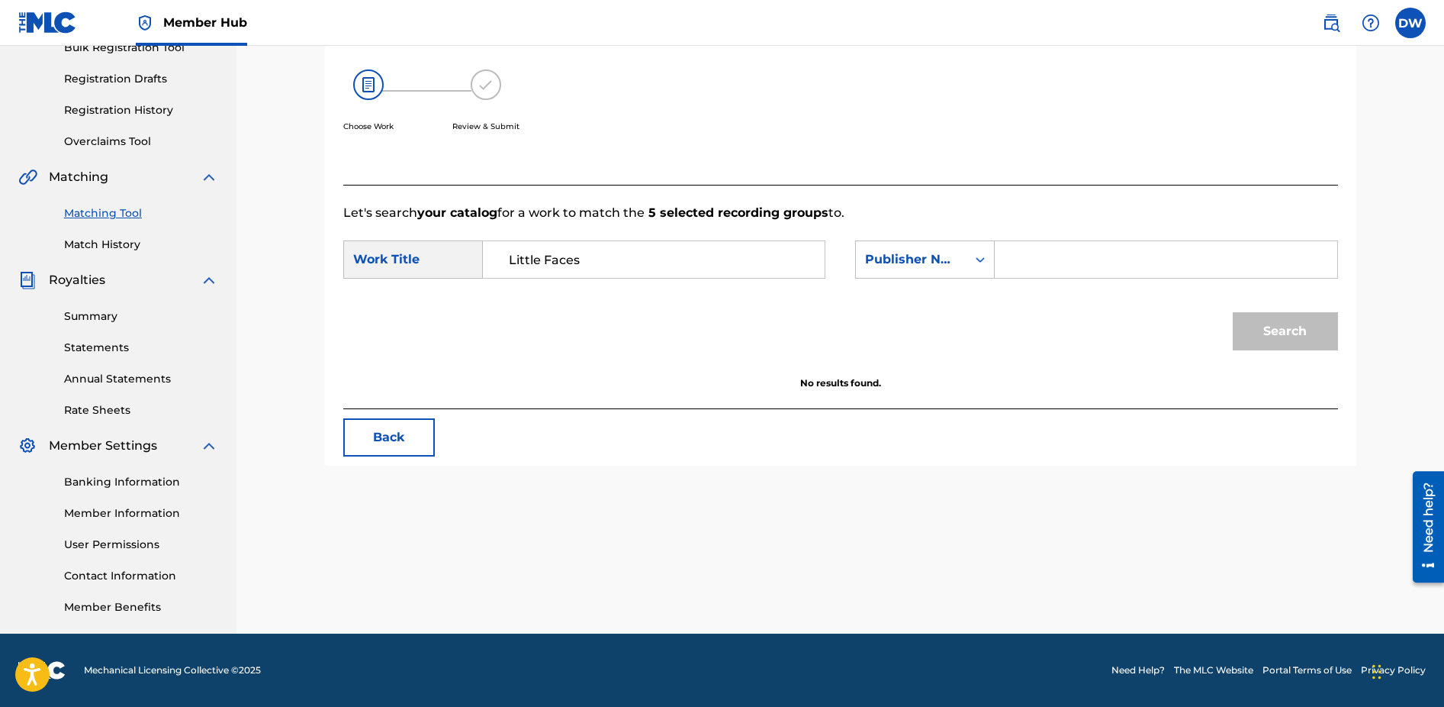
click at [1048, 267] on input "Search Form" at bounding box center [1166, 259] width 316 height 37
click at [1050, 264] on input "Search Form" at bounding box center [1166, 259] width 316 height 37
paste input "Wynning_Ent Pub"
type input "Wynning_Ent Pub"
click at [1275, 317] on button "Search" at bounding box center [1285, 331] width 105 height 38
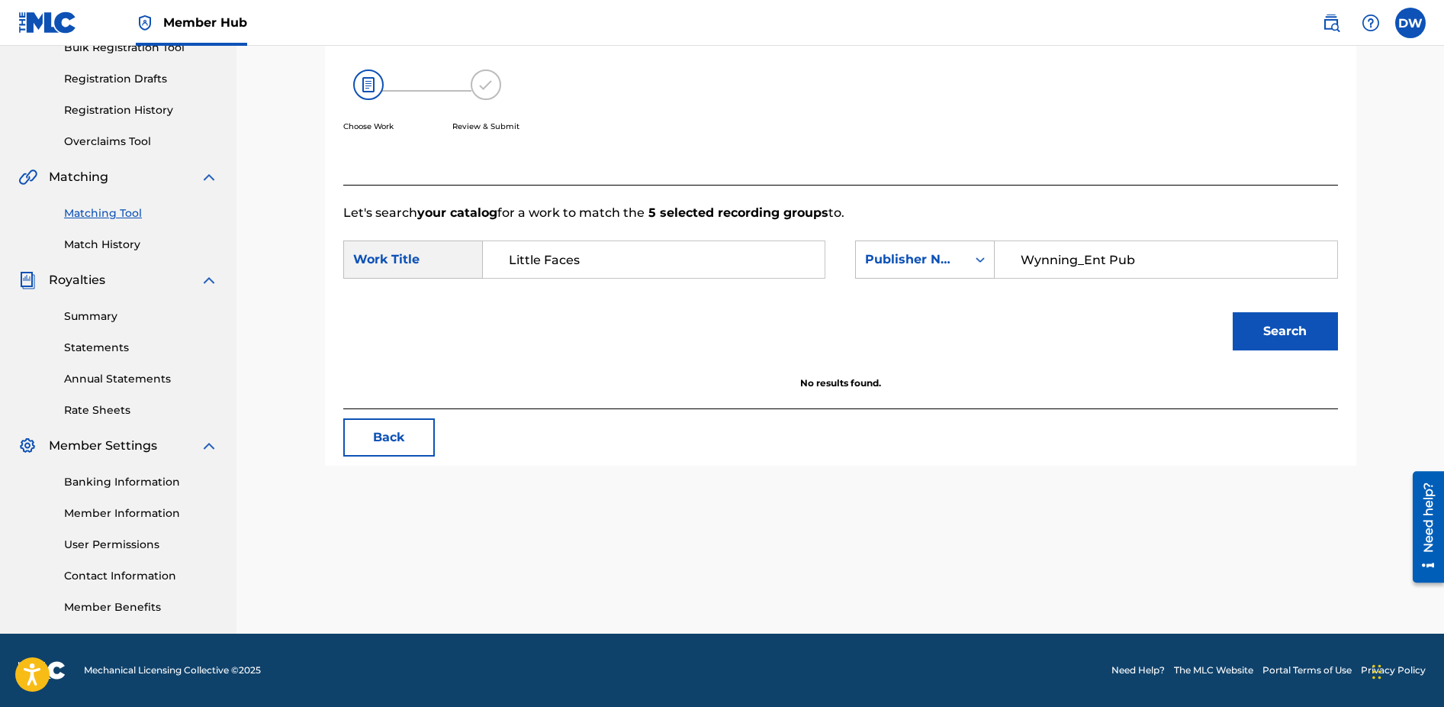
click at [1026, 261] on input "Wynning_Ent Pub" at bounding box center [1166, 259] width 316 height 37
click at [109, 214] on link "Matching Tool" at bounding box center [141, 213] width 154 height 16
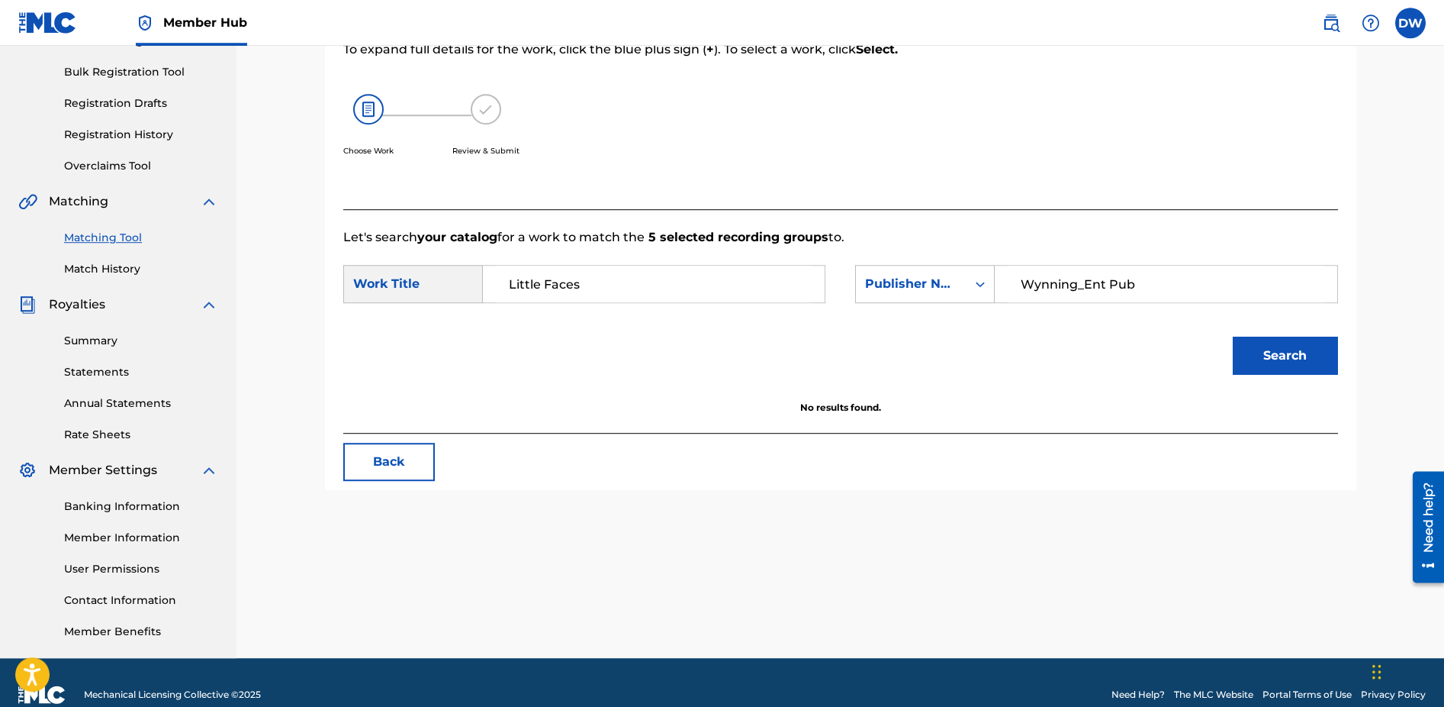
scroll to position [232, 0]
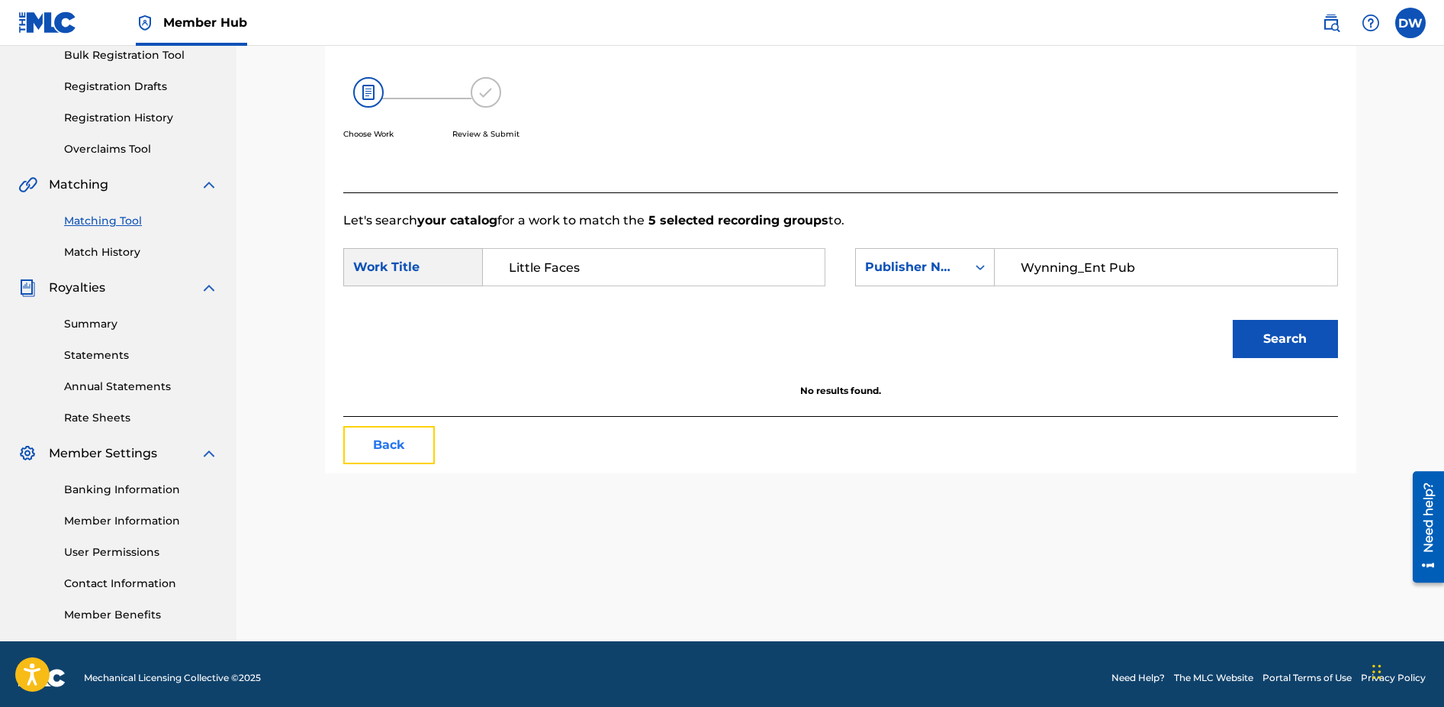
click at [407, 434] on button "Back" at bounding box center [389, 445] width 92 height 38
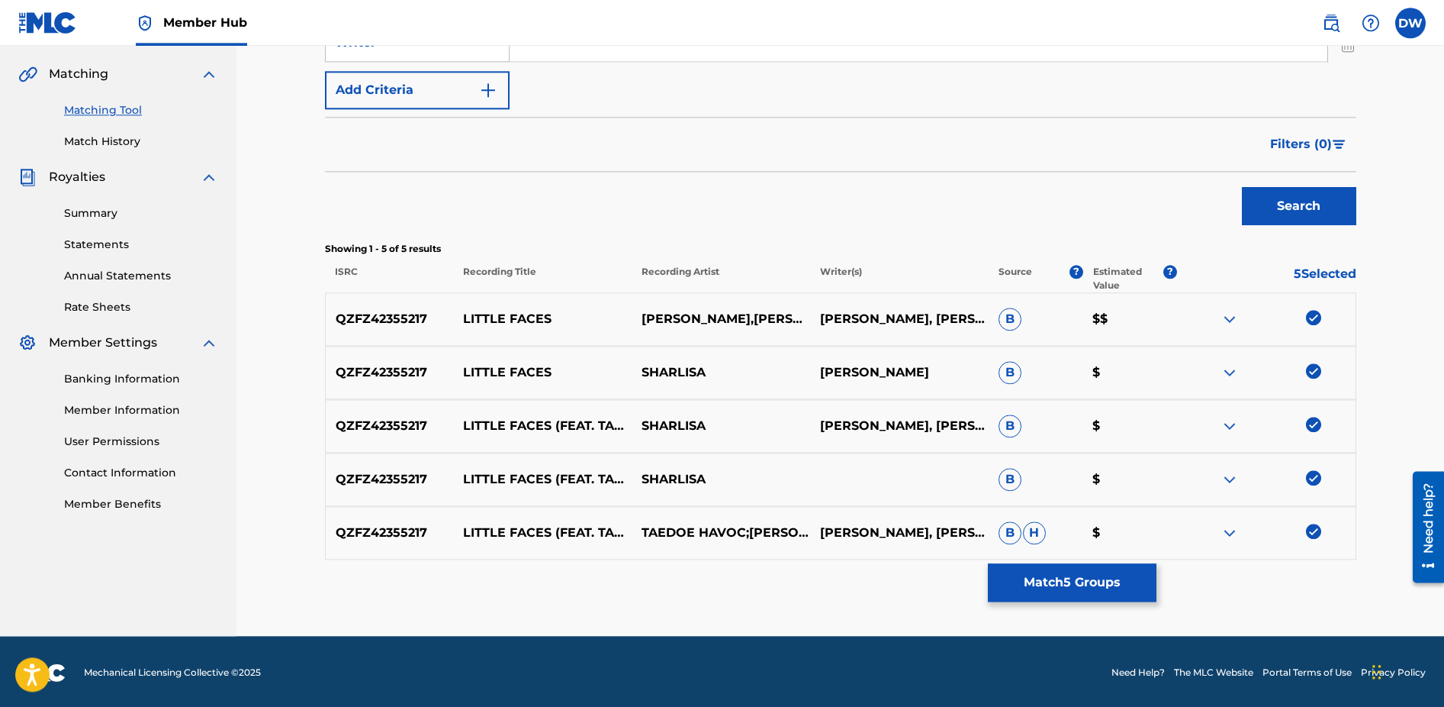
scroll to position [345, 0]
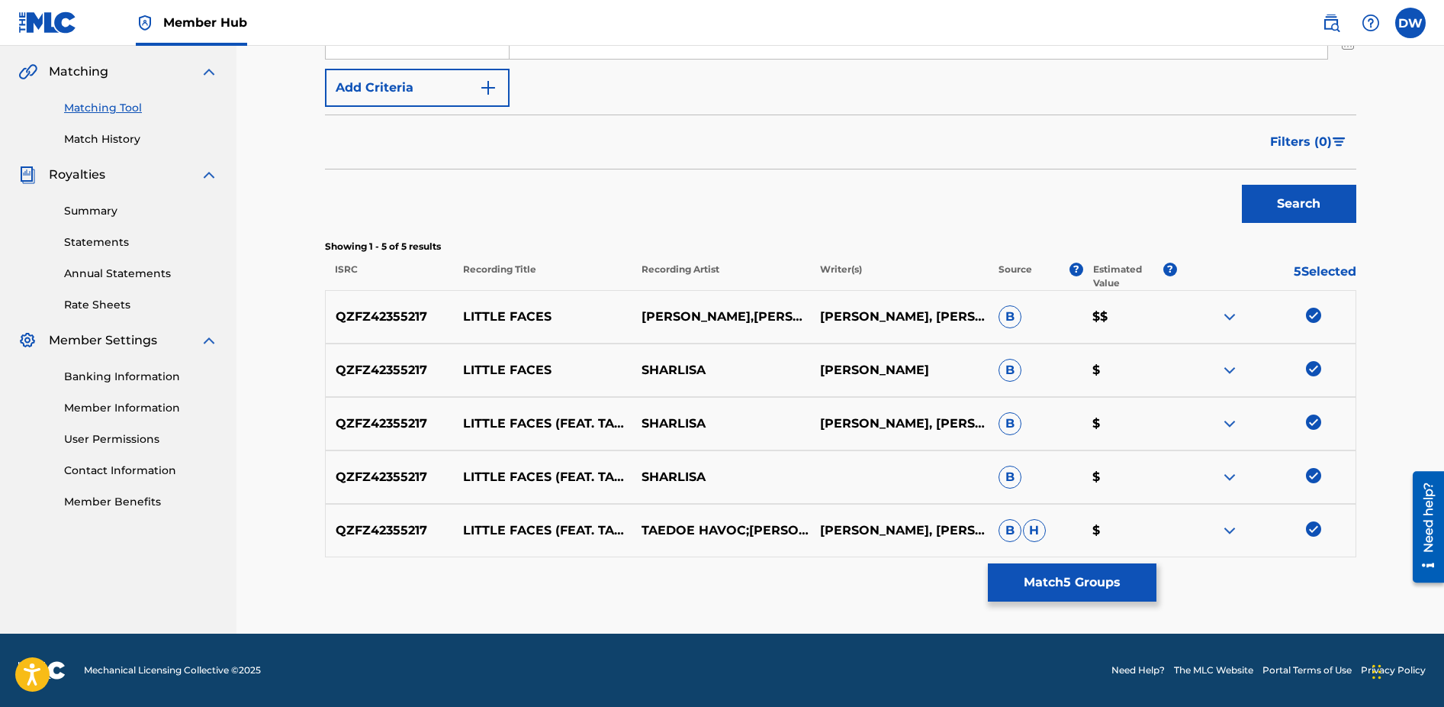
click at [1313, 476] on img at bounding box center [1313, 475] width 15 height 15
click at [1317, 424] on img at bounding box center [1313, 421] width 15 height 15
click at [1313, 369] on img at bounding box center [1313, 368] width 15 height 15
click at [1313, 320] on img at bounding box center [1313, 314] width 15 height 15
click at [1090, 578] on button "Match 1 Group" at bounding box center [1072, 582] width 169 height 38
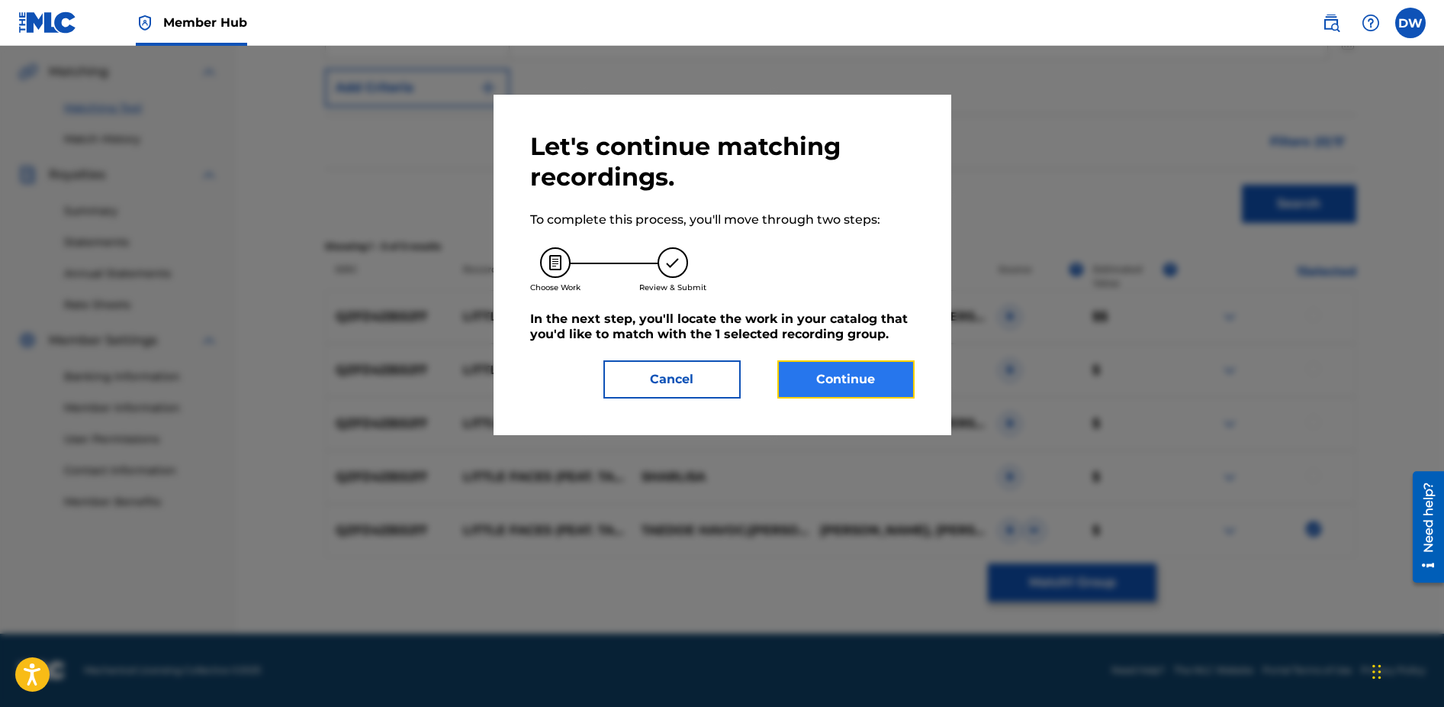
click at [881, 375] on button "Continue" at bounding box center [845, 379] width 137 height 38
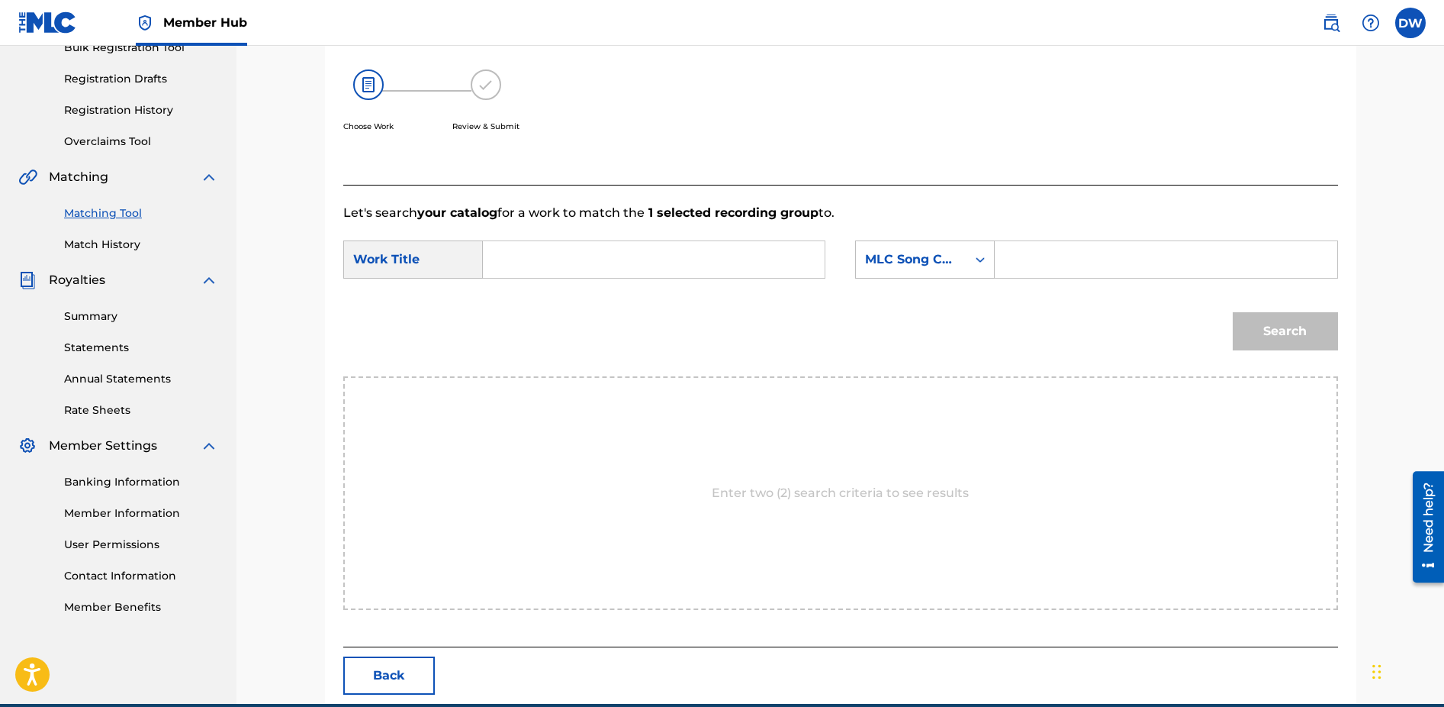
click at [665, 260] on input "Search Form" at bounding box center [654, 259] width 316 height 37
type input "Little Faces"
click at [982, 259] on icon "Search Form" at bounding box center [980, 258] width 9 height 5
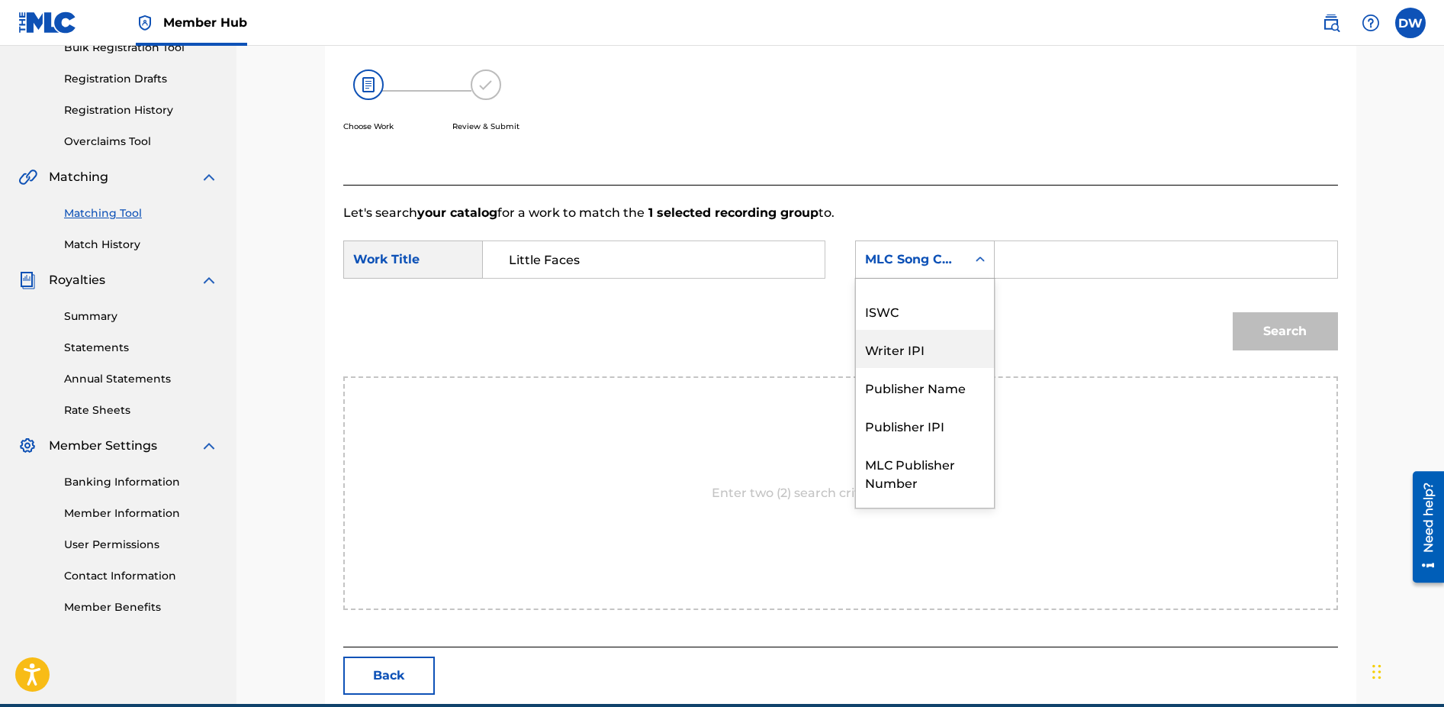
scroll to position [24, 0]
click at [888, 312] on div "ISWC" at bounding box center [925, 311] width 138 height 38
click at [1119, 266] on input "Search Form" at bounding box center [1166, 259] width 316 height 37
paste input "T-315.432.799-4"
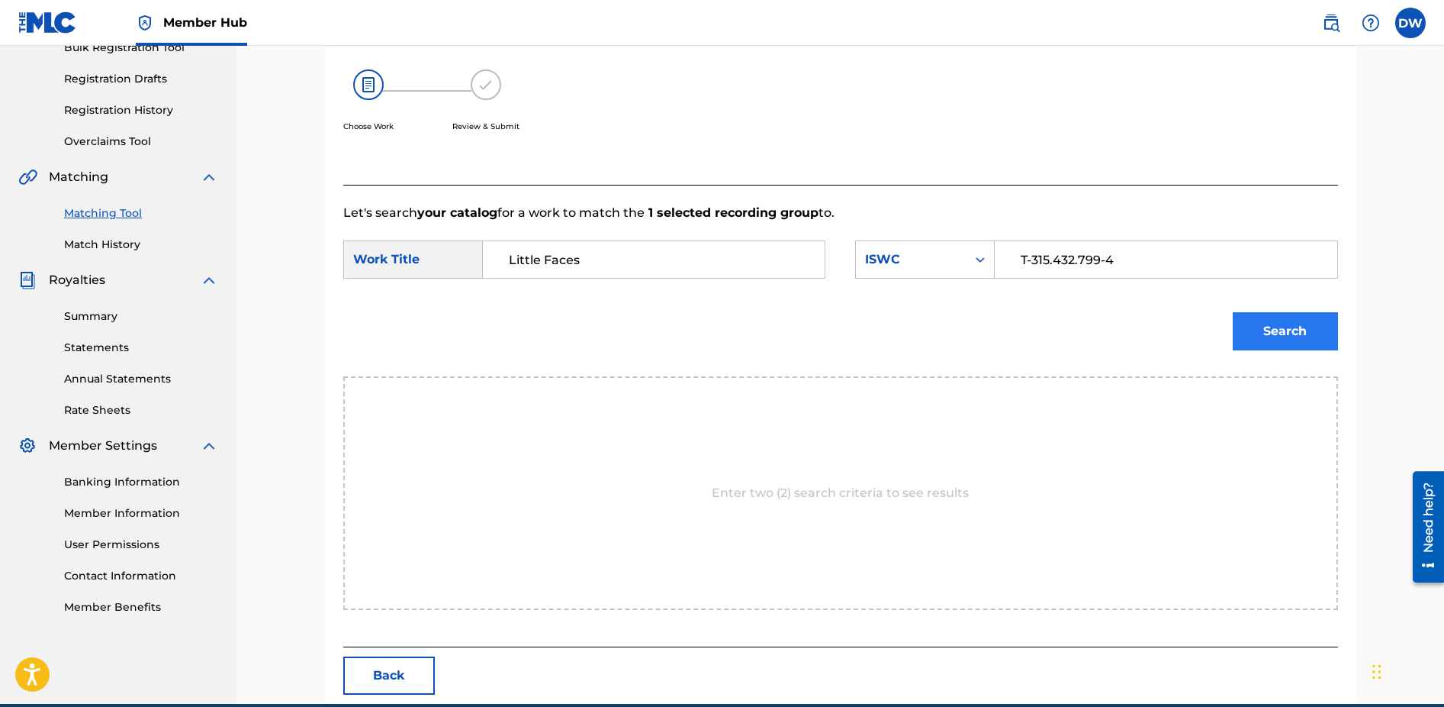
type input "T-315.432.799-4"
click at [1313, 331] on button "Search" at bounding box center [1285, 331] width 105 height 38
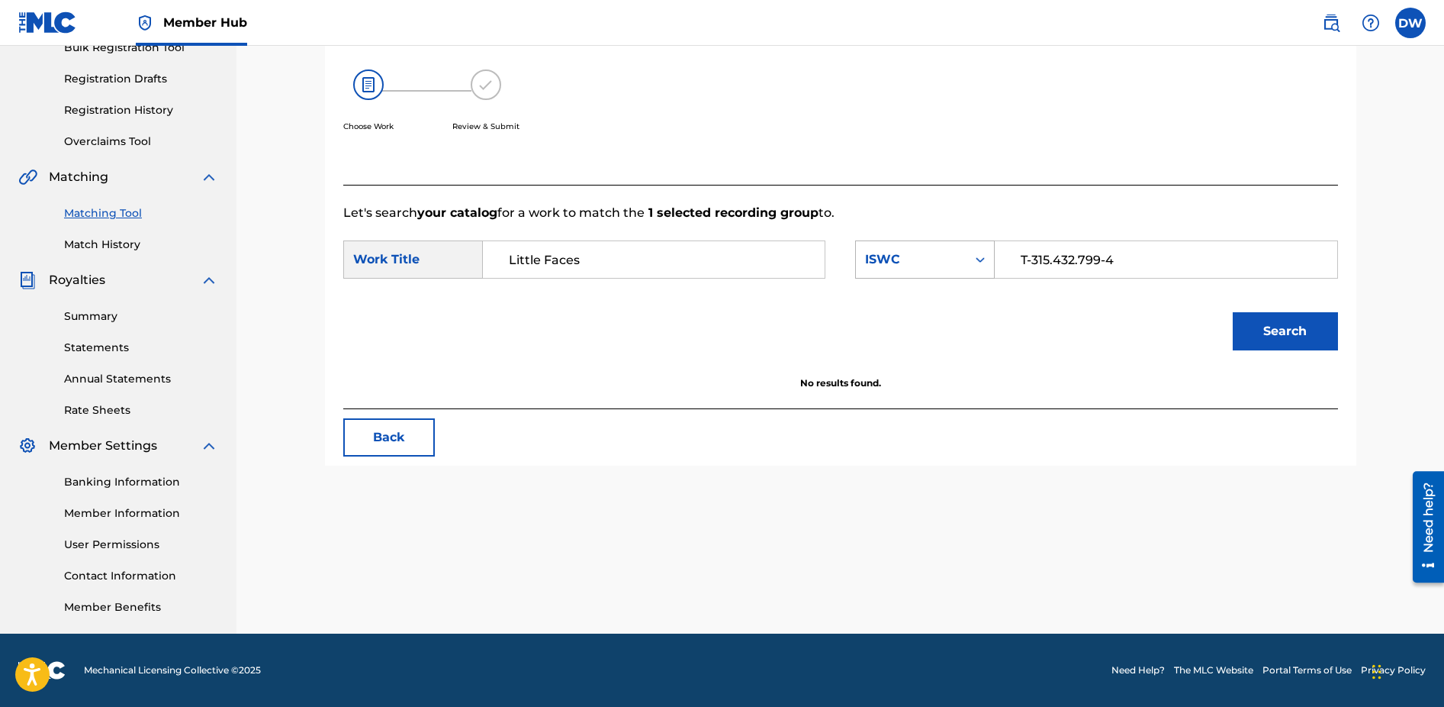
click at [984, 258] on icon "Search Form" at bounding box center [980, 259] width 15 height 15
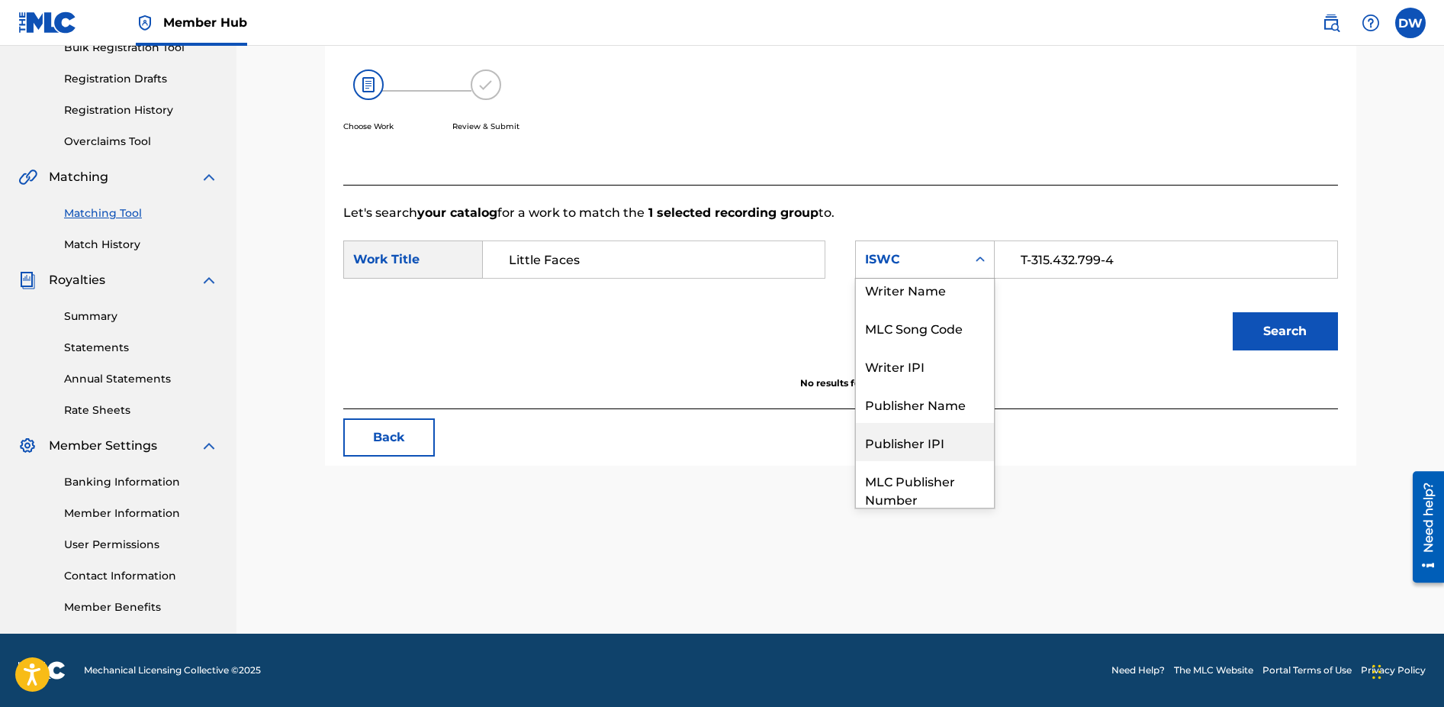
scroll to position [0, 0]
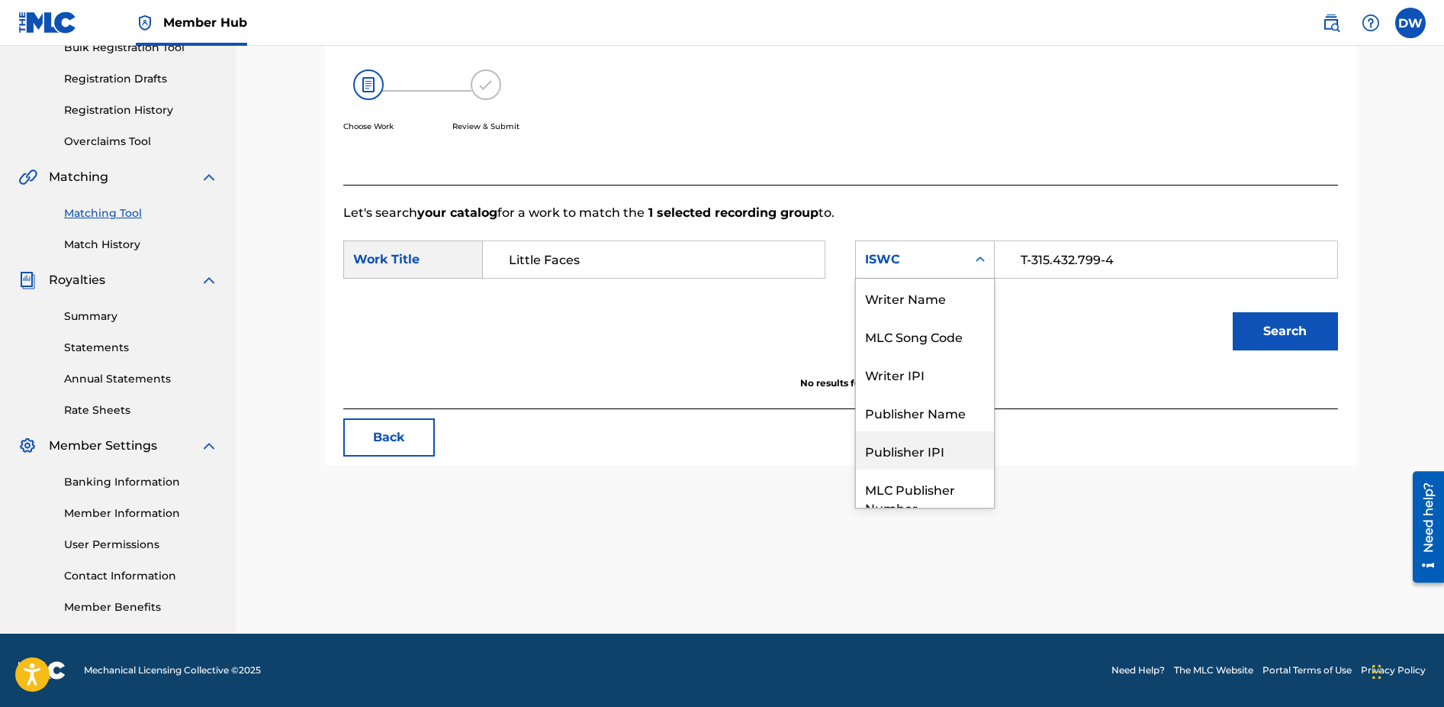
click at [897, 452] on div "Publisher IPI" at bounding box center [925, 450] width 138 height 38
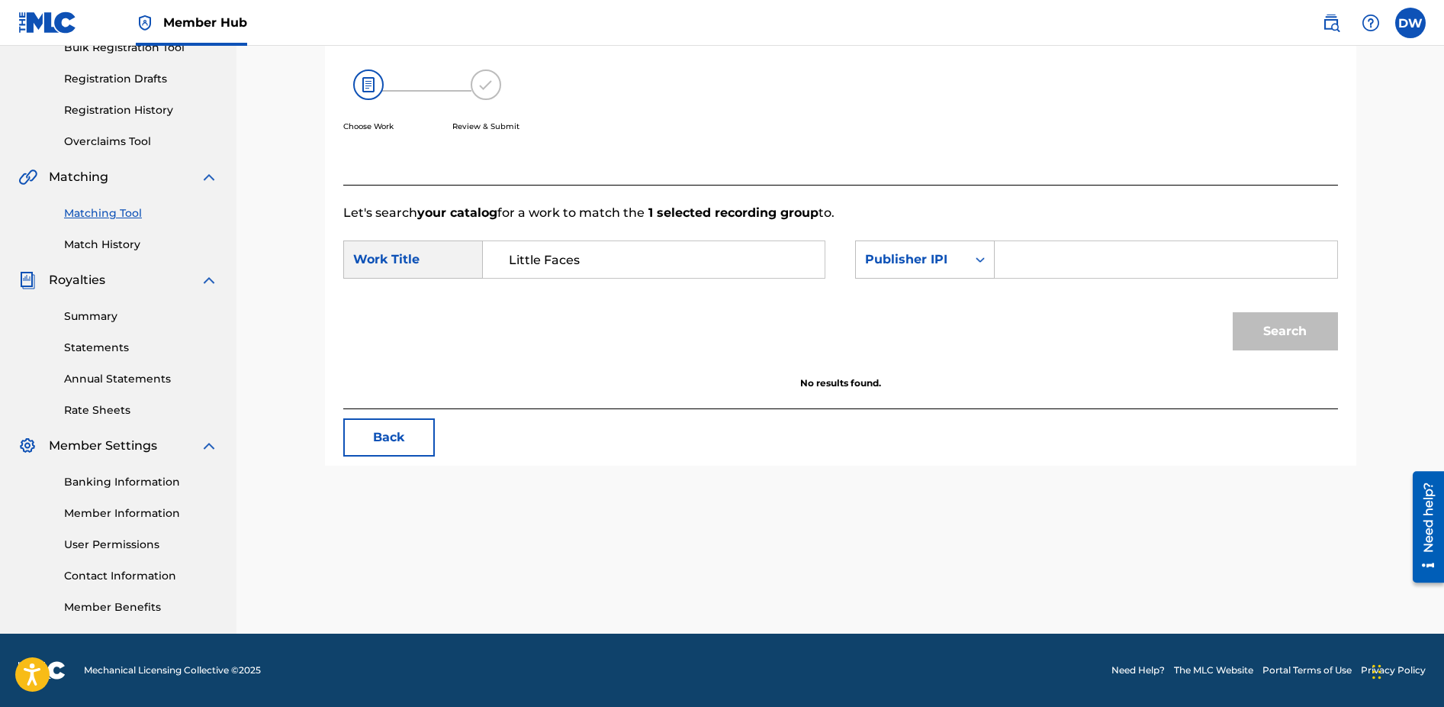
click at [1081, 259] on input "Search Form" at bounding box center [1166, 259] width 316 height 37
paste input "1095762329"
click at [1022, 261] on input "1095762329" at bounding box center [1166, 259] width 316 height 37
click at [1283, 329] on button "Search" at bounding box center [1285, 331] width 105 height 38
click at [1020, 262] on input "1095762329" at bounding box center [1166, 259] width 316 height 37
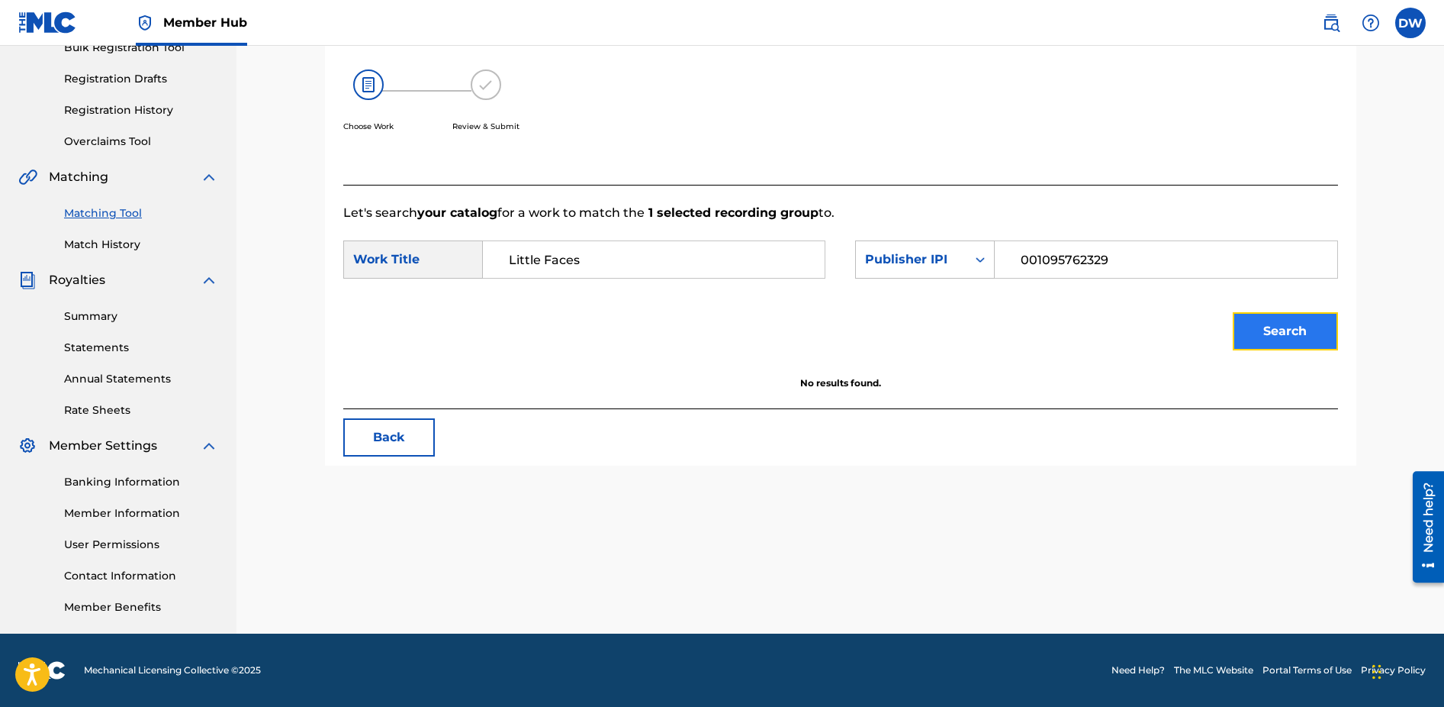
click at [1274, 326] on button "Search" at bounding box center [1285, 331] width 105 height 38
click at [1032, 261] on input "001095762329" at bounding box center [1166, 259] width 316 height 37
type input "01095762329"
click at [1275, 324] on button "Search" at bounding box center [1285, 331] width 105 height 38
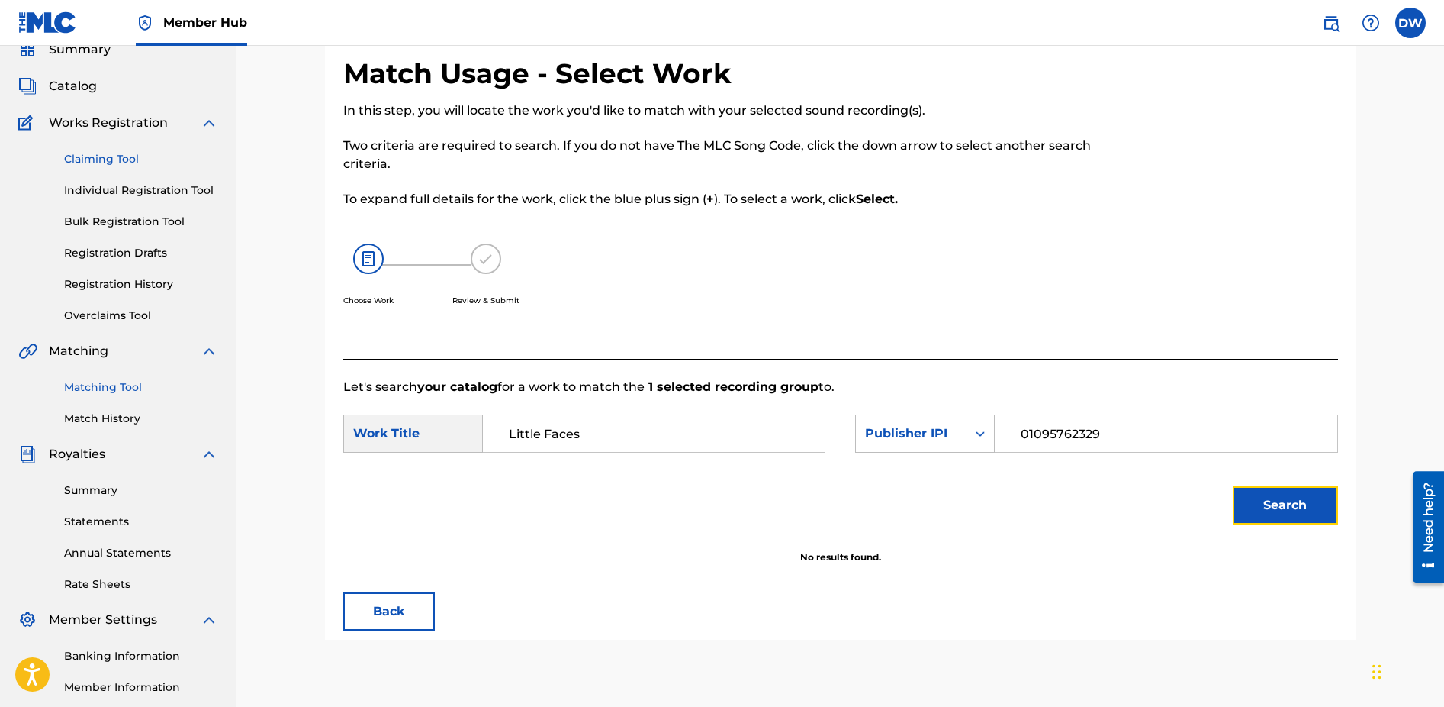
scroll to position [51, 0]
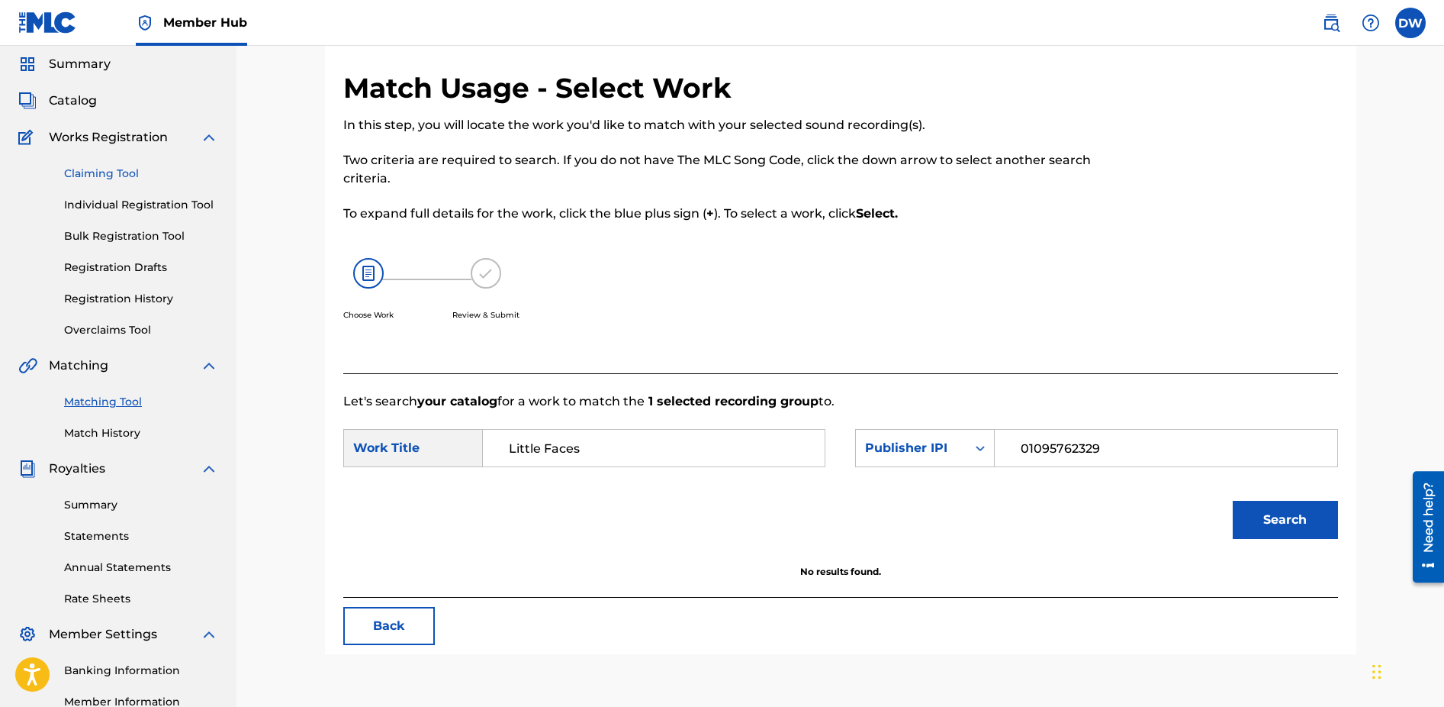
click at [112, 173] on link "Claiming Tool" at bounding box center [141, 174] width 154 height 16
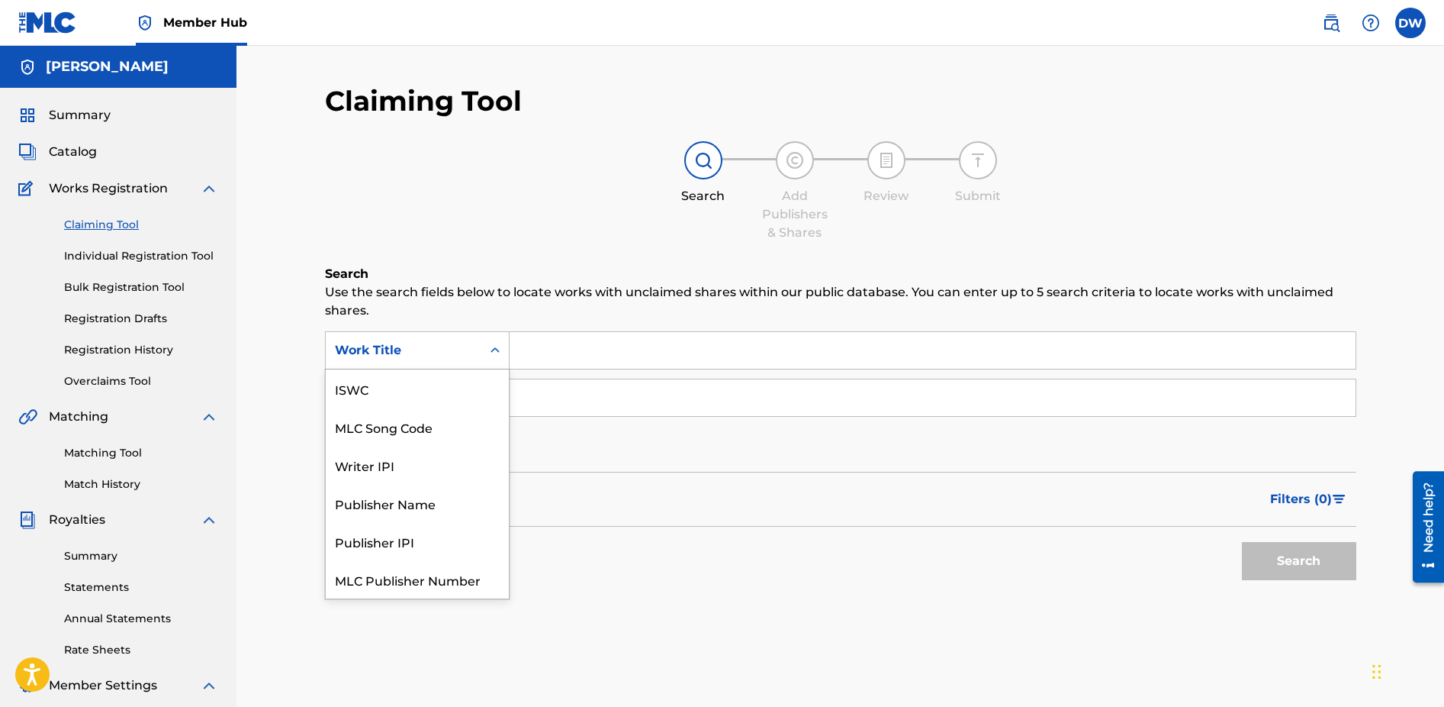
click at [497, 352] on icon "Search Form" at bounding box center [495, 349] width 9 height 5
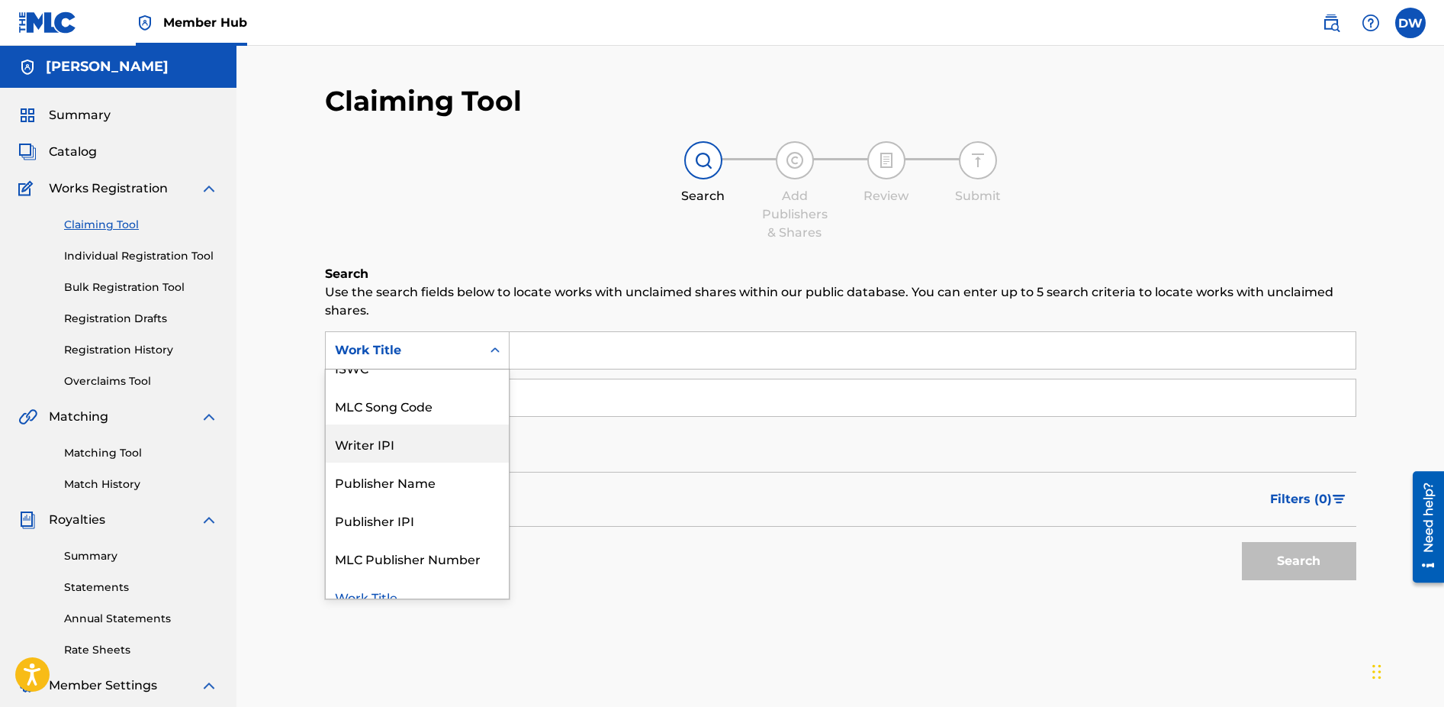
scroll to position [38, 0]
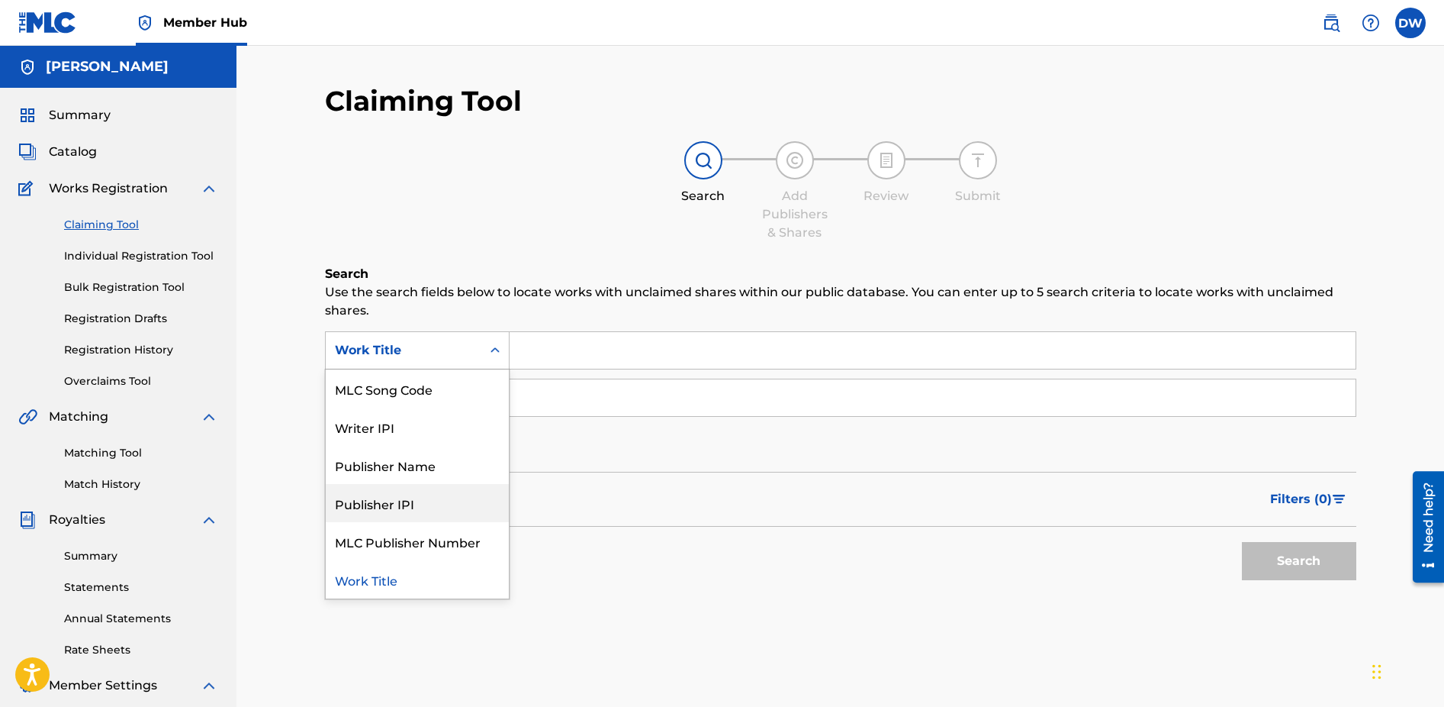
click at [360, 504] on div "Publisher IPI" at bounding box center [417, 503] width 183 height 38
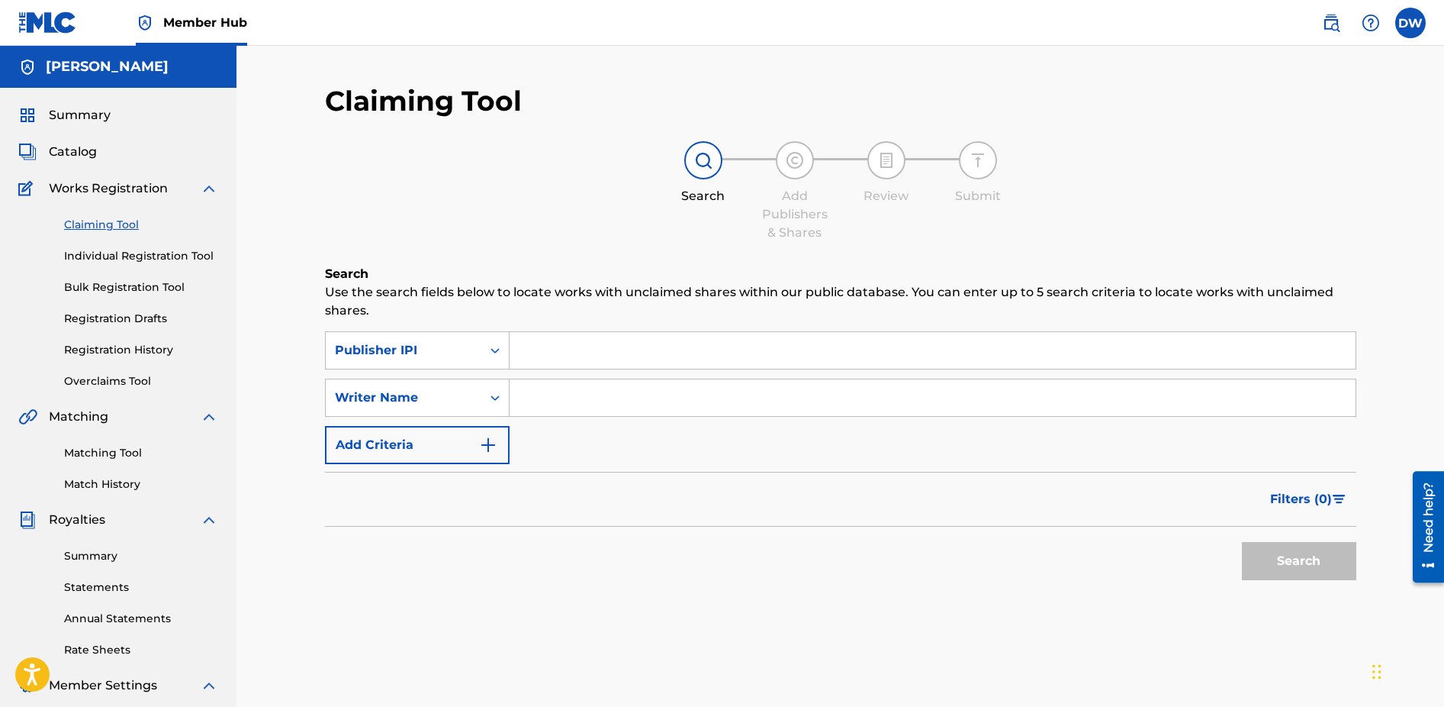
click at [567, 356] on input "Search Form" at bounding box center [933, 350] width 846 height 37
paste input "1095762329"
click at [520, 354] on input "1095762329" at bounding box center [933, 350] width 846 height 37
type input "01095762329"
click at [1307, 558] on button "Search" at bounding box center [1299, 561] width 114 height 38
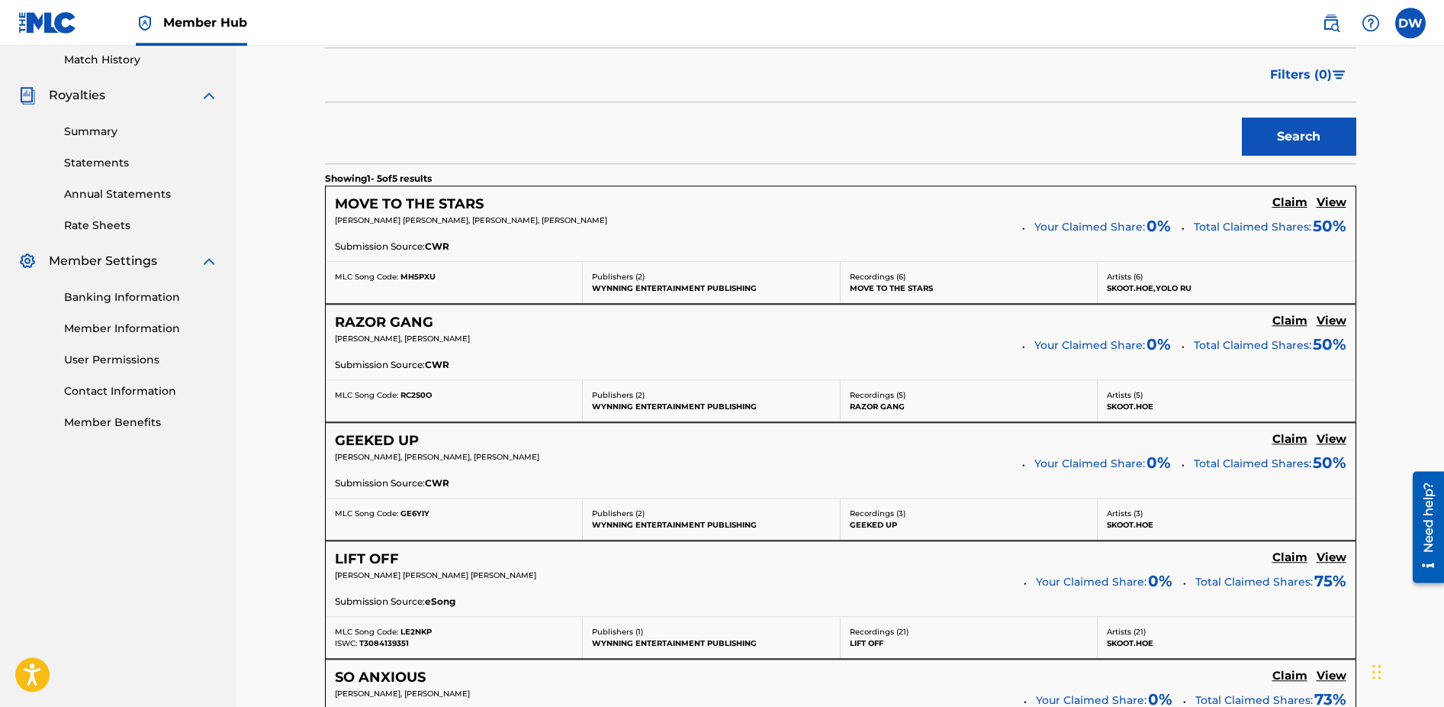
scroll to position [420, 0]
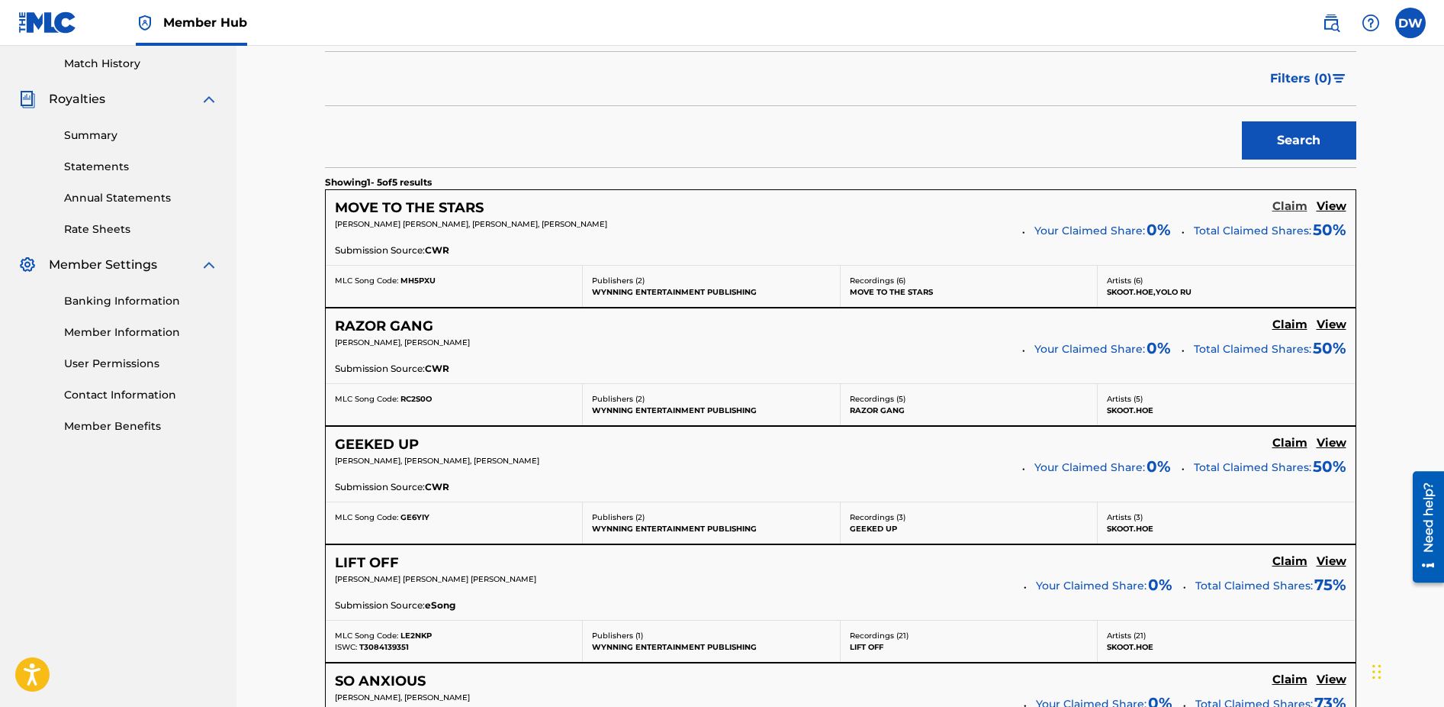
click at [1295, 205] on h5 "Claim" at bounding box center [1290, 206] width 35 height 14
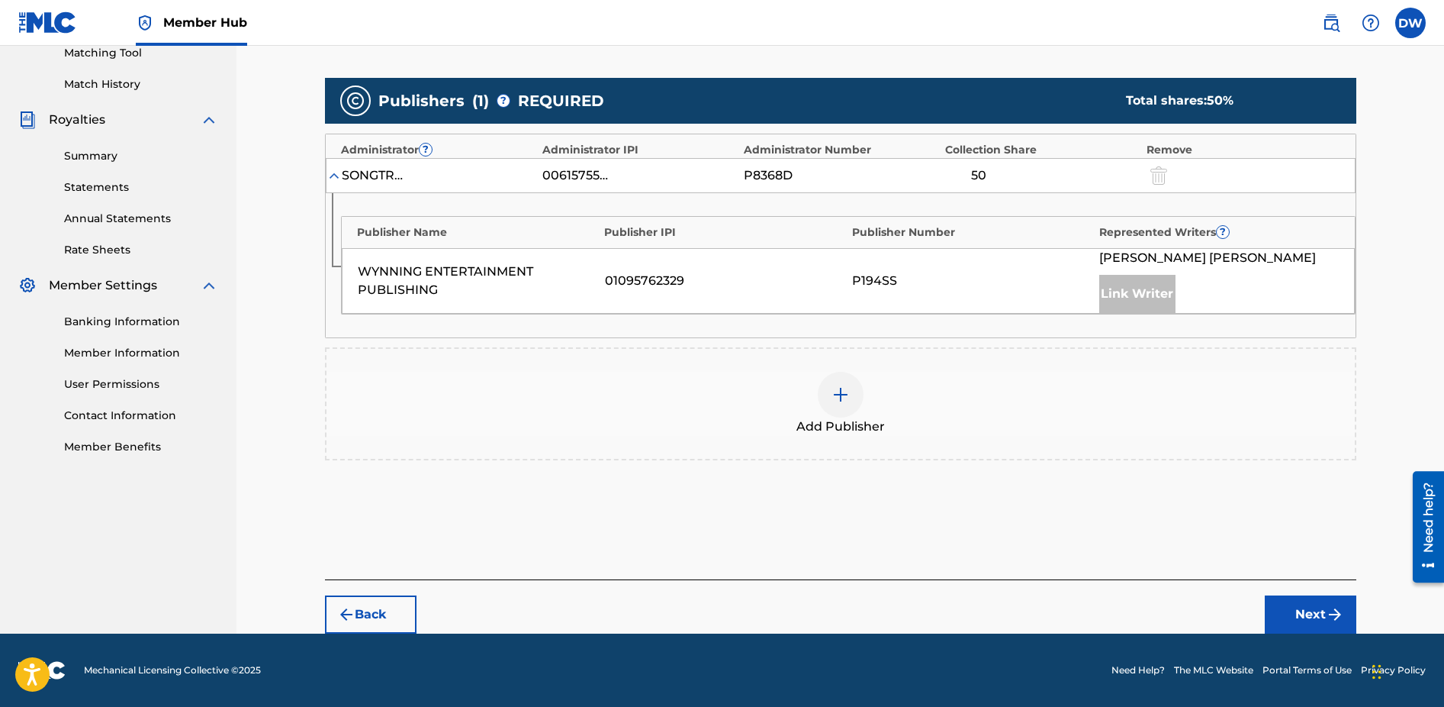
scroll to position [400, 0]
click at [1146, 294] on div "Link Writer" at bounding box center [1137, 294] width 76 height 38
click at [1312, 616] on button "Next" at bounding box center [1311, 614] width 92 height 38
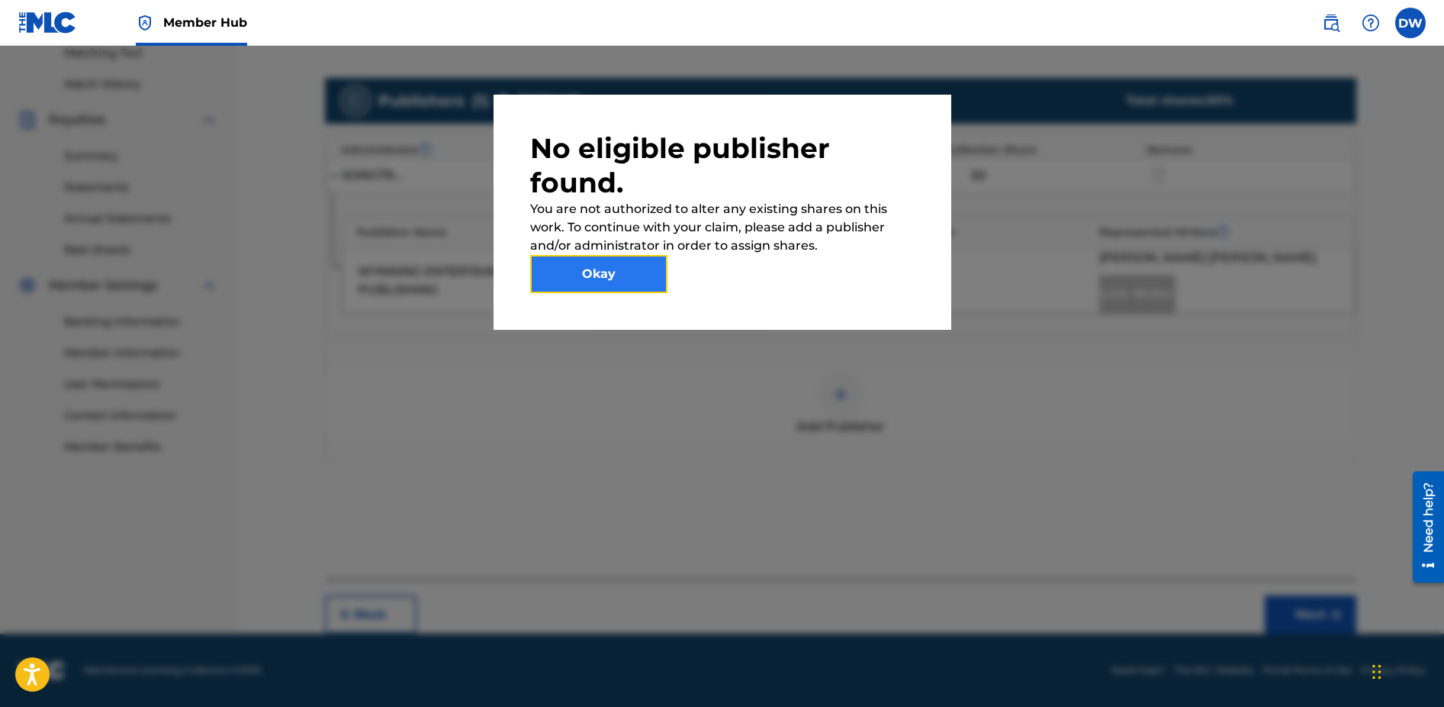
click at [608, 275] on button "Okay" at bounding box center [598, 274] width 137 height 38
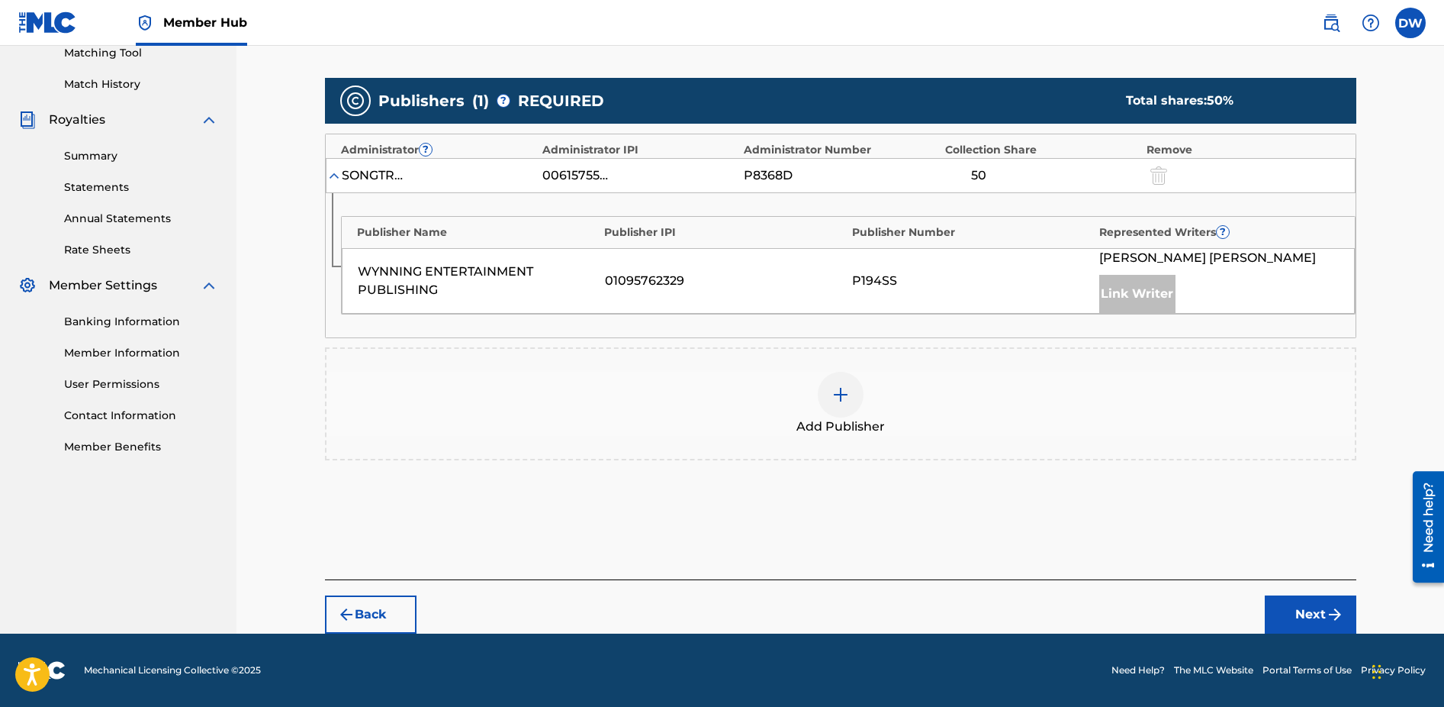
click at [336, 174] on img at bounding box center [334, 175] width 15 height 15
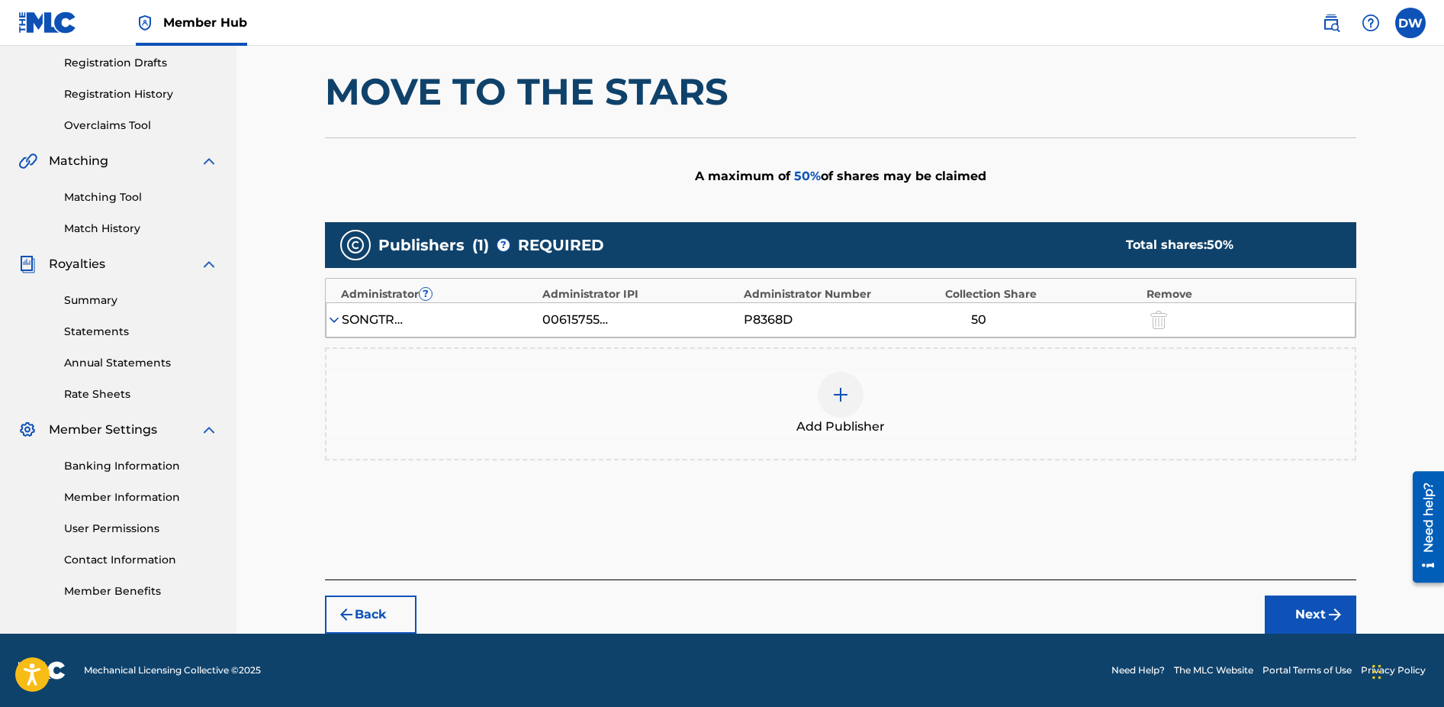
scroll to position [256, 0]
click at [405, 322] on div "SONGTRUST BLVD" at bounding box center [376, 320] width 69 height 18
click at [1317, 617] on button "Next" at bounding box center [1311, 614] width 92 height 38
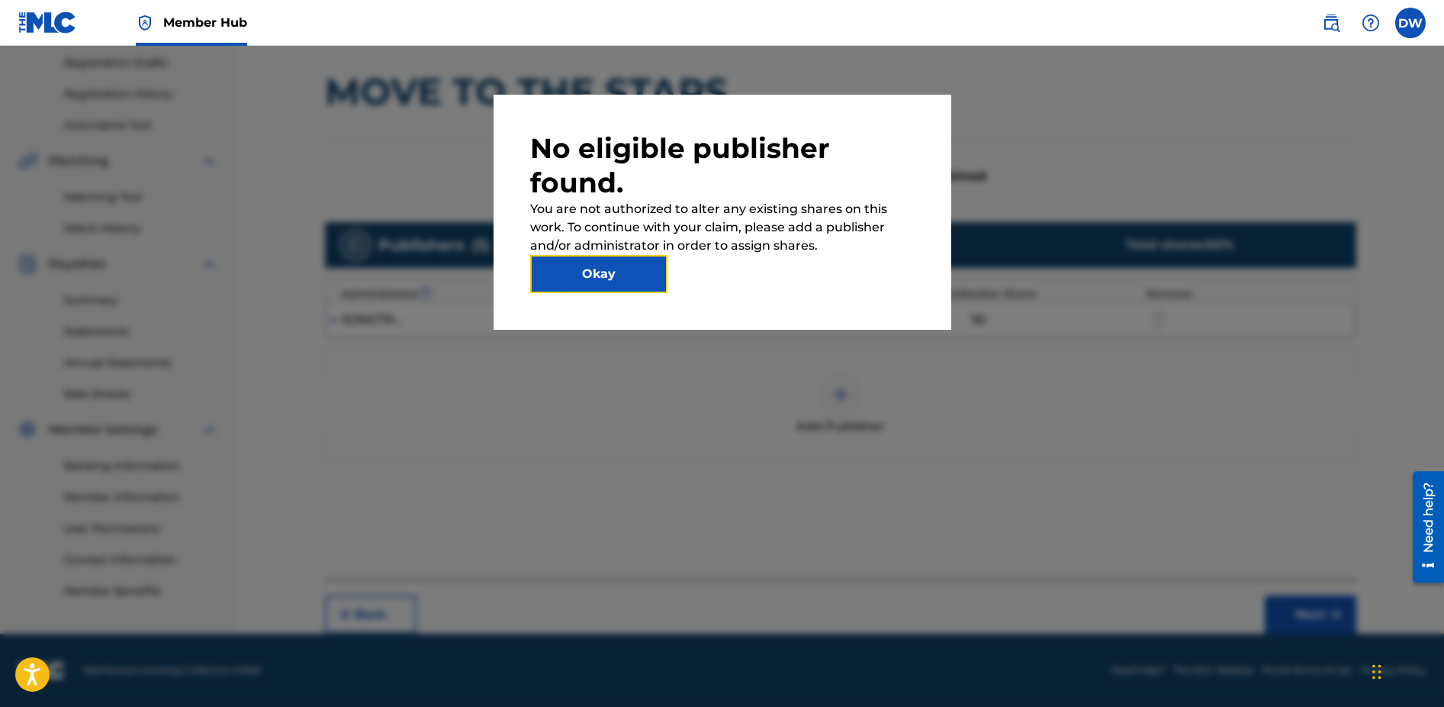
click at [598, 275] on button "Okay" at bounding box center [598, 274] width 137 height 38
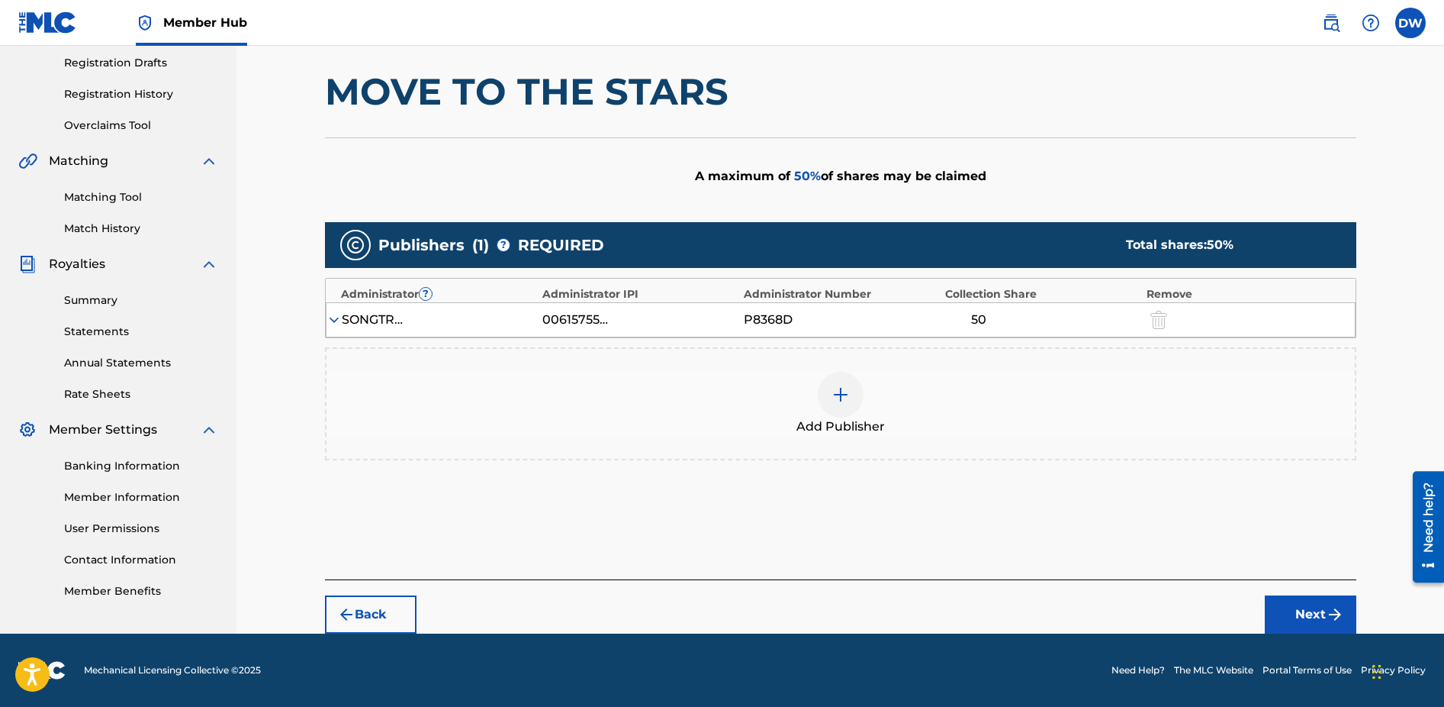
click at [831, 398] on div at bounding box center [841, 395] width 46 height 46
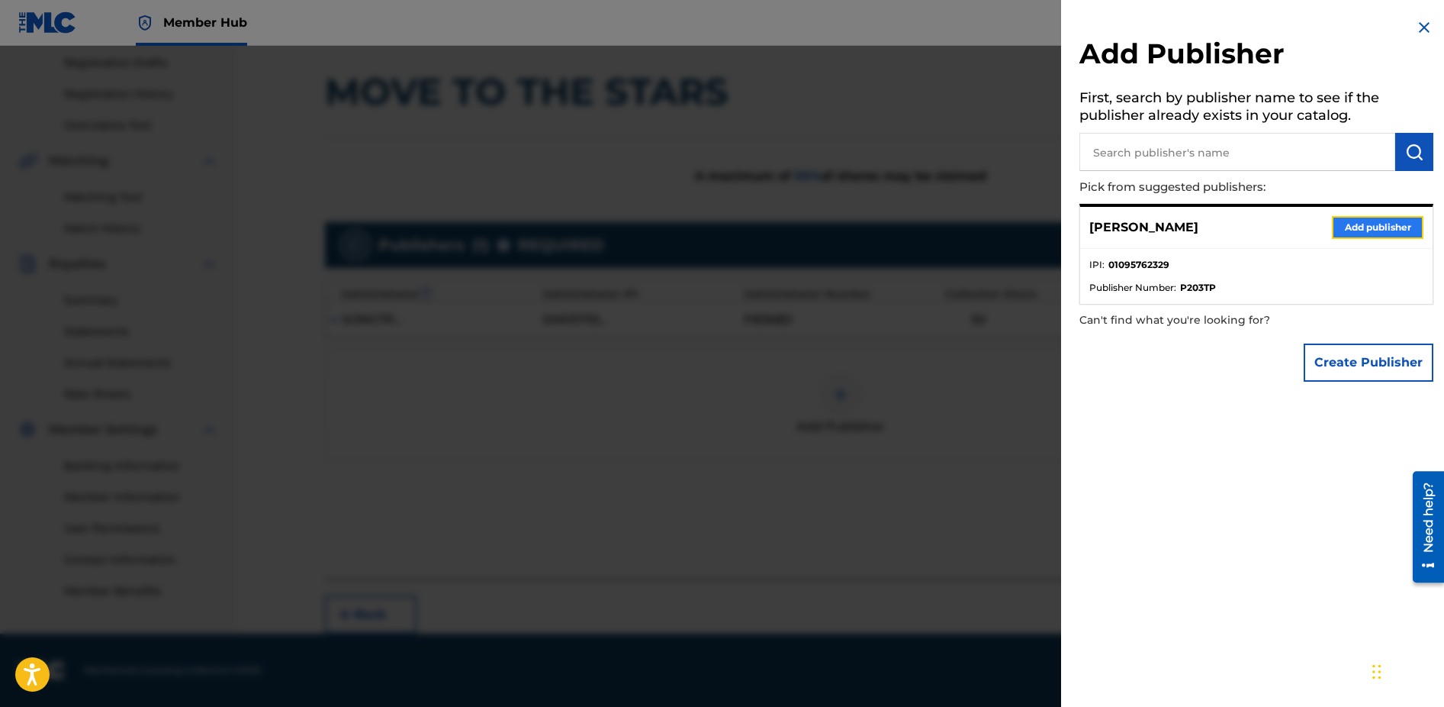
click at [1354, 224] on button "Add publisher" at bounding box center [1378, 227] width 92 height 23
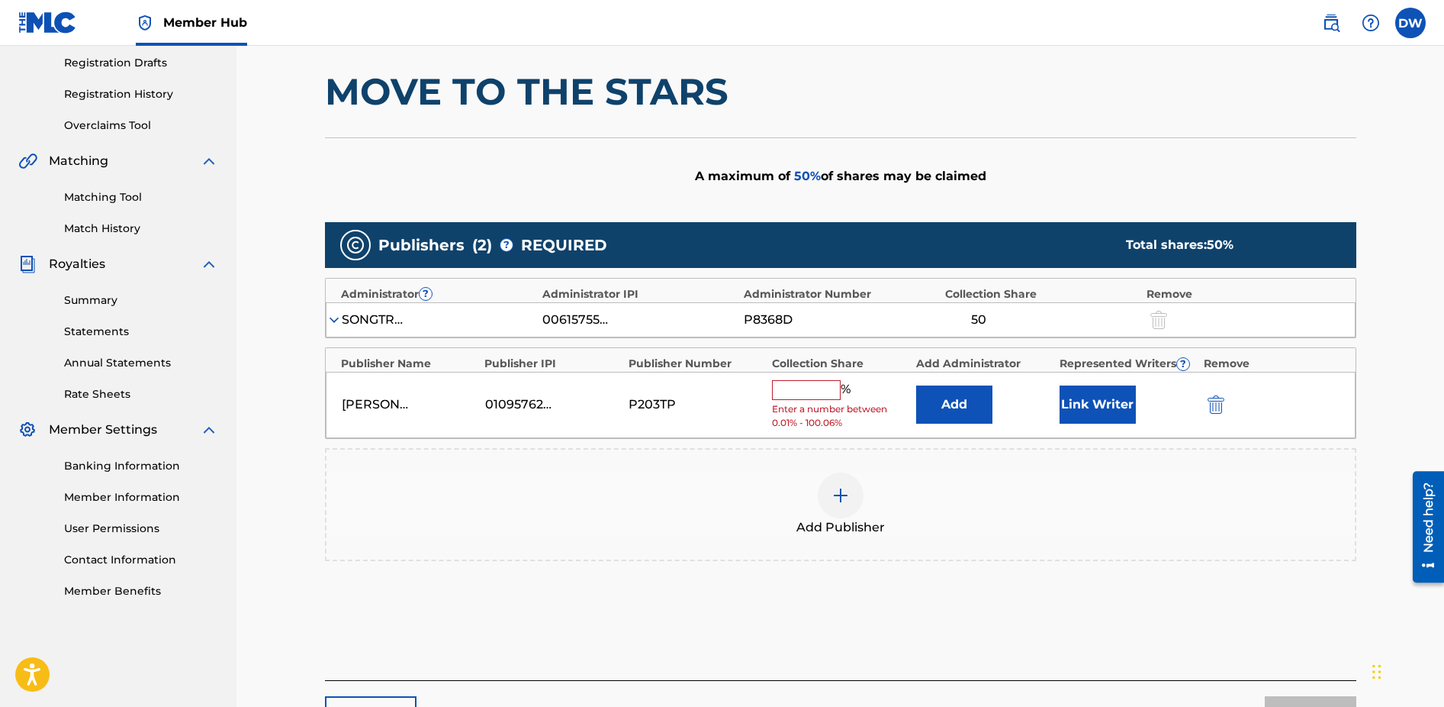
click at [808, 390] on input "text" at bounding box center [806, 390] width 69 height 20
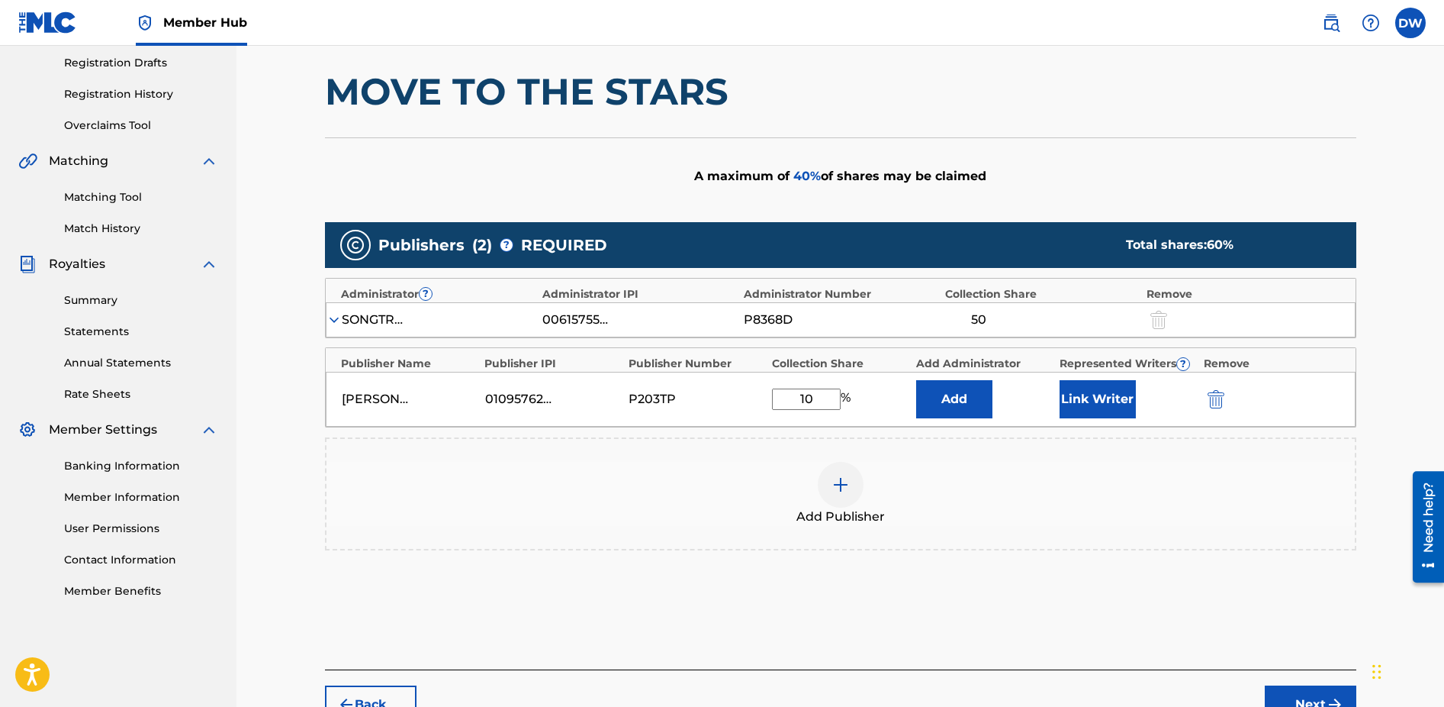
type input "1"
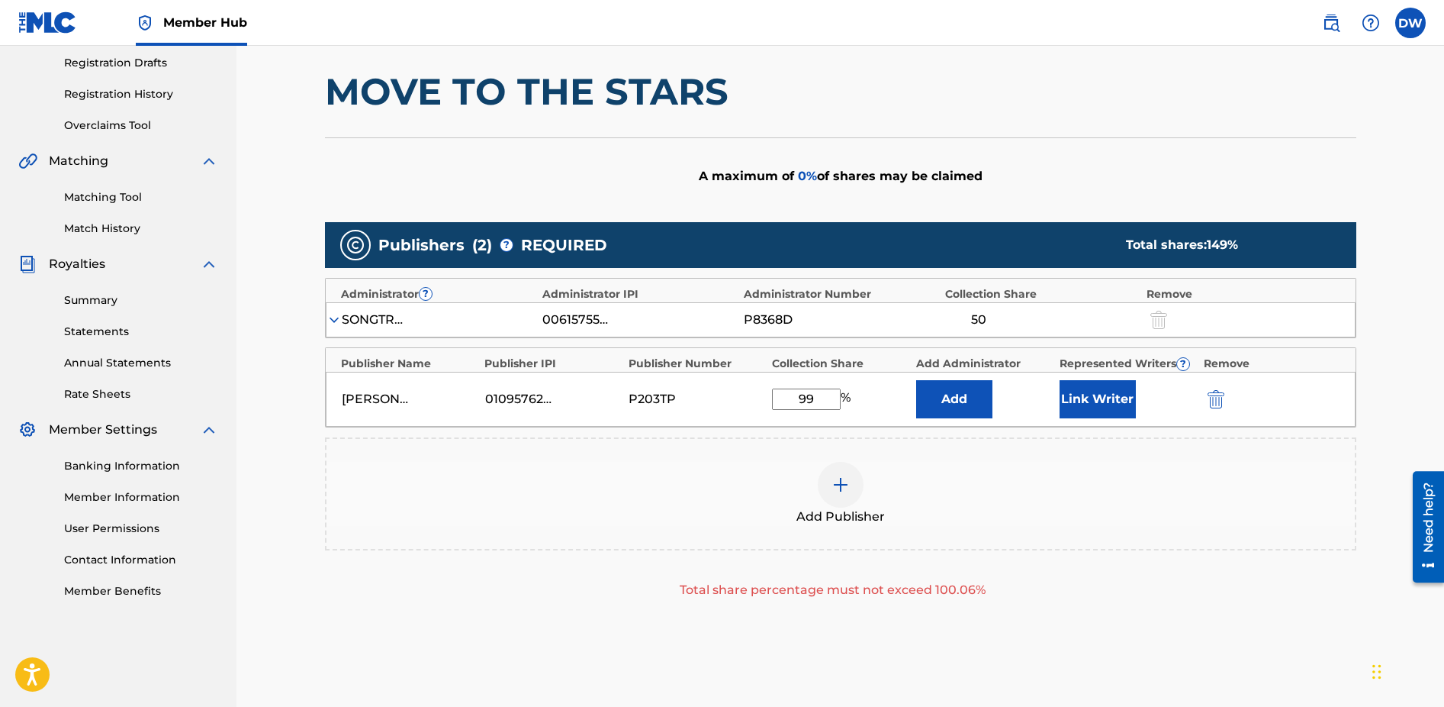
type input "9"
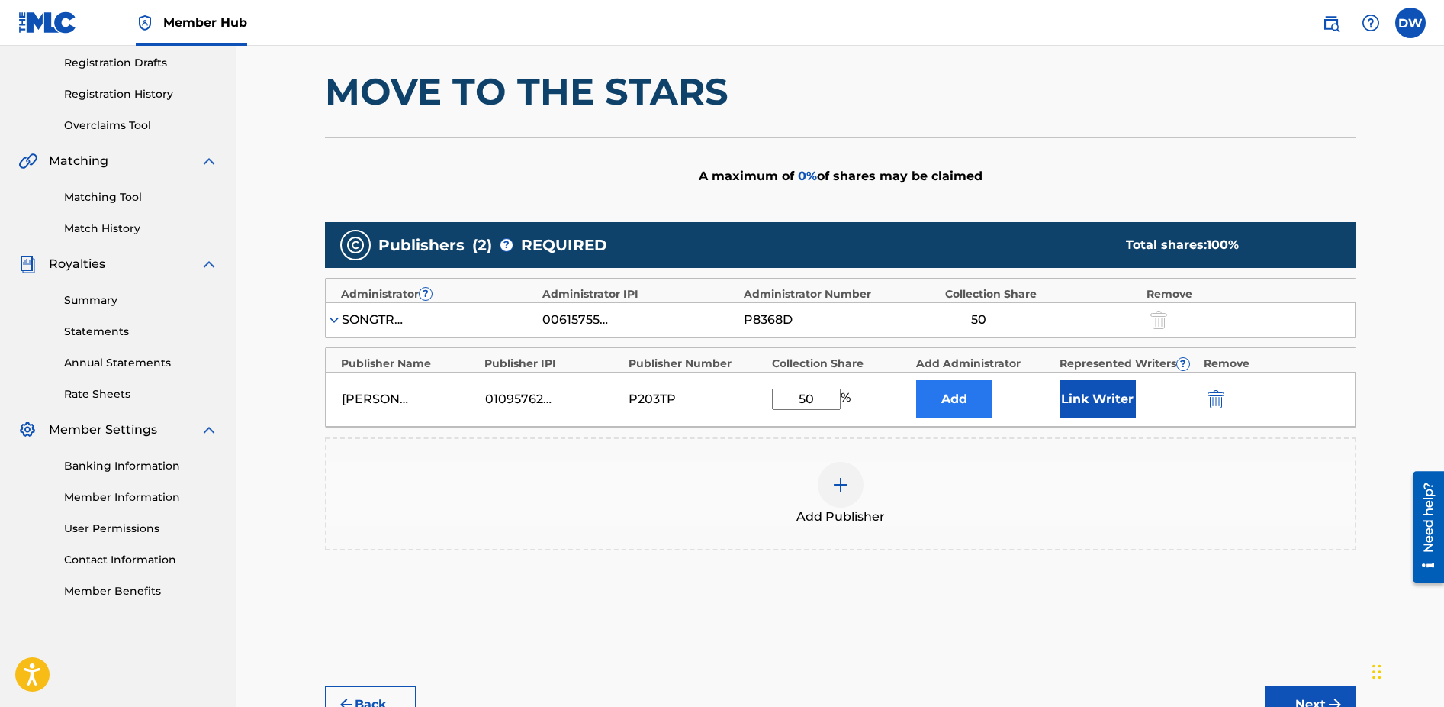
type input "50"
click at [963, 396] on button "Add" at bounding box center [954, 399] width 76 height 38
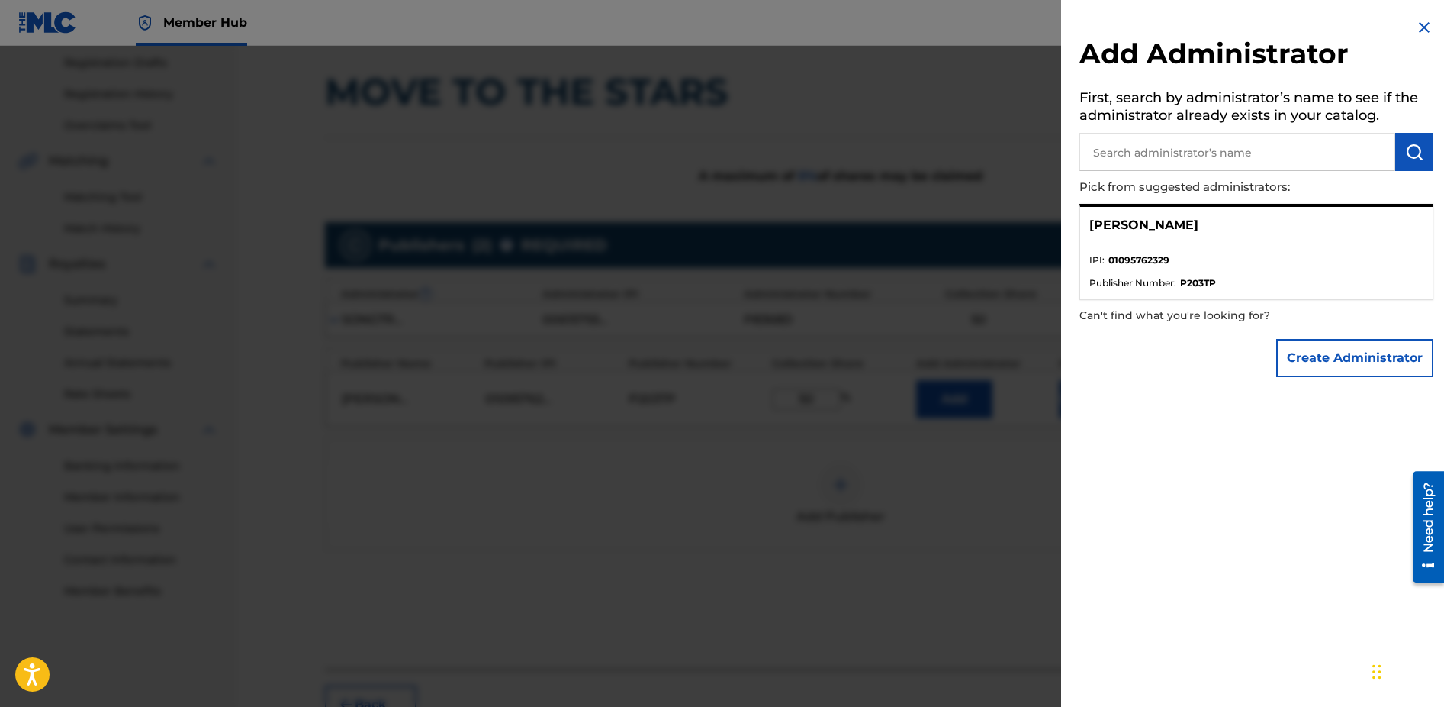
click at [1214, 156] on input "text" at bounding box center [1238, 152] width 316 height 38
type input "[PERSON_NAME]"
click at [1319, 361] on button "Create Administrator" at bounding box center [1354, 358] width 157 height 38
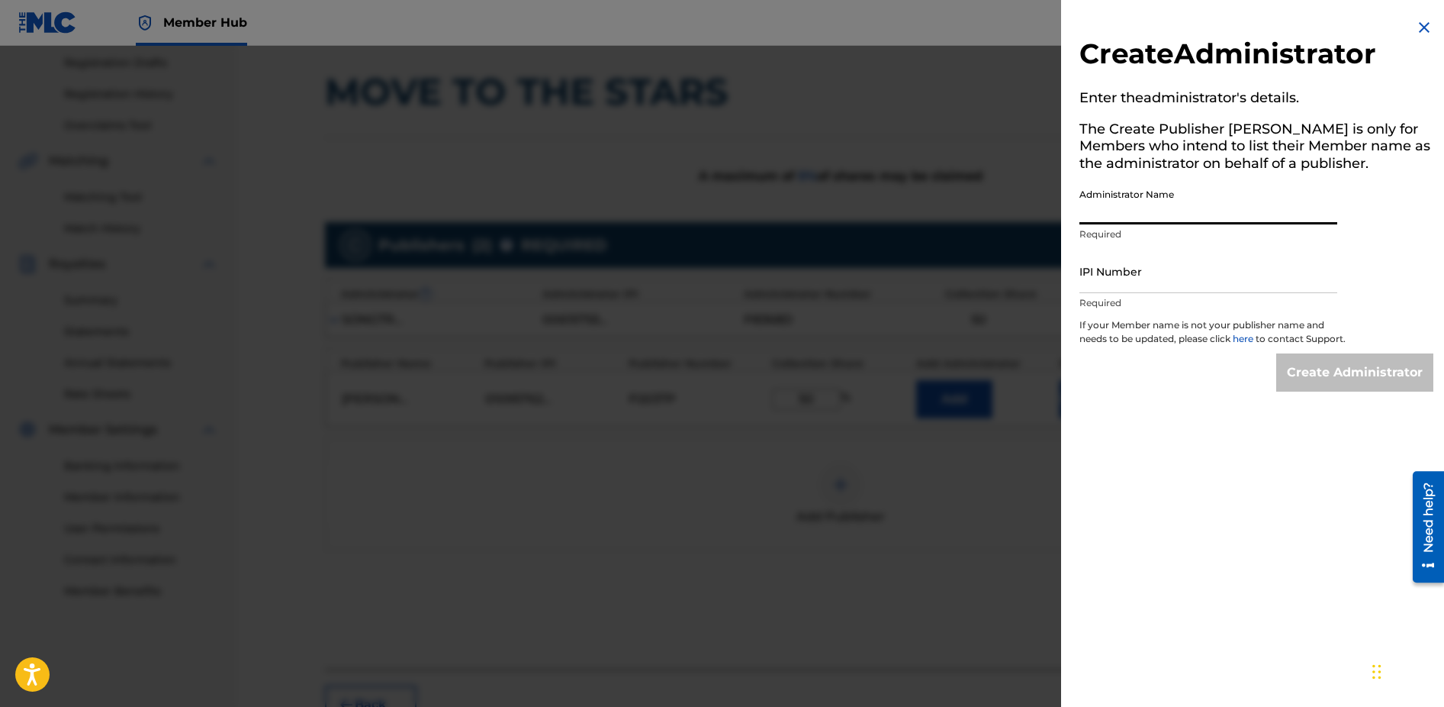
click at [1204, 211] on input "Administrator Name" at bounding box center [1209, 202] width 258 height 43
drag, startPoint x: 1162, startPoint y: 214, endPoint x: 1029, endPoint y: 213, distance: 133.5
click at [1080, 213] on input "[PERSON_NAME]" at bounding box center [1209, 202] width 258 height 43
paste input "[PERSON_NAME] [PERSON_NAME]"
type input "[PERSON_NAME] [PERSON_NAME]"
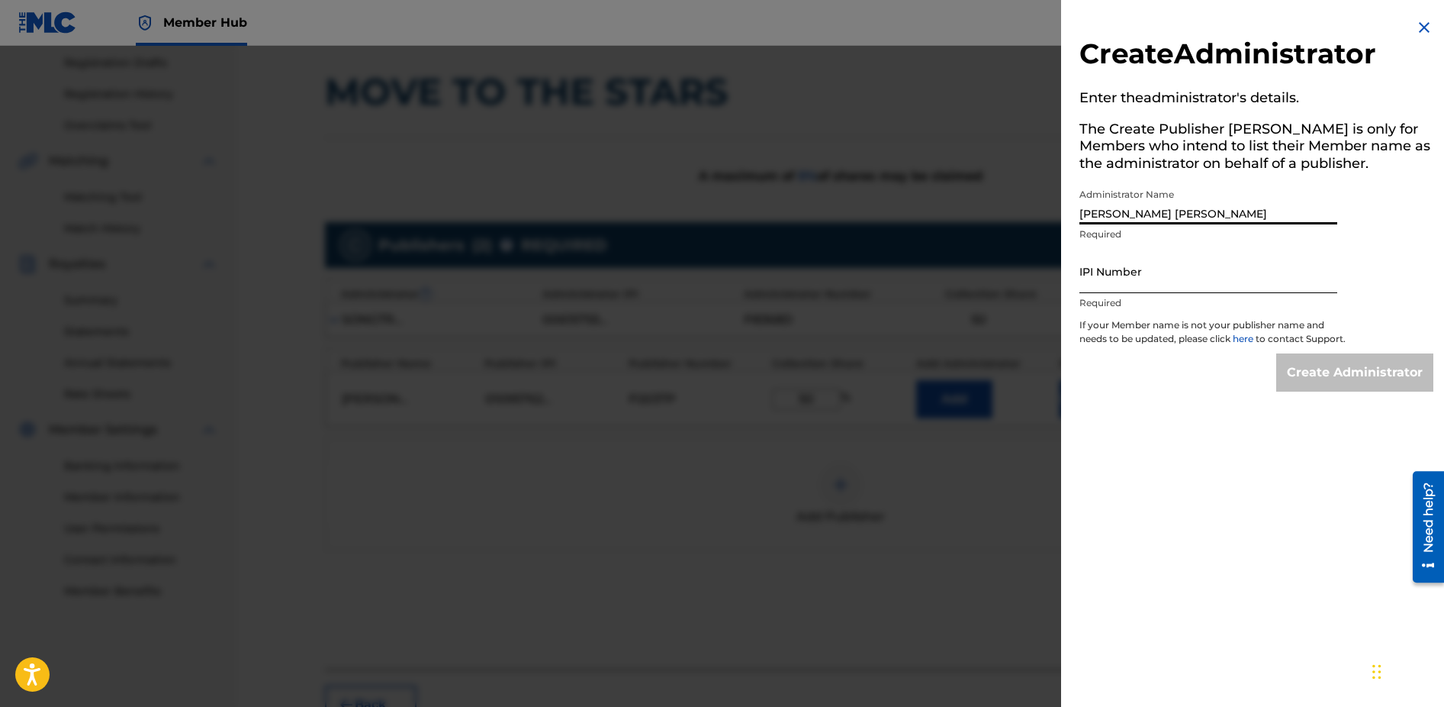
click at [1136, 274] on input "IPI Number" at bounding box center [1209, 271] width 258 height 43
paste input "1092906937"
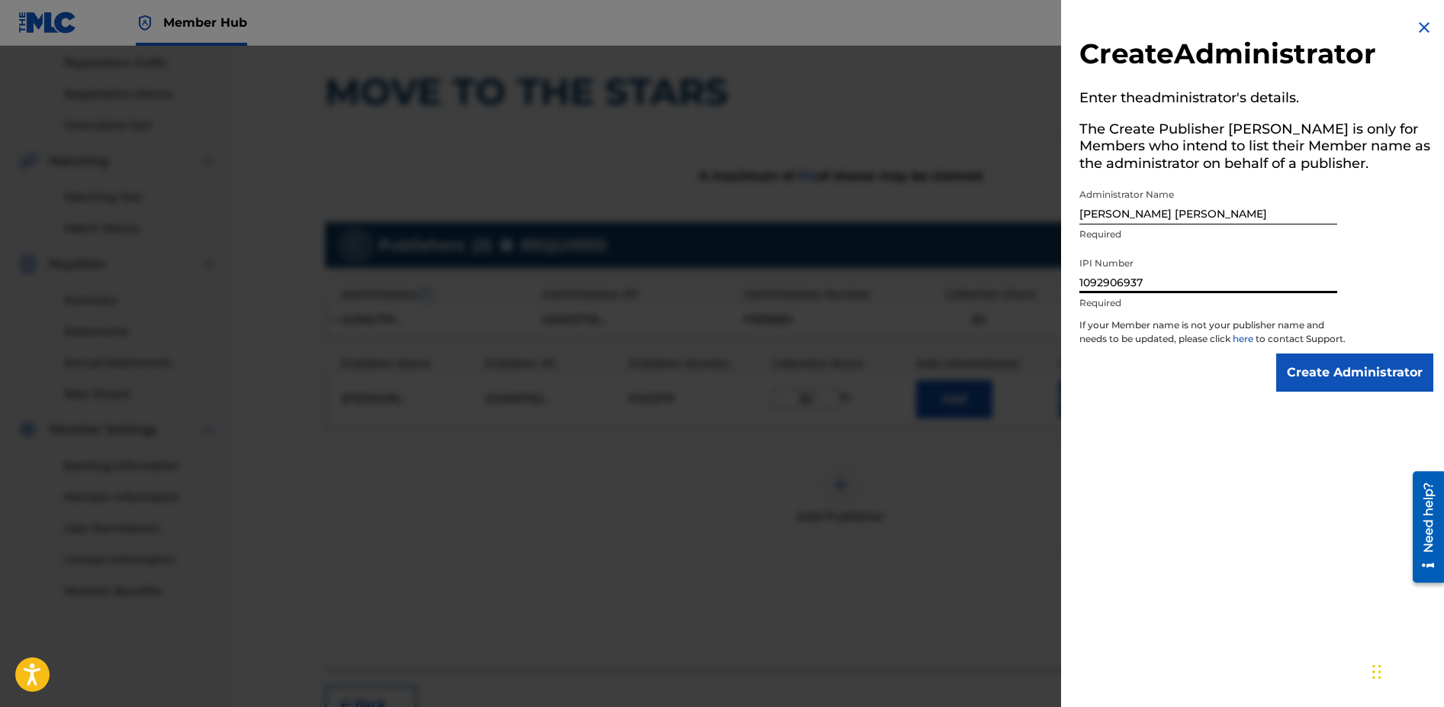
click at [1084, 282] on input "1092906937" at bounding box center [1209, 271] width 258 height 43
type input "01092906937"
click at [1338, 385] on input "Create Administrator" at bounding box center [1354, 372] width 157 height 38
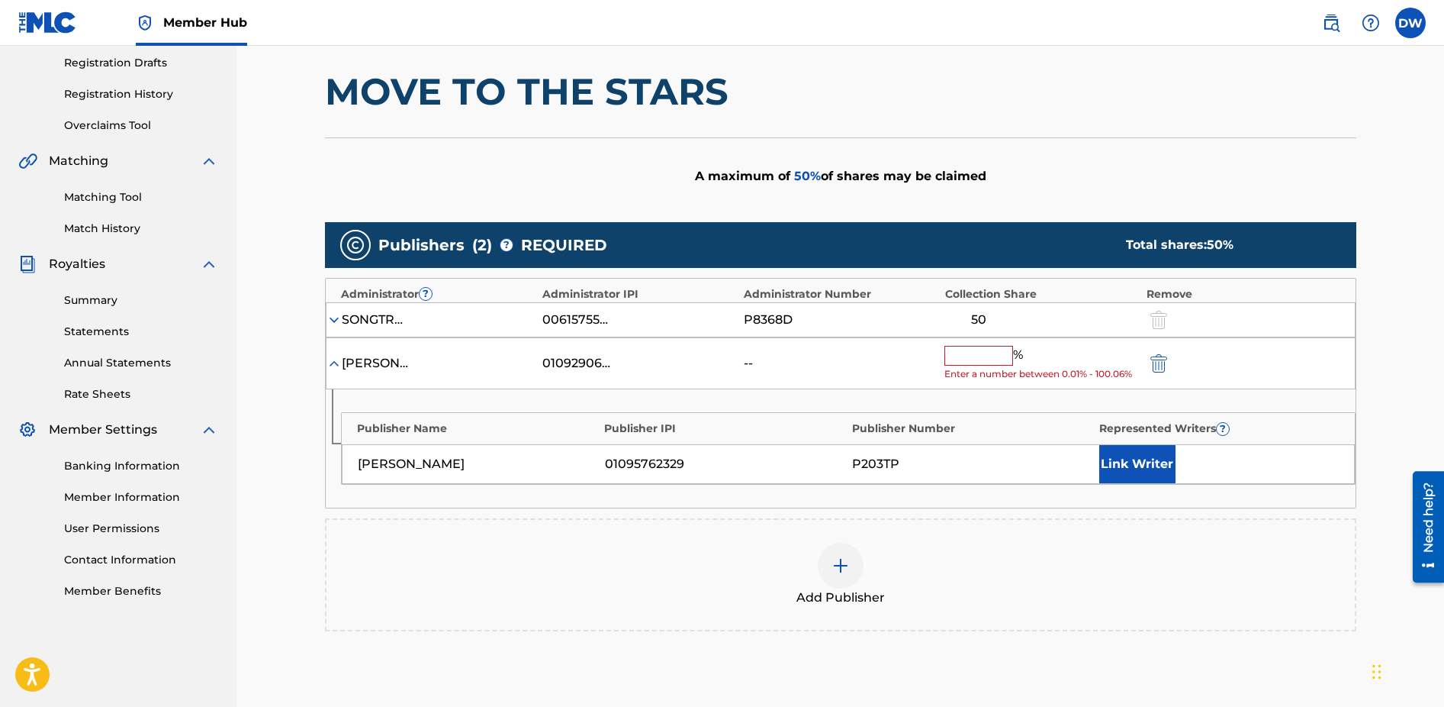
click at [984, 356] on input "text" at bounding box center [979, 356] width 69 height 20
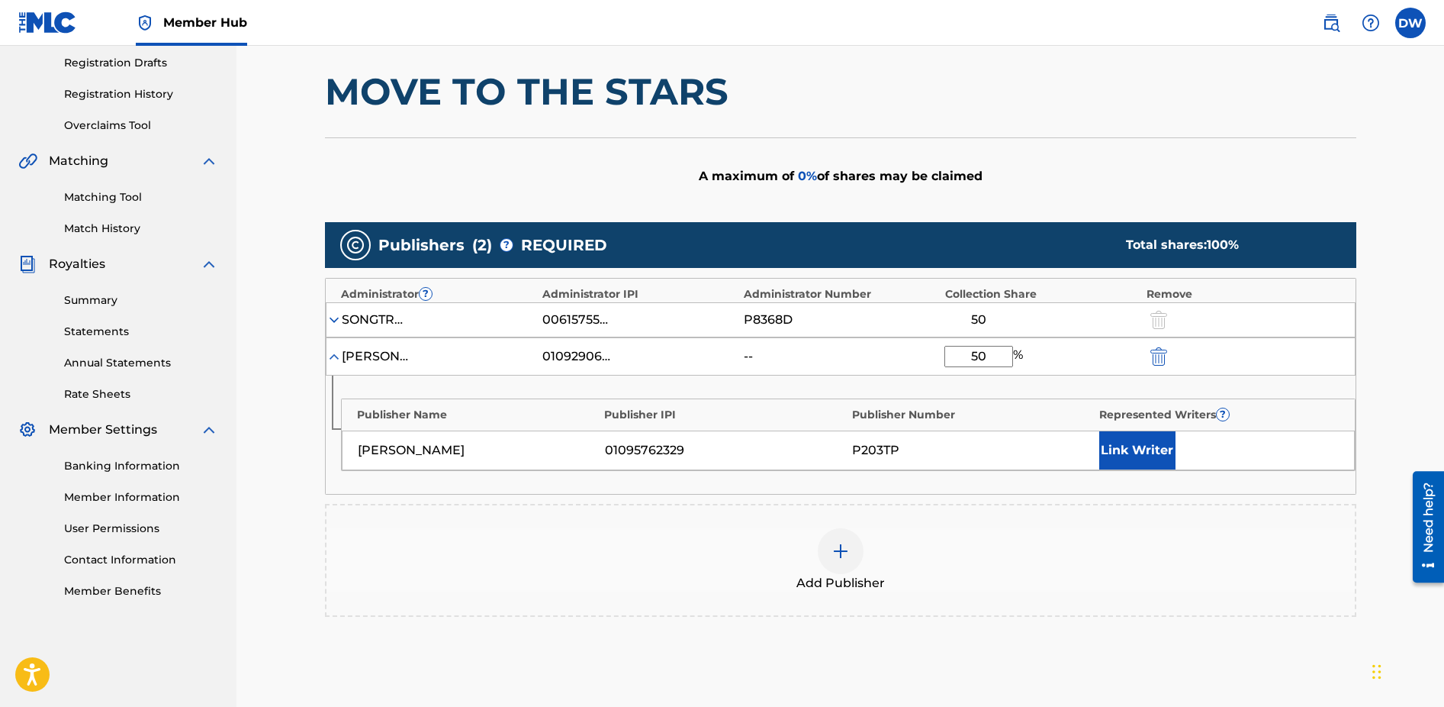
type input "50"
click at [1064, 355] on div "50 %" at bounding box center [1042, 356] width 194 height 21
click at [1131, 452] on button "Link Writer" at bounding box center [1137, 450] width 76 height 38
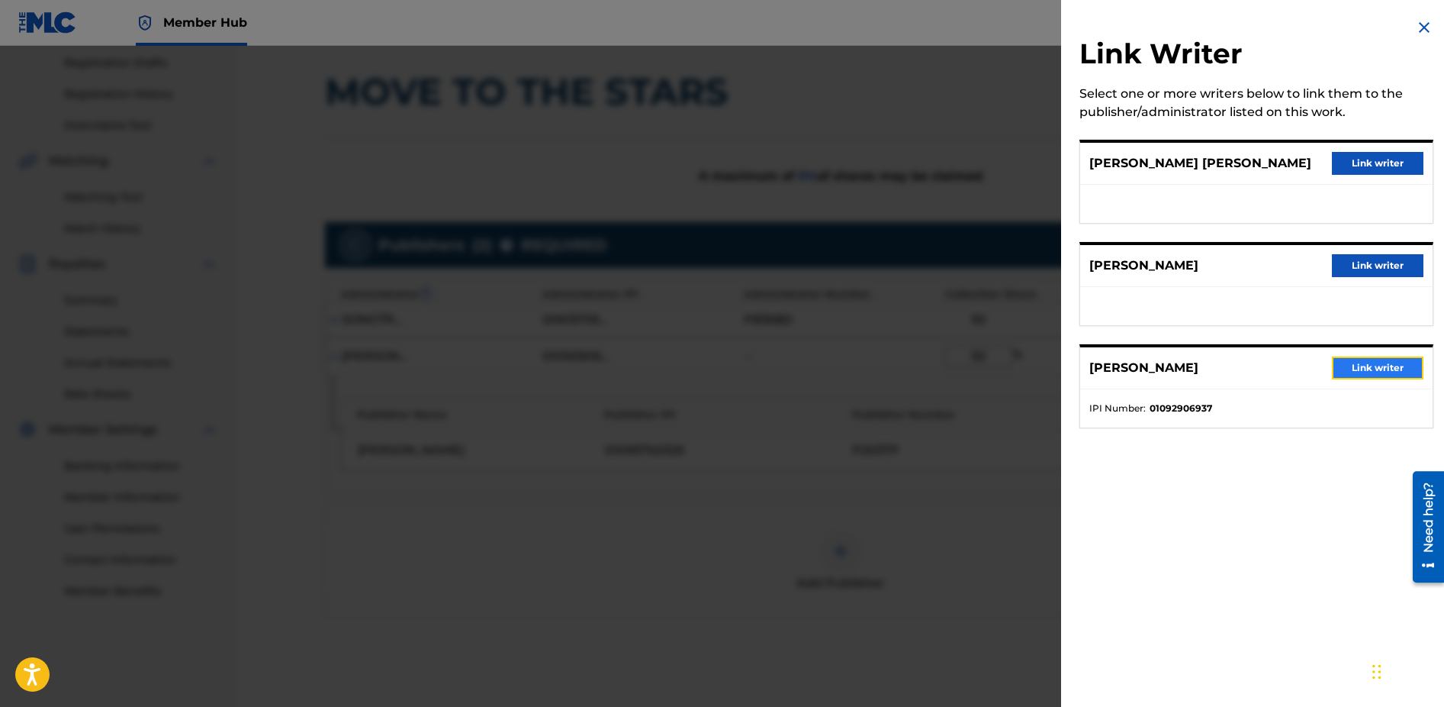
click at [1369, 379] on button "Link writer" at bounding box center [1378, 367] width 92 height 23
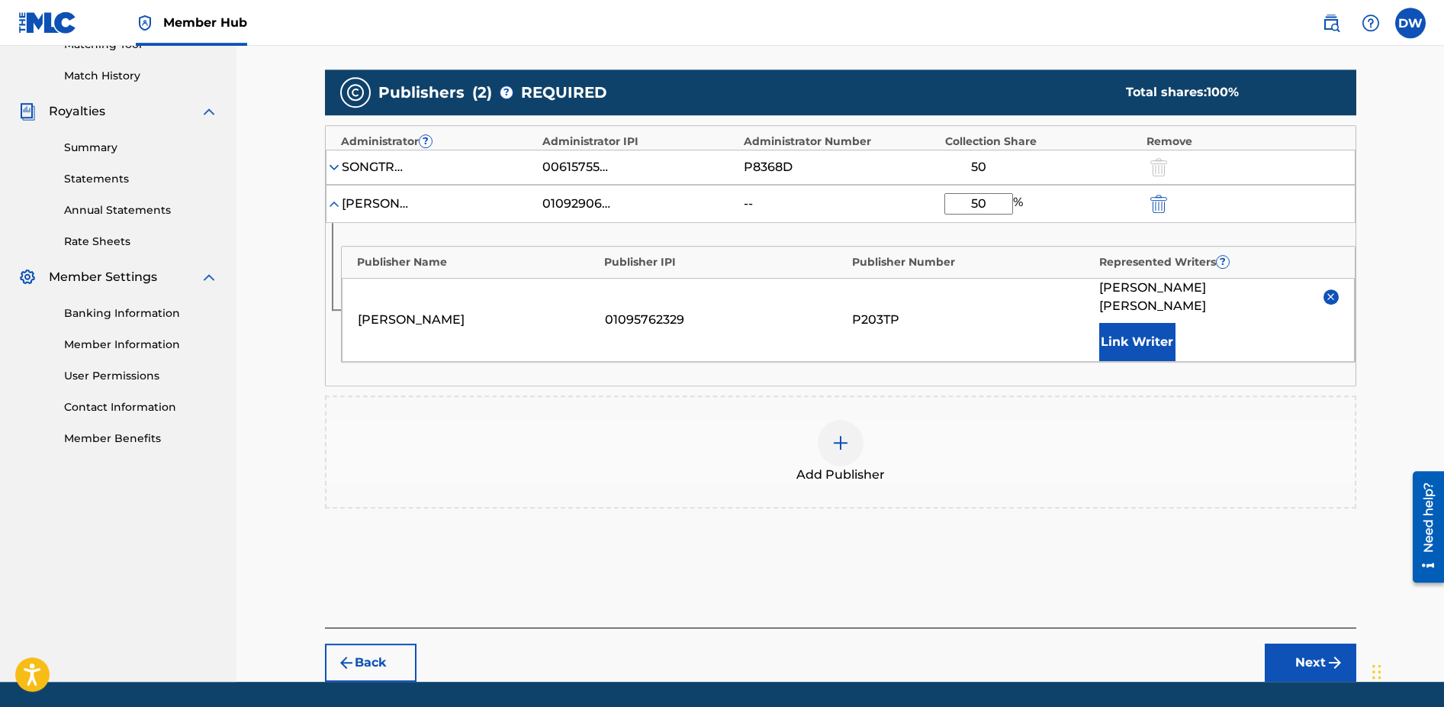
scroll to position [438, 0]
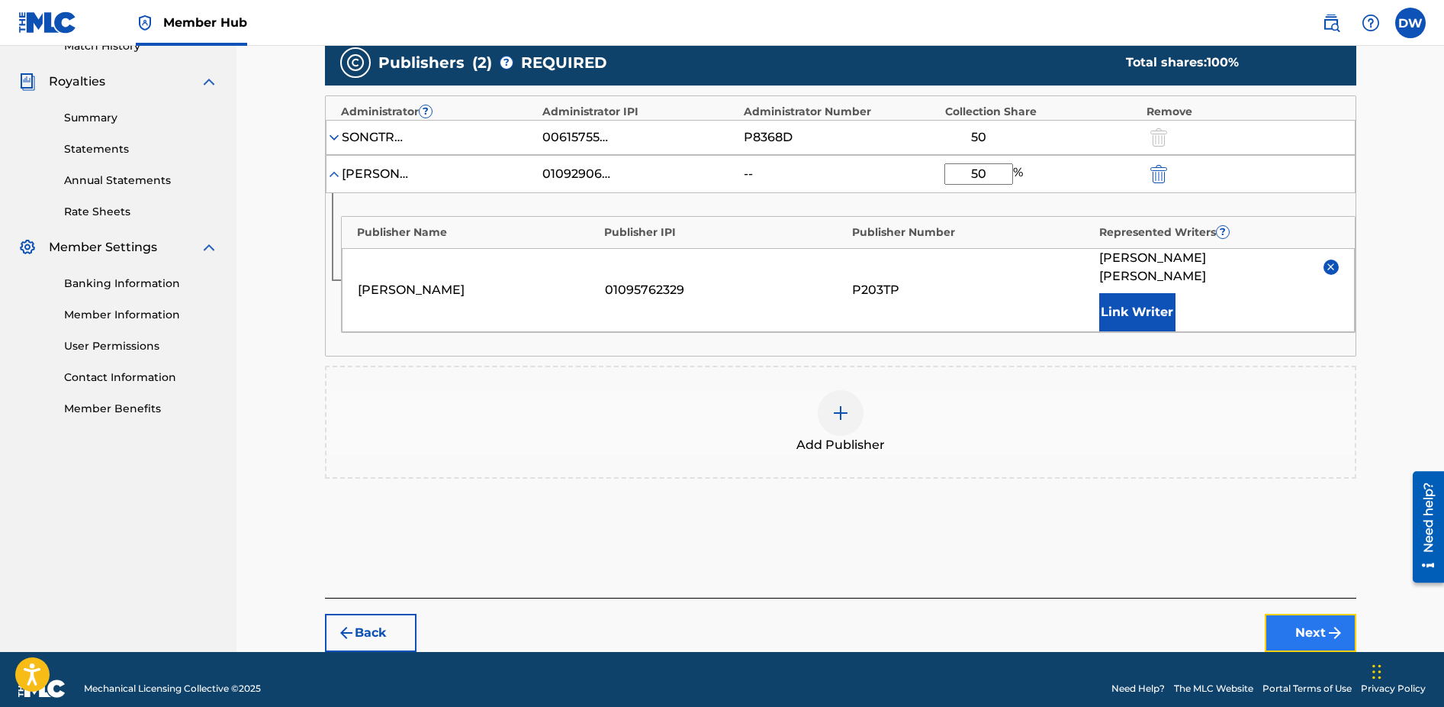
click at [1289, 613] on button "Next" at bounding box center [1311, 632] width 92 height 38
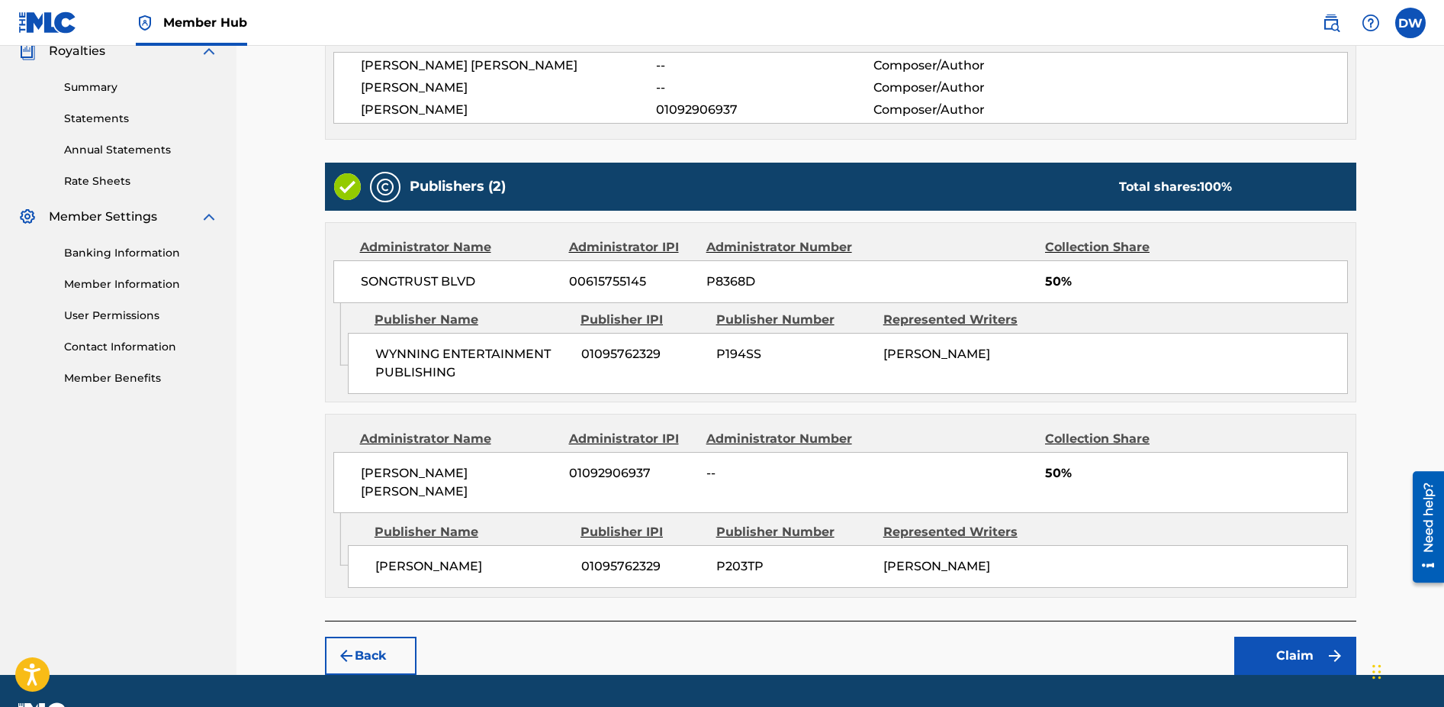
scroll to position [491, 0]
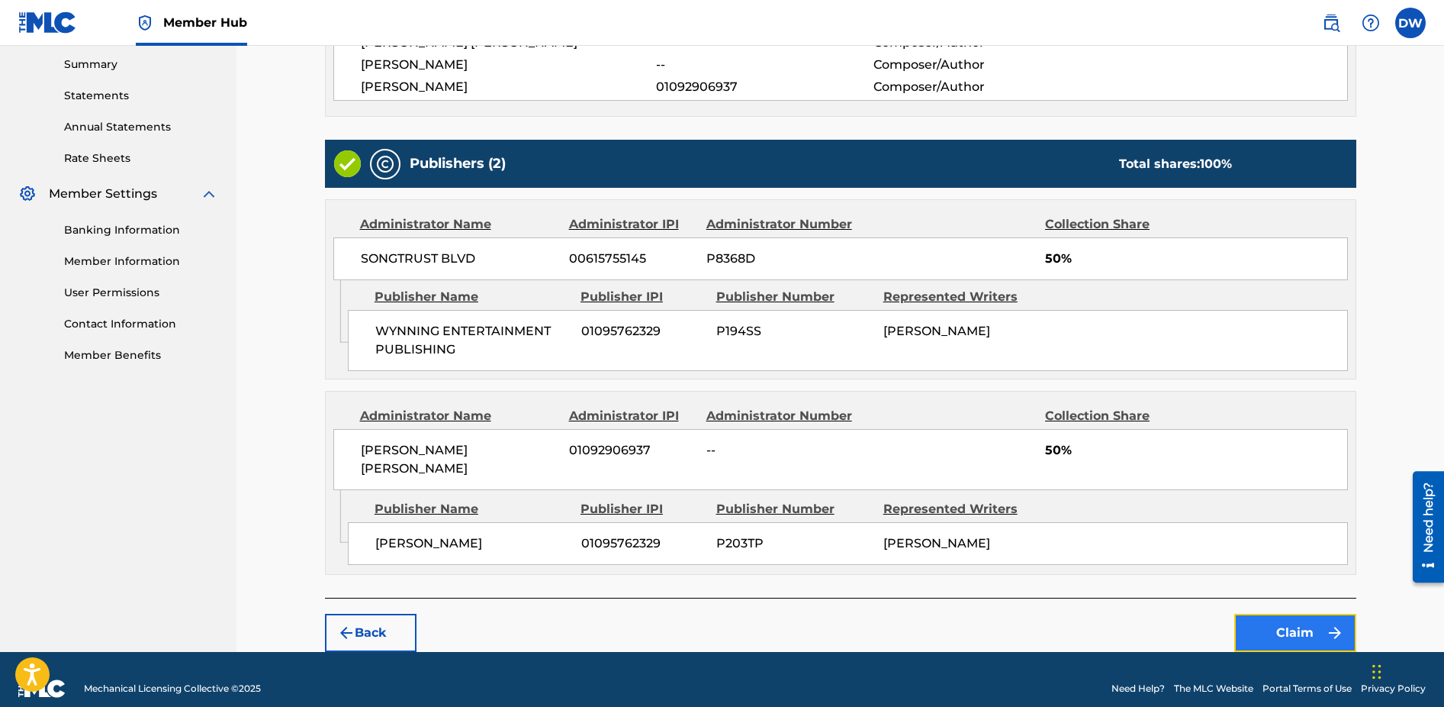
click at [1293, 613] on button "Claim" at bounding box center [1296, 632] width 122 height 38
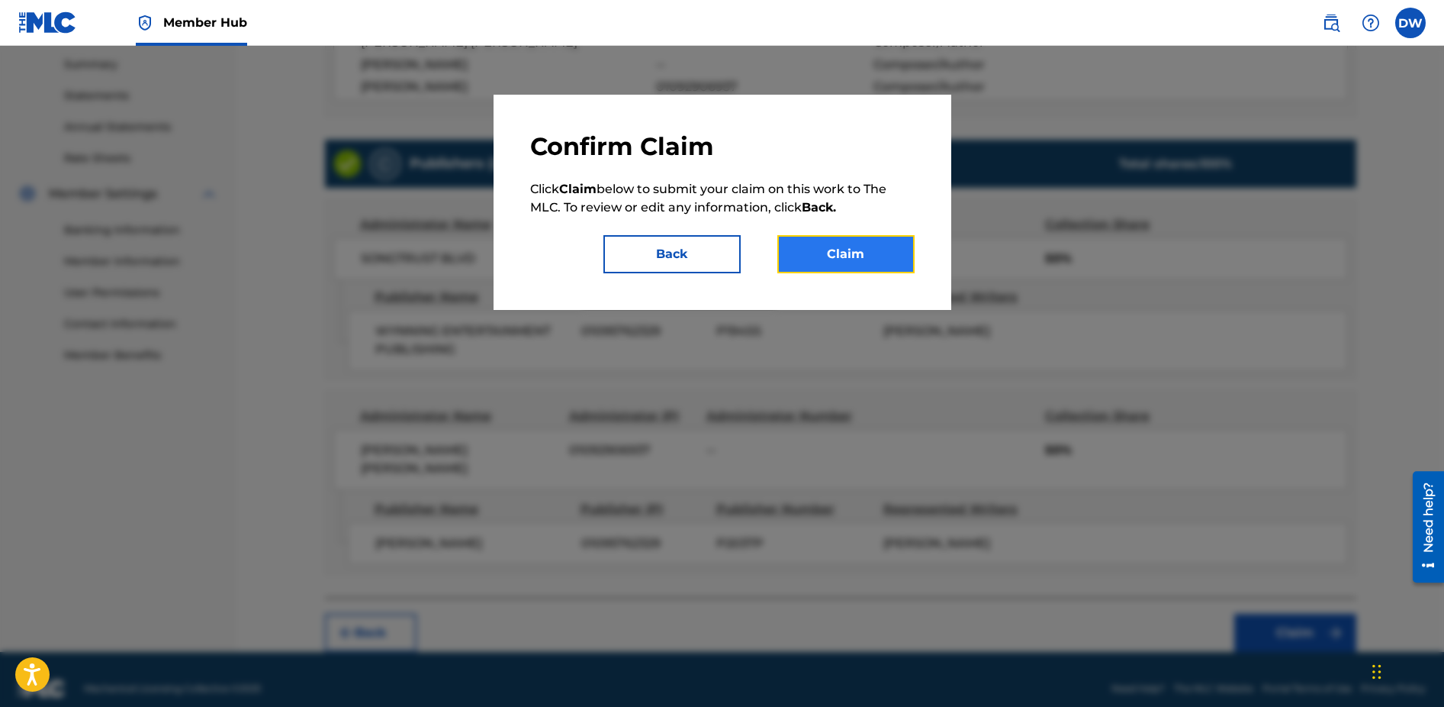
click at [838, 253] on button "Claim" at bounding box center [845, 254] width 137 height 38
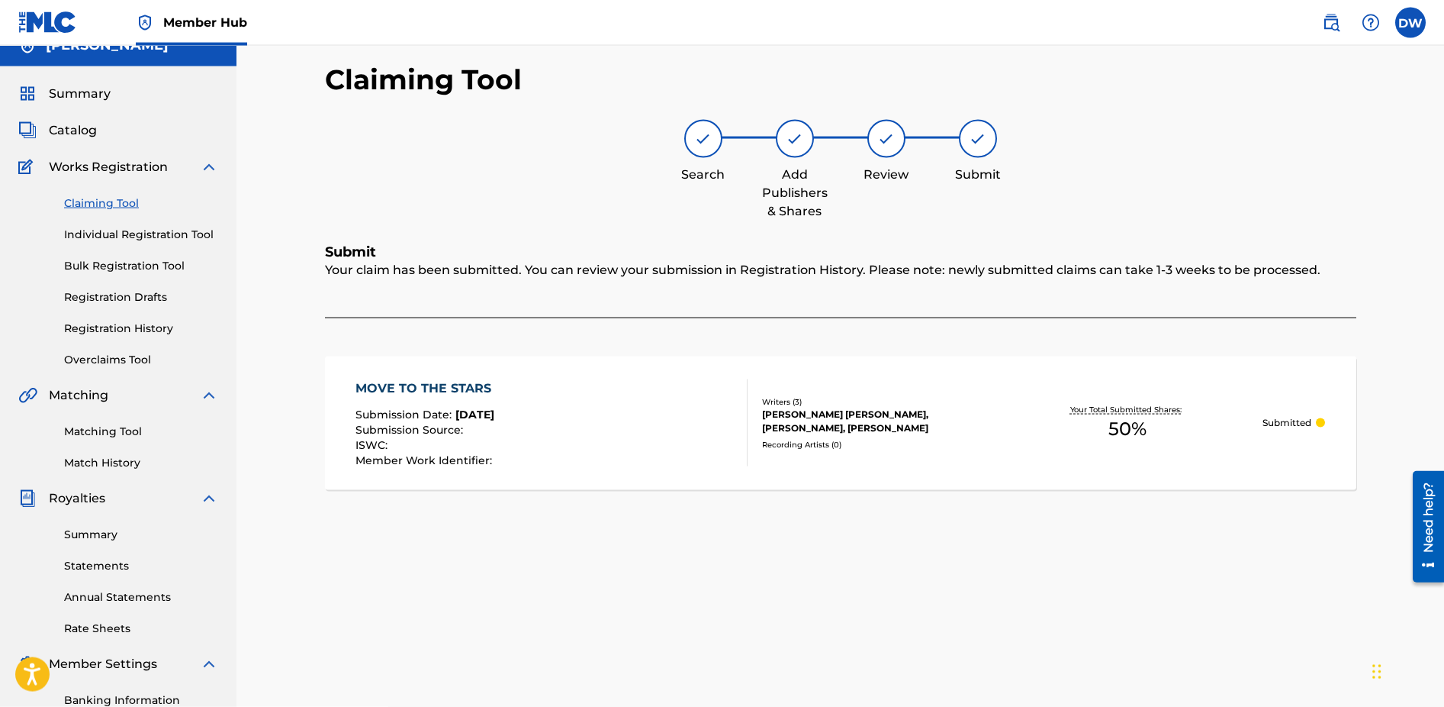
scroll to position [0, 0]
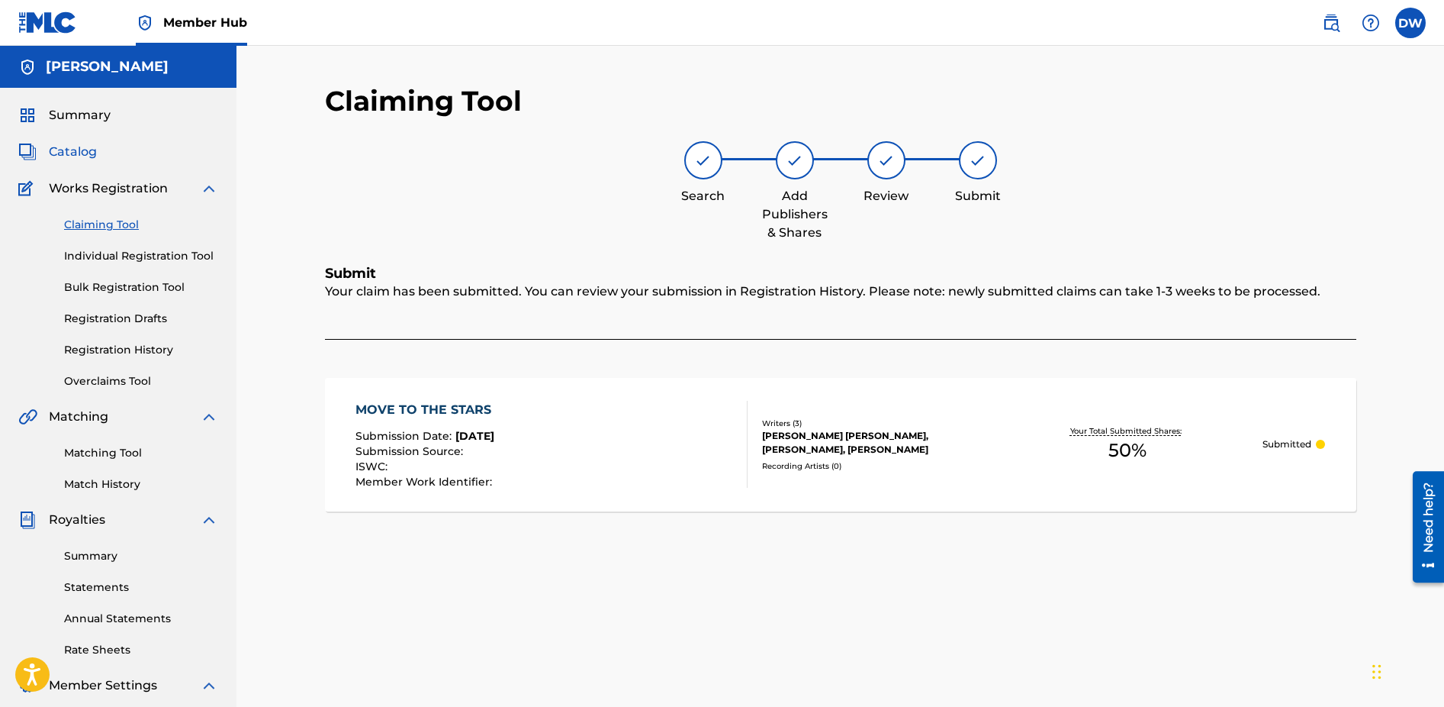
click at [69, 153] on span "Catalog" at bounding box center [73, 152] width 48 height 18
